Goal: Task Accomplishment & Management: Manage account settings

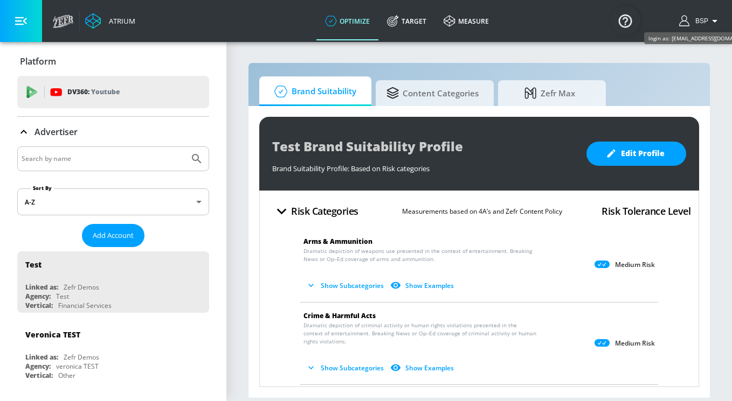
click at [706, 17] on span "BSP" at bounding box center [699, 21] width 17 height 8
click at [697, 22] on div at bounding box center [366, 200] width 732 height 401
click at [114, 239] on span "Add Account" at bounding box center [113, 236] width 41 height 12
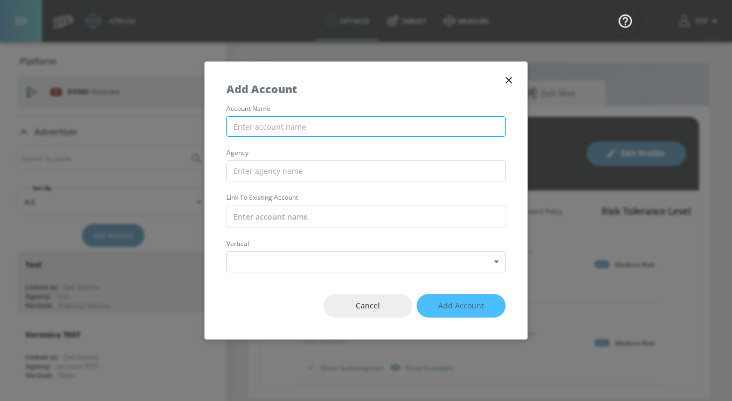
click at [296, 123] on input "text" at bounding box center [365, 126] width 279 height 21
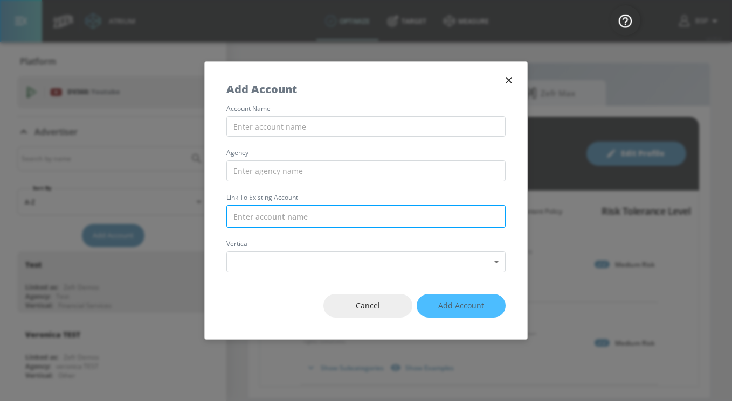
click at [373, 209] on input "text" at bounding box center [365, 216] width 279 height 23
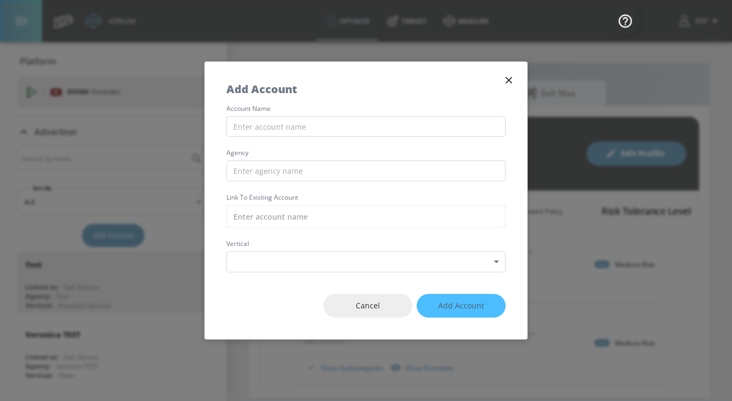
click at [413, 95] on div "Add Account" at bounding box center [366, 84] width 322 height 44
click at [374, 119] on input "text" at bounding box center [365, 126] width 279 height 21
click at [504, 73] on button "button" at bounding box center [508, 80] width 15 height 15
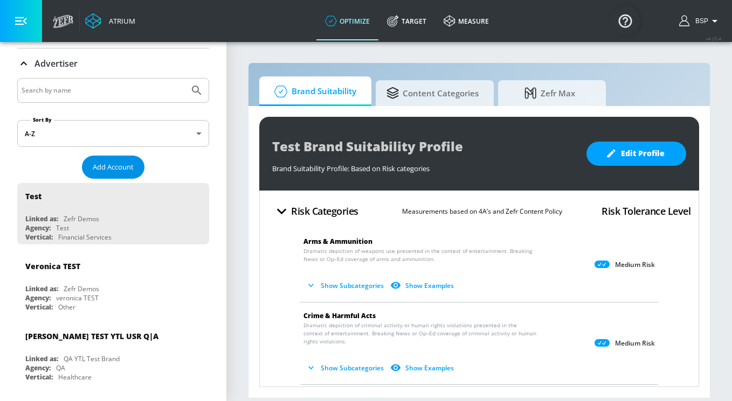
scroll to position [133, 0]
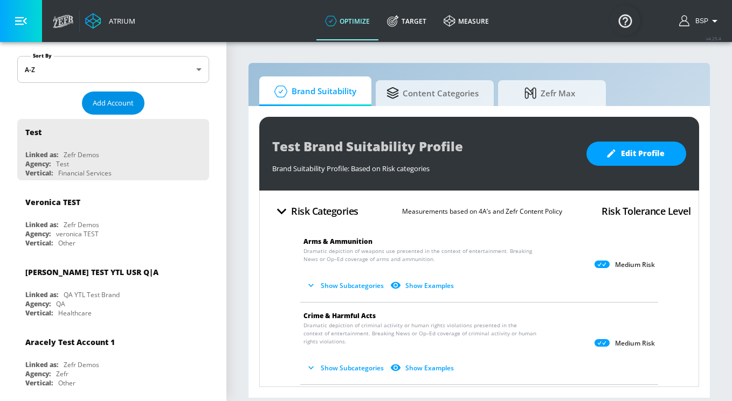
click at [129, 103] on span "Add Account" at bounding box center [113, 103] width 41 height 12
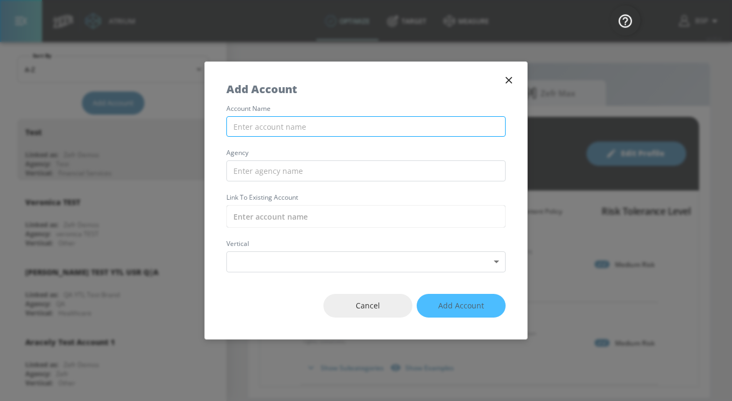
click at [323, 130] on input "text" at bounding box center [365, 126] width 279 height 21
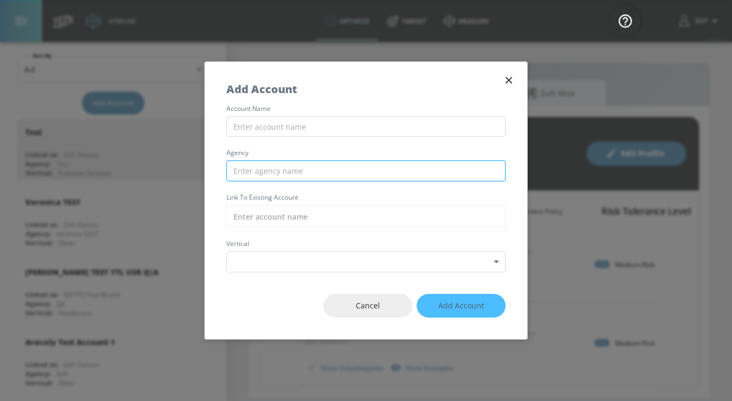
click at [271, 167] on input "text" at bounding box center [365, 171] width 279 height 21
click at [512, 80] on icon "button" at bounding box center [509, 80] width 12 height 12
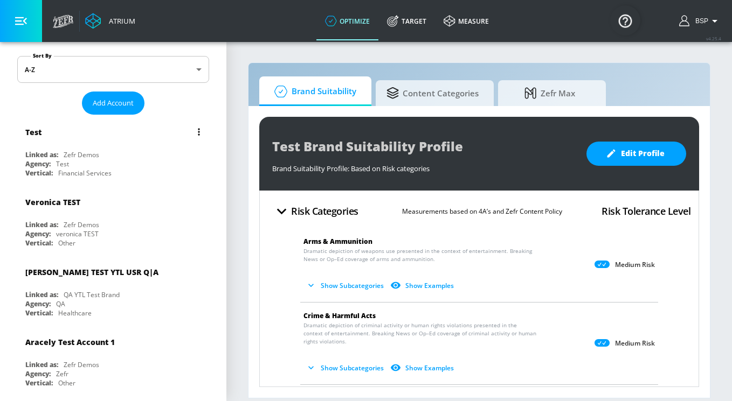
scroll to position [0, 0]
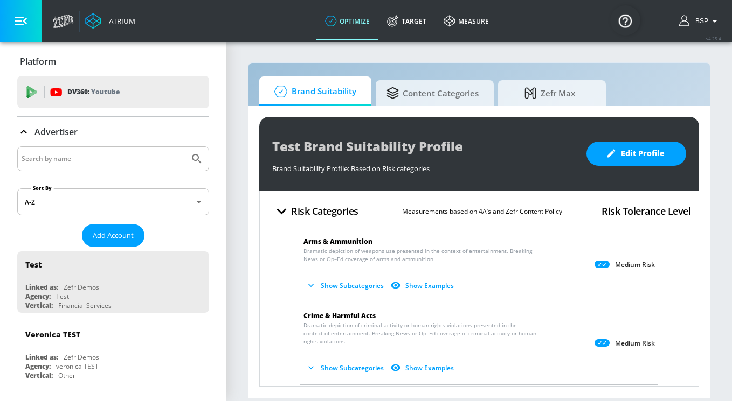
click at [121, 158] on input "Search by name" at bounding box center [103, 159] width 163 height 14
type input "childline"
click at [185, 147] on button "Submit Search" at bounding box center [197, 159] width 24 height 24
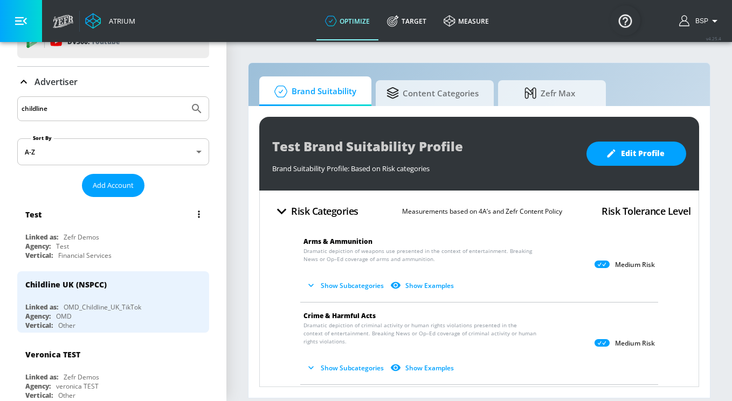
scroll to position [96, 0]
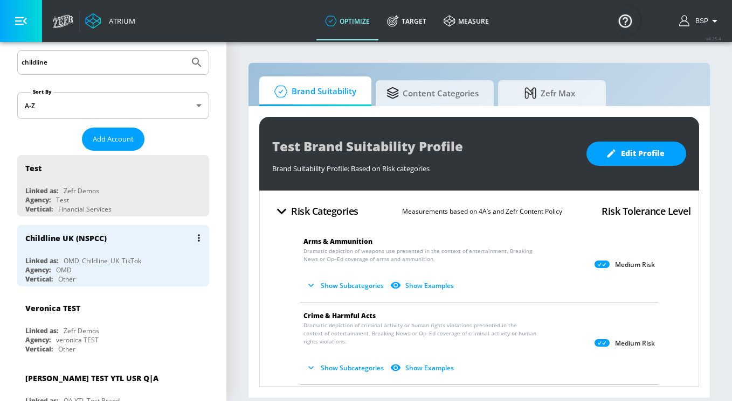
click at [108, 270] on div "Agency: OMD" at bounding box center [115, 270] width 181 height 9
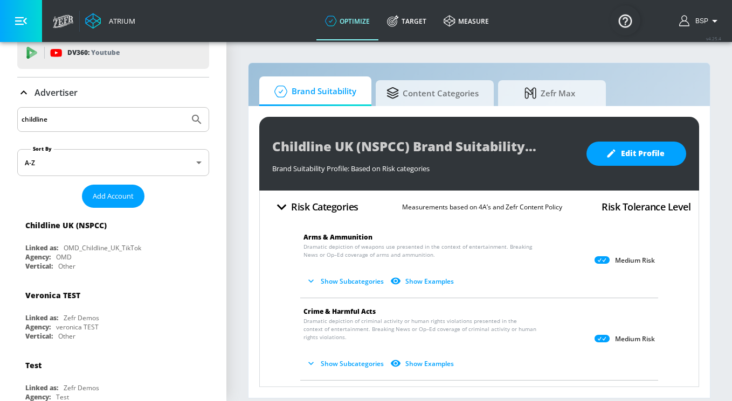
scroll to position [26, 0]
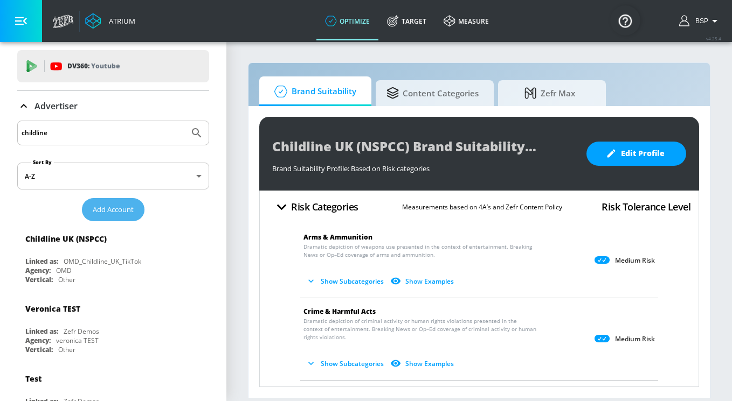
click at [120, 209] on span "Add Account" at bounding box center [113, 210] width 41 height 12
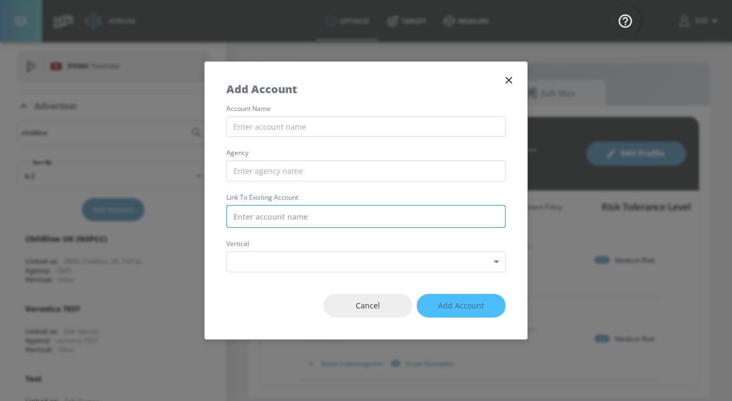
click at [291, 216] on input "text" at bounding box center [365, 216] width 279 height 23
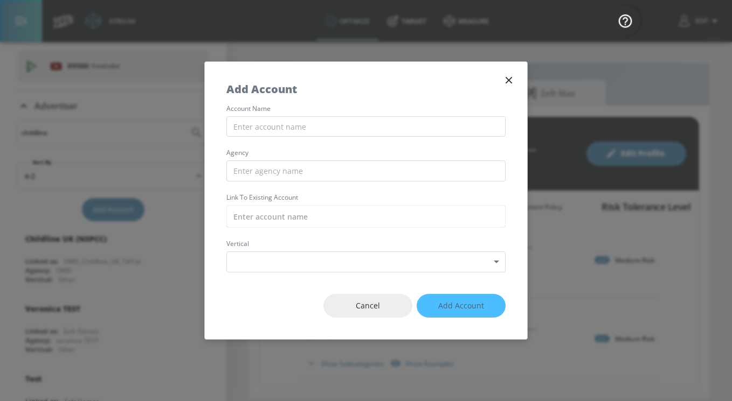
paste input "OMD_Childline_UK_Meta"
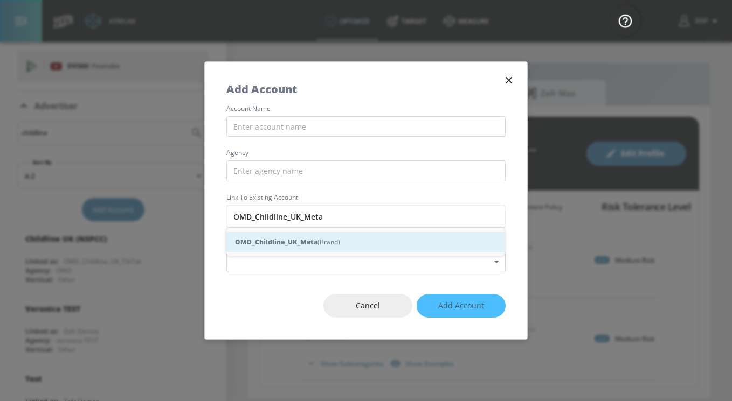
click at [312, 245] on strong "OMD_Childline_UK_Meta" at bounding box center [276, 242] width 82 height 11
type input "OMD_Childline_UK_Meta (Brand)"
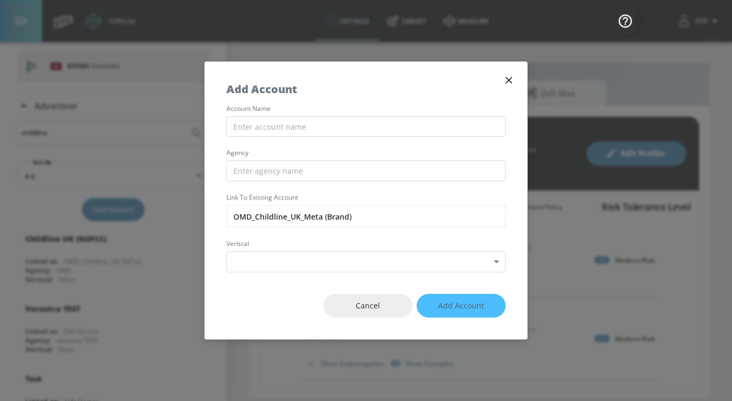
click at [311, 196] on label "Link to Existing Account" at bounding box center [365, 197] width 279 height 6
click at [284, 129] on input "text" at bounding box center [365, 126] width 279 height 21
click at [308, 266] on body "Atrium optimize Target measure optimize Target measure v 4.25.4 BSP Platform DV…" at bounding box center [366, 200] width 732 height 401
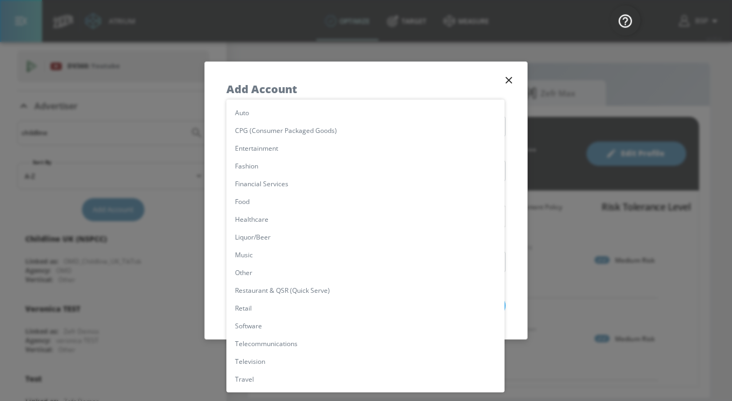
click at [348, 91] on div at bounding box center [366, 200] width 732 height 401
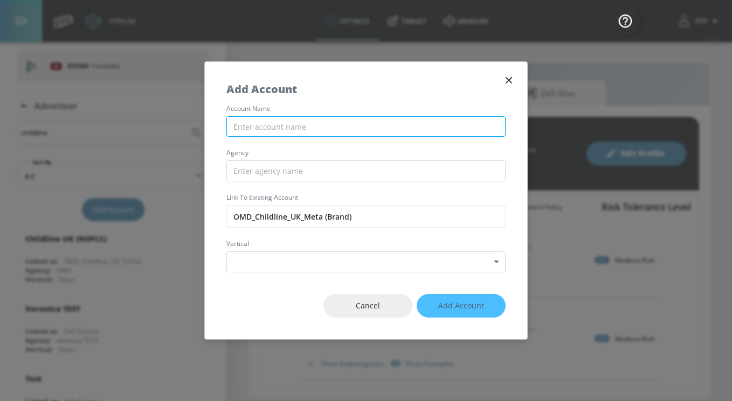
click at [310, 128] on input "text" at bounding box center [365, 126] width 279 height 21
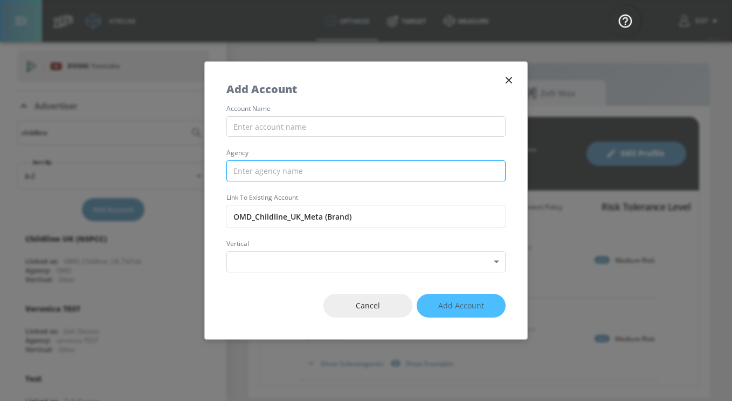
click at [302, 171] on input "text" at bounding box center [365, 171] width 279 height 21
click at [343, 177] on input "text" at bounding box center [365, 171] width 279 height 21
click at [249, 168] on input "OMD" at bounding box center [365, 171] width 279 height 21
click at [259, 172] on input "OMD" at bounding box center [365, 171] width 279 height 21
type input "O"
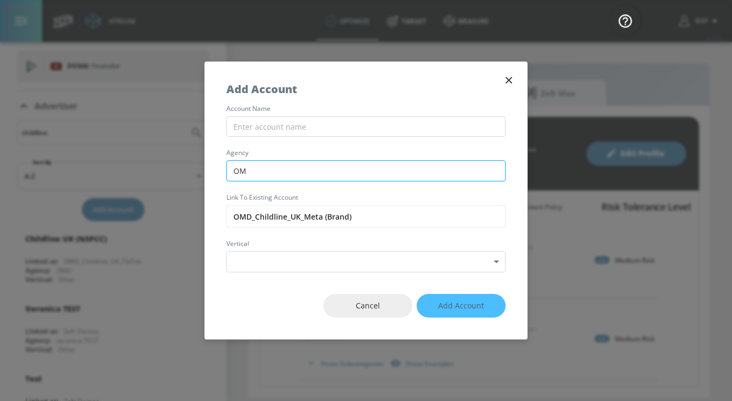
type input "OMD"
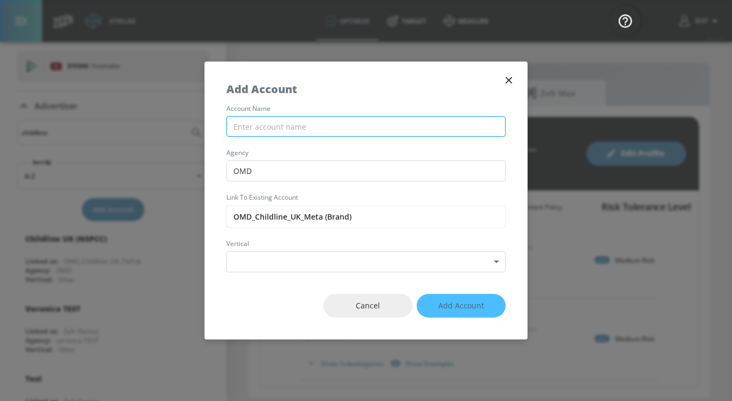
click at [277, 129] on input "text" at bounding box center [365, 126] width 279 height 21
type input "Childline"
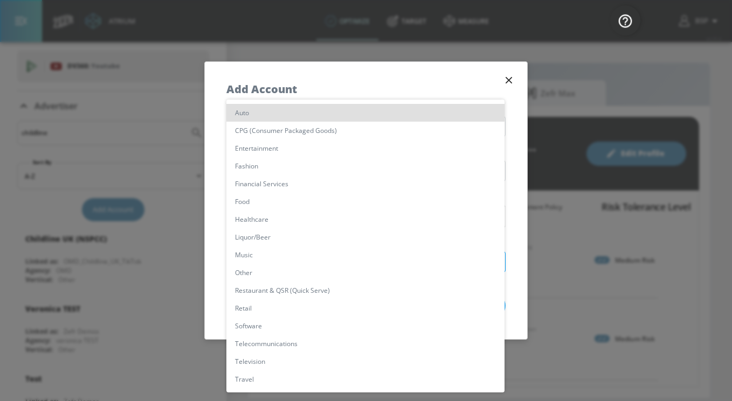
click at [395, 258] on body "Atrium optimize Target measure optimize Target measure v 4.25.4 BSP Platform DV…" at bounding box center [366, 200] width 732 height 401
click at [317, 269] on li "Other" at bounding box center [365, 273] width 278 height 18
type input "[object Object]"
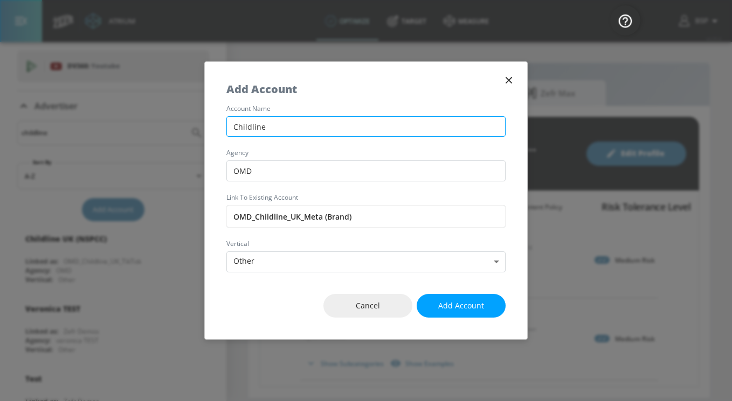
click at [292, 126] on input "Childline" at bounding box center [365, 126] width 279 height 21
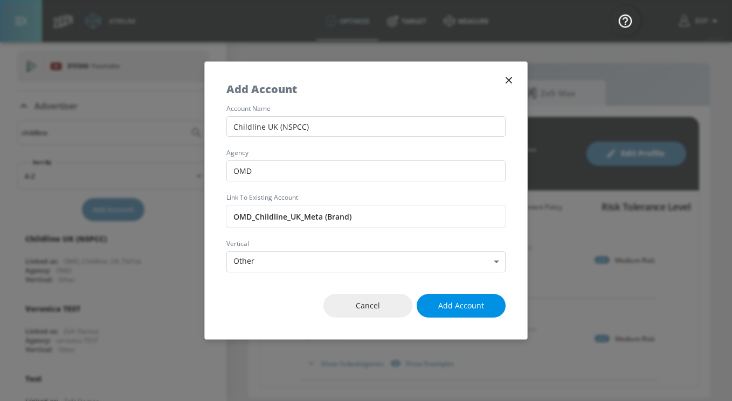
type input "Childline UK (NSPCC)"
click at [459, 303] on span "Add Account" at bounding box center [461, 306] width 46 height 13
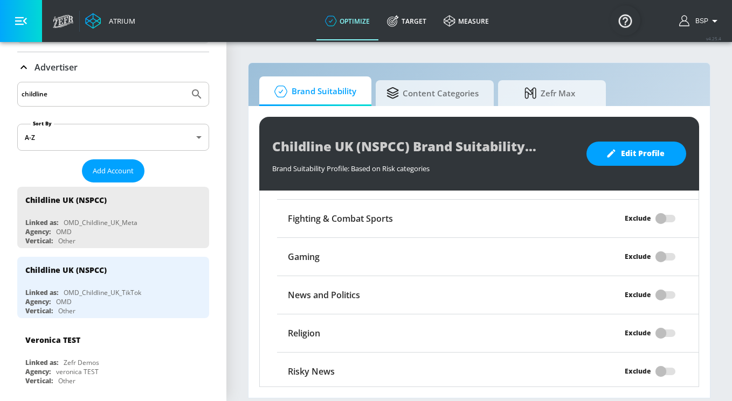
scroll to position [1067, 0]
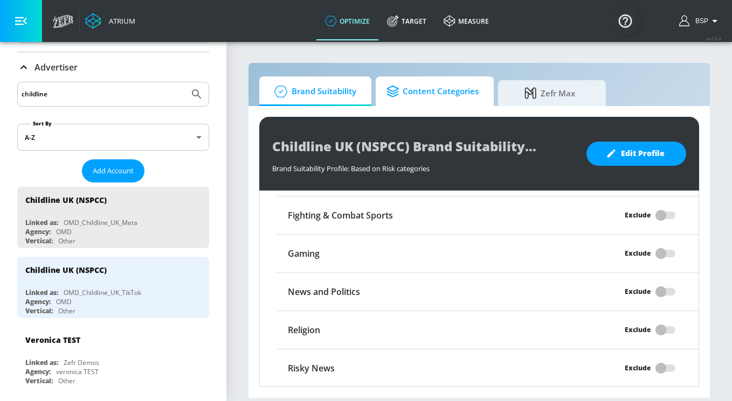
click at [401, 93] on icon at bounding box center [394, 92] width 16 height 12
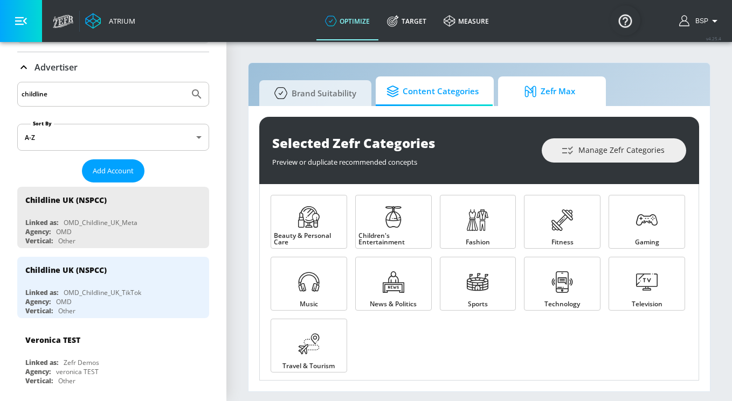
click at [511, 93] on span "Zefr Max" at bounding box center [550, 92] width 82 height 26
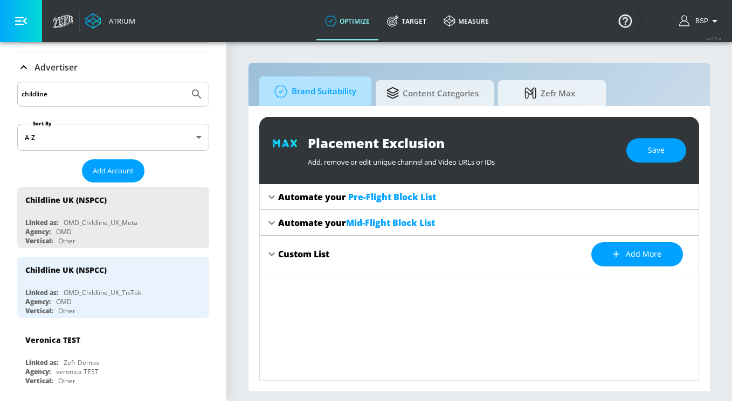
click at [305, 93] on span "Brand Suitability" at bounding box center [313, 92] width 86 height 26
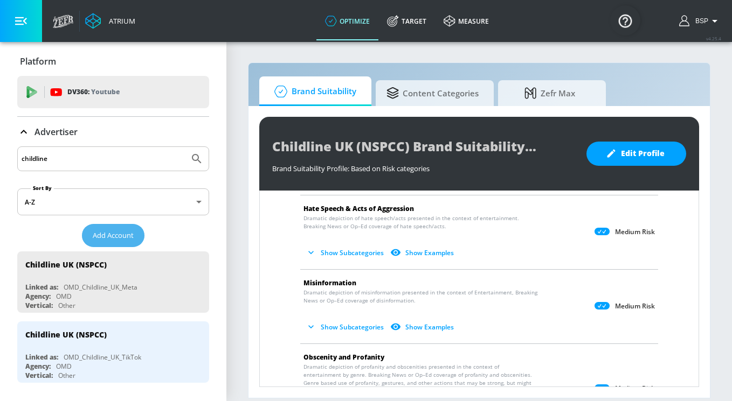
click at [132, 233] on span "Add Account" at bounding box center [113, 236] width 41 height 12
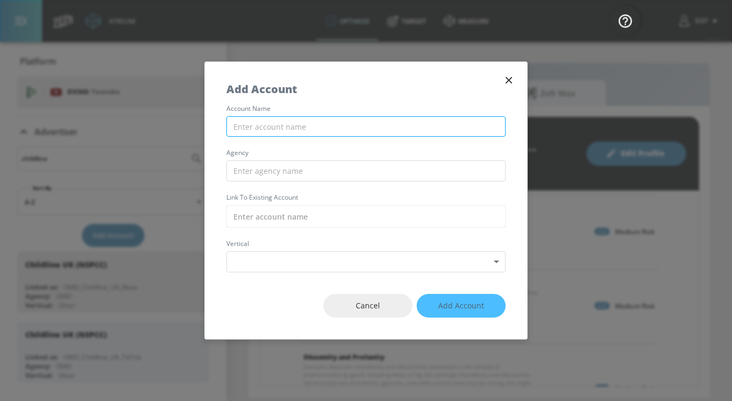
click at [297, 128] on input "text" at bounding box center [365, 126] width 279 height 21
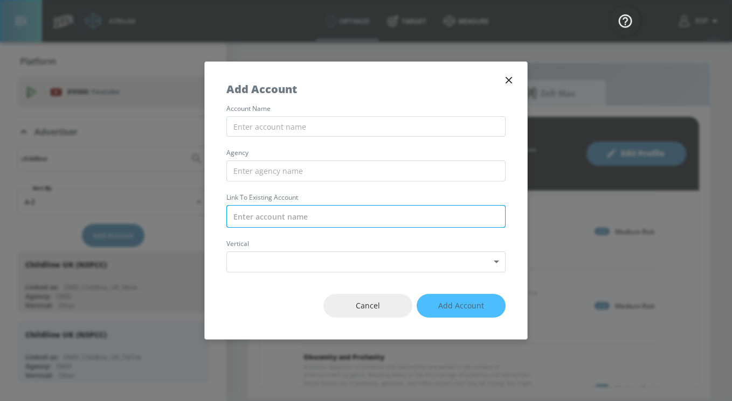
click at [303, 224] on input "text" at bounding box center [365, 216] width 279 height 23
paste input "OMD_NSPCC_UK_Meta"
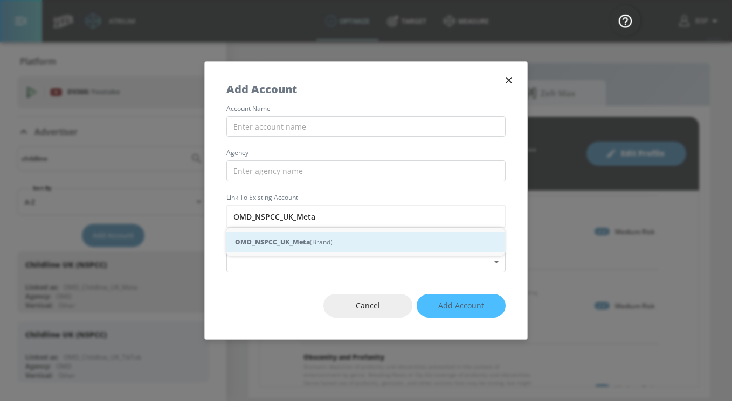
click at [308, 247] on strong "OMD_NSPCC_UK_Meta" at bounding box center [272, 242] width 75 height 11
type input "OMD_NSPCC_UK_Meta (Brand)"
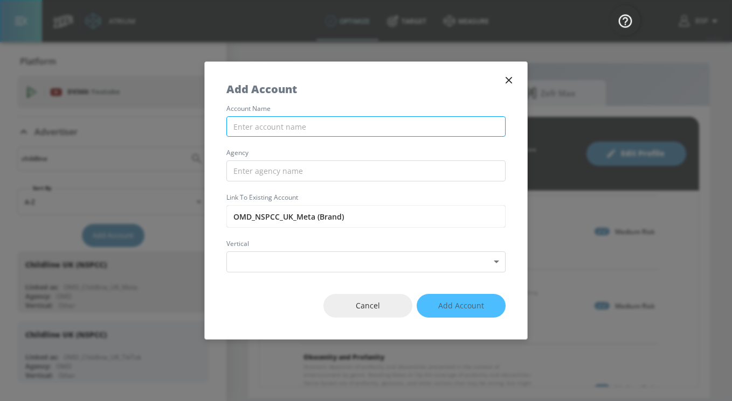
click at [292, 118] on input "text" at bounding box center [365, 126] width 279 height 21
click at [260, 124] on input "NSPCC Meta" at bounding box center [365, 126] width 279 height 21
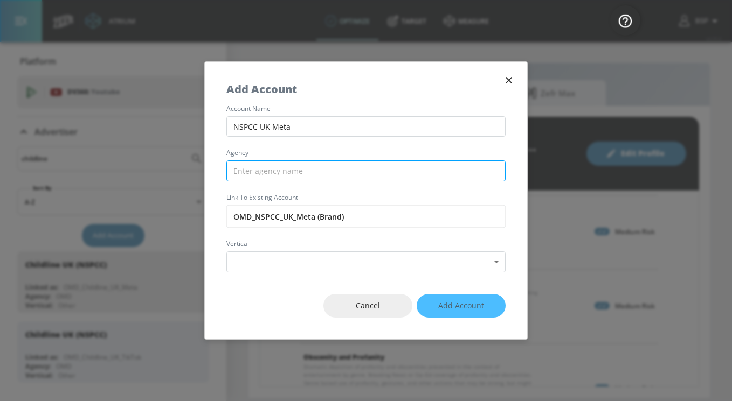
type input "NSPCC UK Meta"
click at [266, 173] on input "text" at bounding box center [365, 171] width 279 height 21
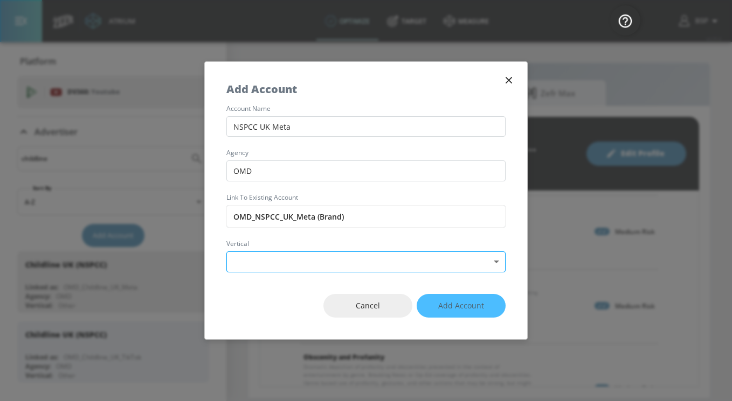
type input "OMD"
click at [270, 257] on body "Atrium optimize Target measure optimize Target measure v 4.25.4 BSP Platform DV…" at bounding box center [366, 200] width 732 height 401
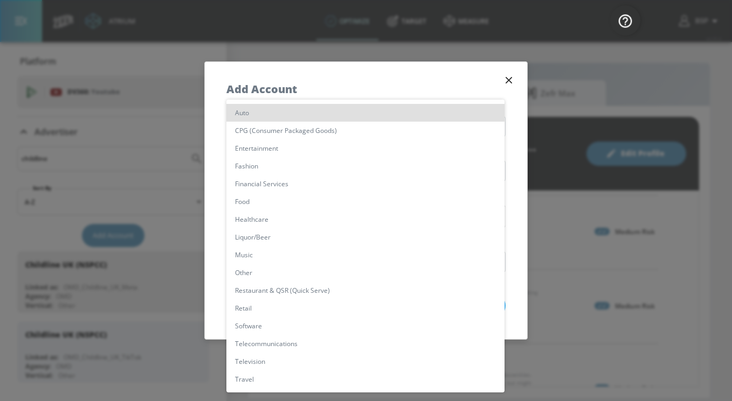
click at [270, 272] on li "Other" at bounding box center [365, 273] width 278 height 18
type input "[object Object]"
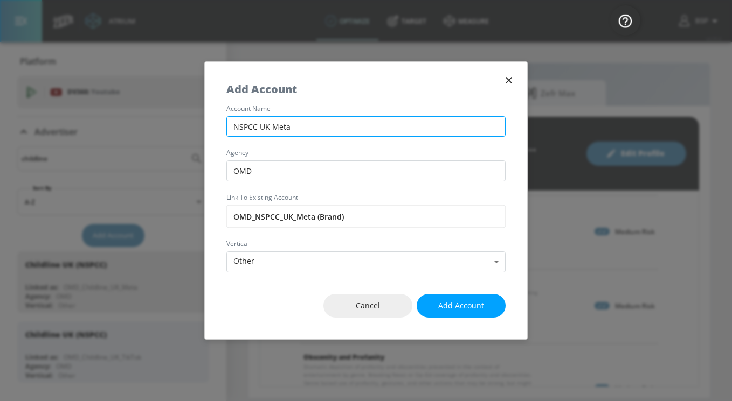
drag, startPoint x: 303, startPoint y: 125, endPoint x: 290, endPoint y: 125, distance: 12.4
click at [290, 125] on input "NSPCC UK Meta" at bounding box center [365, 126] width 279 height 21
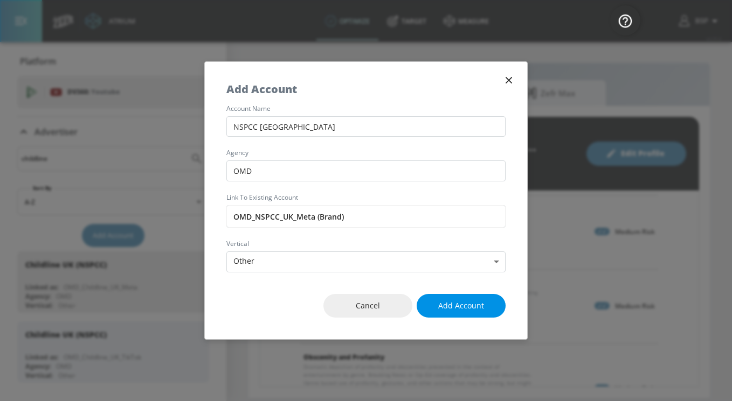
type input "NSPCC [GEOGRAPHIC_DATA]"
click at [441, 297] on button "Add Account" at bounding box center [460, 306] width 89 height 24
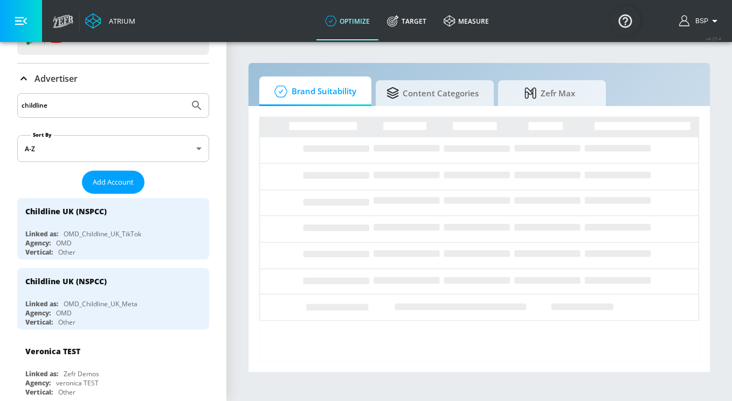
scroll to position [53, 0]
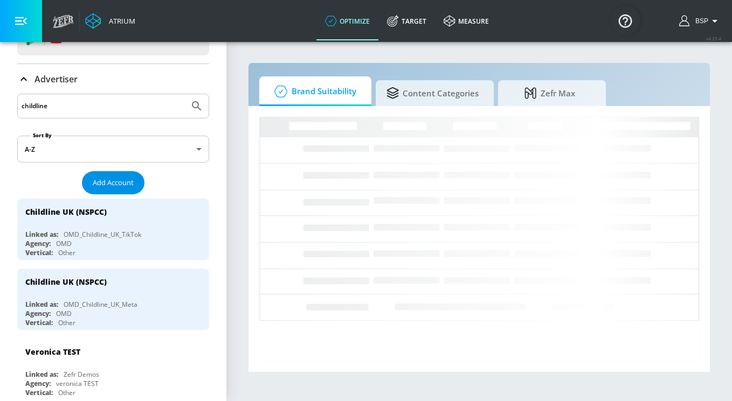
click at [127, 187] on span "Add Account" at bounding box center [113, 183] width 41 height 12
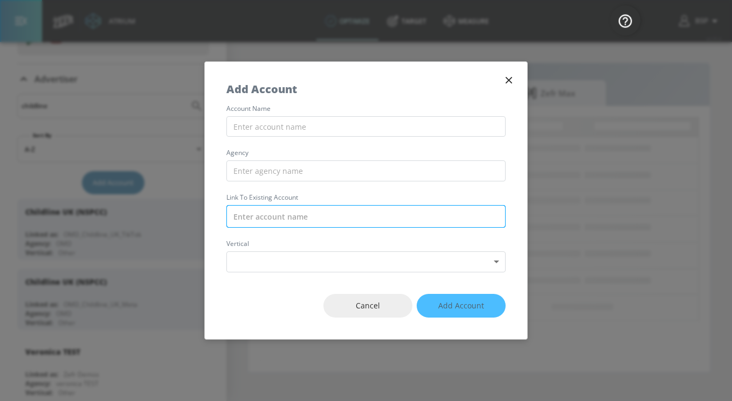
click at [291, 219] on input "text" at bounding box center [365, 216] width 279 height 23
paste input "EMNorth_UK_Benenden Health_Meta"
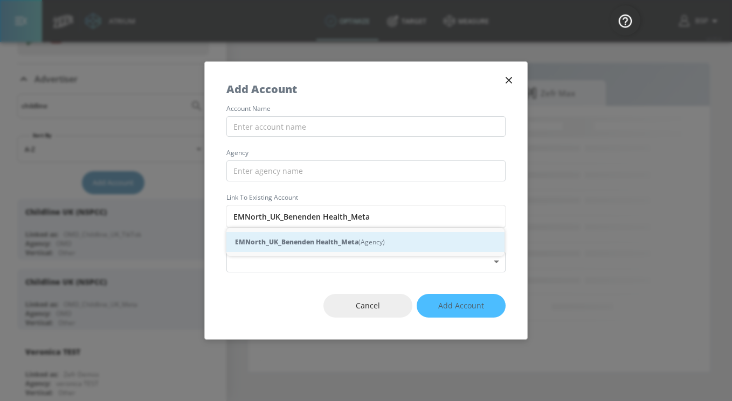
click at [295, 242] on strong "EMNorth_UK_Benenden Health_Meta" at bounding box center [296, 242] width 123 height 11
type input "EMNorth_UK_Benenden Health_Meta (Agency)"
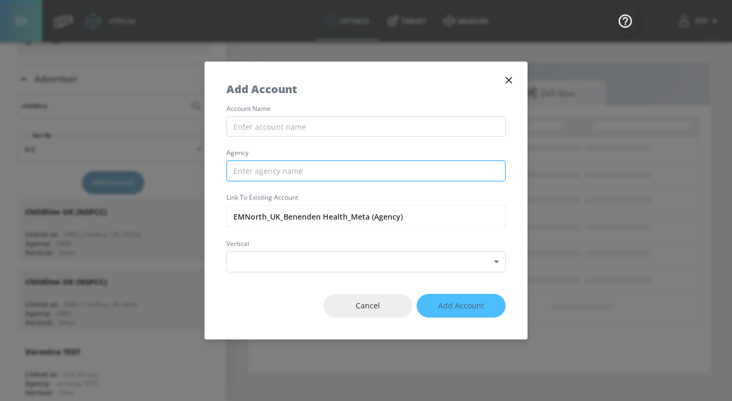
click at [275, 164] on input "text" at bounding box center [365, 171] width 279 height 21
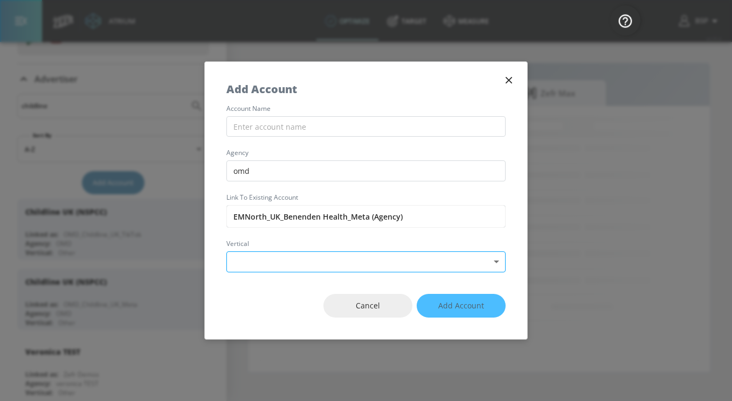
type input "omd"
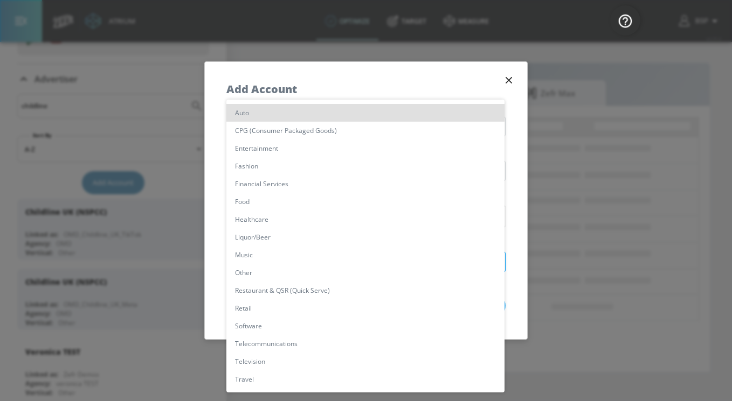
click at [319, 268] on body "Atrium optimize Target measure optimize Target measure v 4.25.4 BSP Platform DV…" at bounding box center [366, 200] width 732 height 401
click at [295, 268] on li "Other" at bounding box center [365, 273] width 278 height 18
type input "[object Object]"
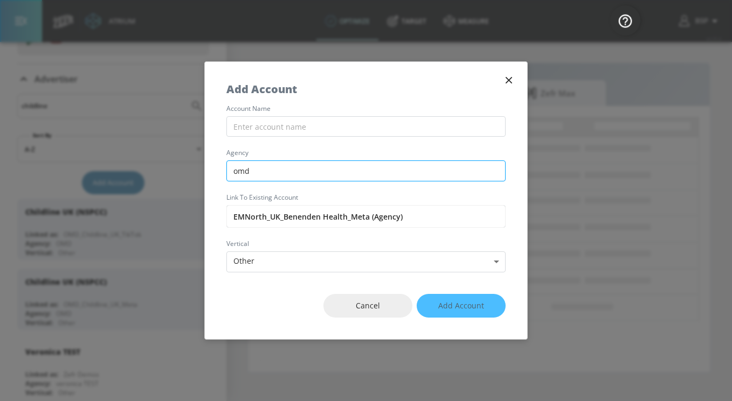
drag, startPoint x: 256, startPoint y: 172, endPoint x: 241, endPoint y: 172, distance: 15.6
click at [241, 172] on input "omd" at bounding box center [365, 171] width 279 height 21
type input "o"
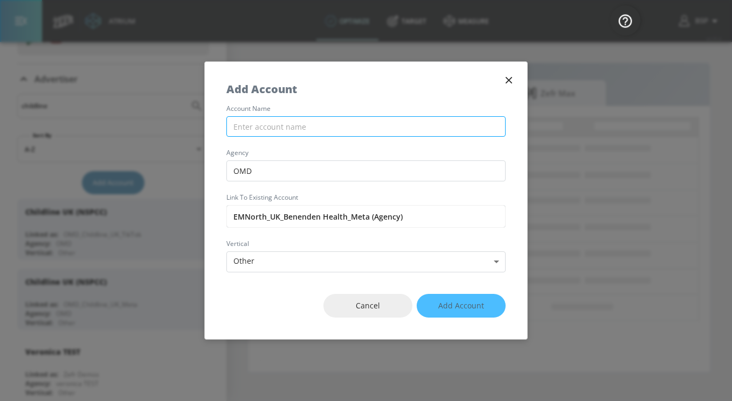
type input "OMD"
click at [286, 124] on input "text" at bounding box center [365, 126] width 279 height 21
type input "G"
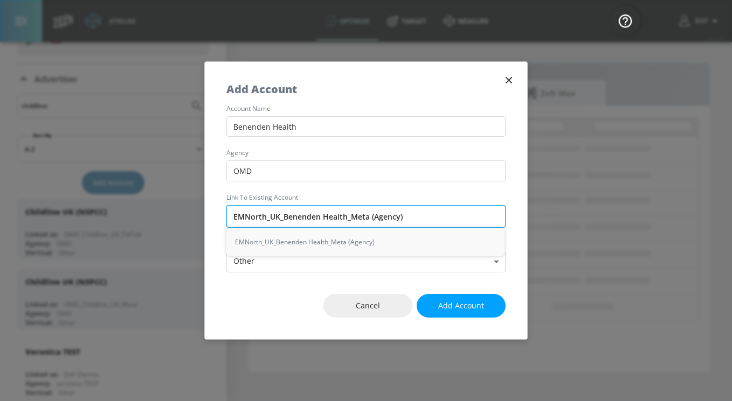
drag, startPoint x: 319, startPoint y: 214, endPoint x: 283, endPoint y: 215, distance: 35.6
click at [283, 215] on input "EMNorth_UK_Benenden Health_Meta (Agency)" at bounding box center [365, 216] width 279 height 23
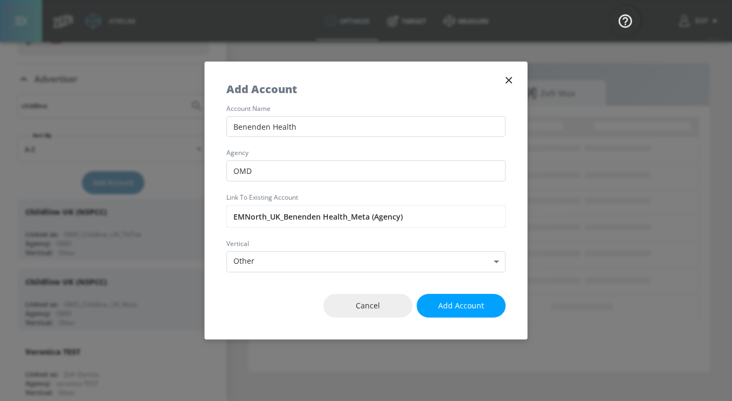
drag, startPoint x: 272, startPoint y: 123, endPoint x: 219, endPoint y: 123, distance: 52.3
click at [219, 123] on div "account name Benenden Health agency OMD Link to Existing Account EMNorth_UK_Ben…" at bounding box center [366, 189] width 322 height 167
paste input "Benenden"
type input "Benenden Health"
click at [444, 302] on span "Add Account" at bounding box center [461, 306] width 46 height 13
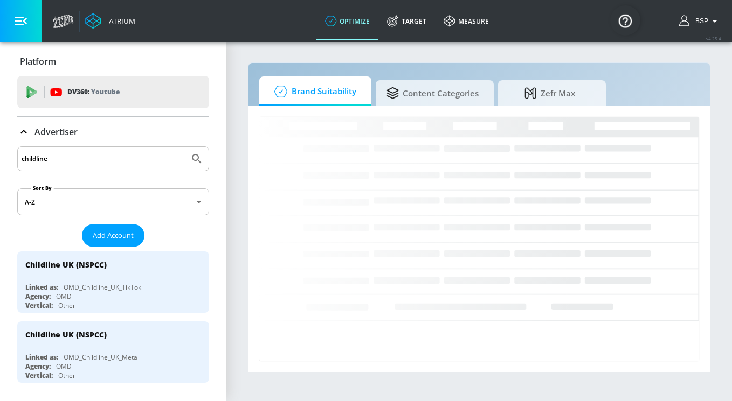
drag, startPoint x: 118, startPoint y: 154, endPoint x: 16, endPoint y: 154, distance: 101.8
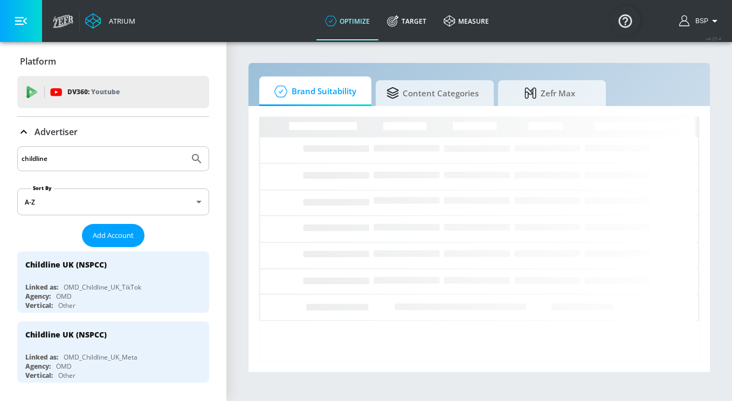
click at [48, 154] on input "childline" at bounding box center [103, 159] width 163 height 14
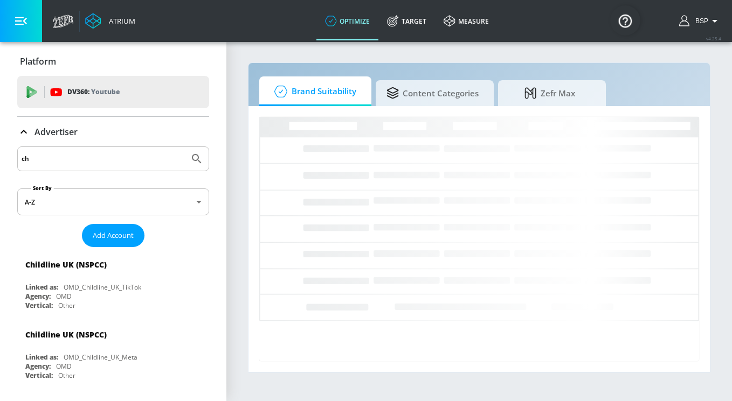
type input "c"
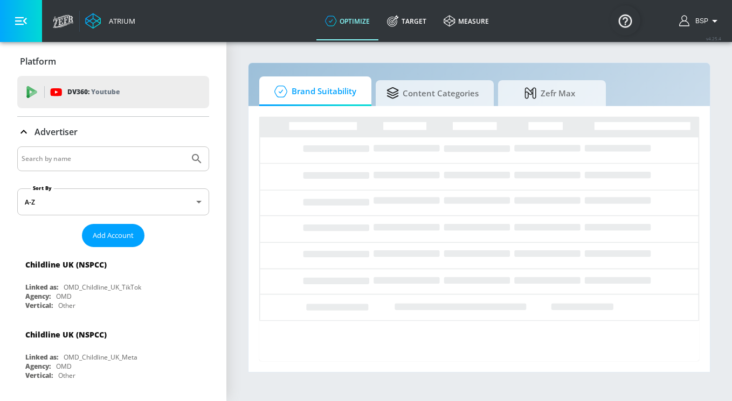
click at [168, 133] on div "Advertiser" at bounding box center [113, 132] width 192 height 13
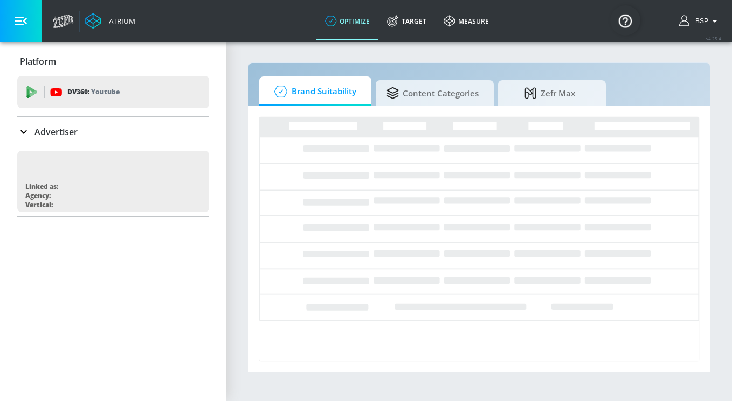
click at [24, 130] on icon at bounding box center [23, 132] width 13 height 13
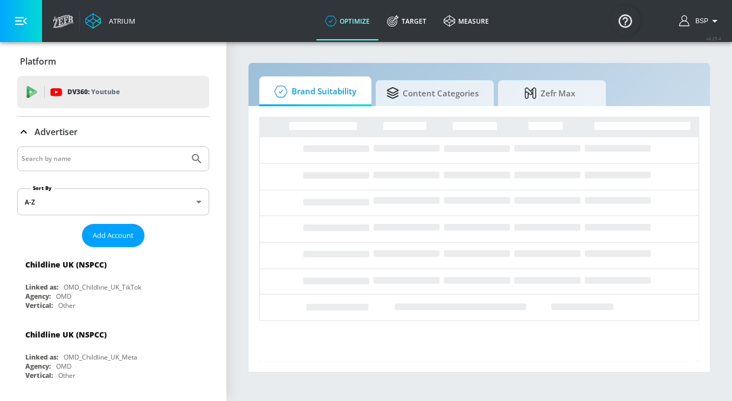
click at [62, 163] on input "Search by name" at bounding box center [103, 159] width 163 height 14
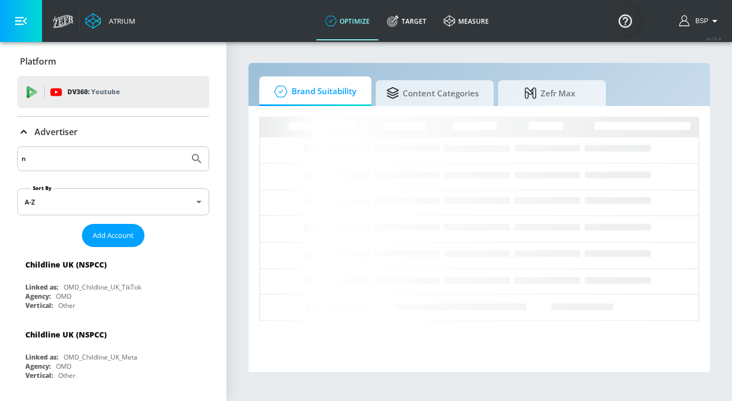
type input "n"
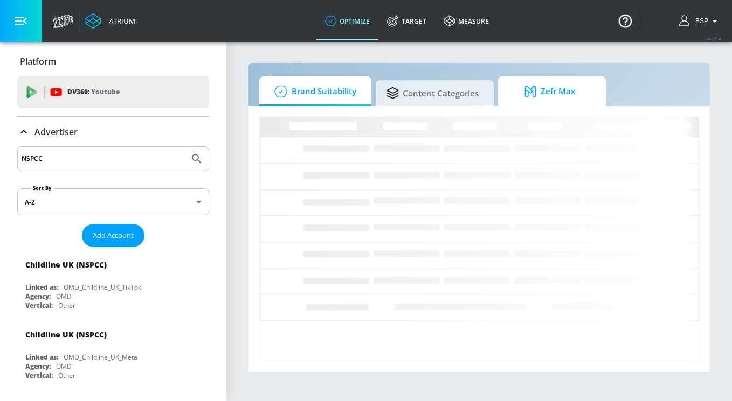
type input "NSPCC"
click at [185, 147] on button "Submit Search" at bounding box center [197, 159] width 24 height 24
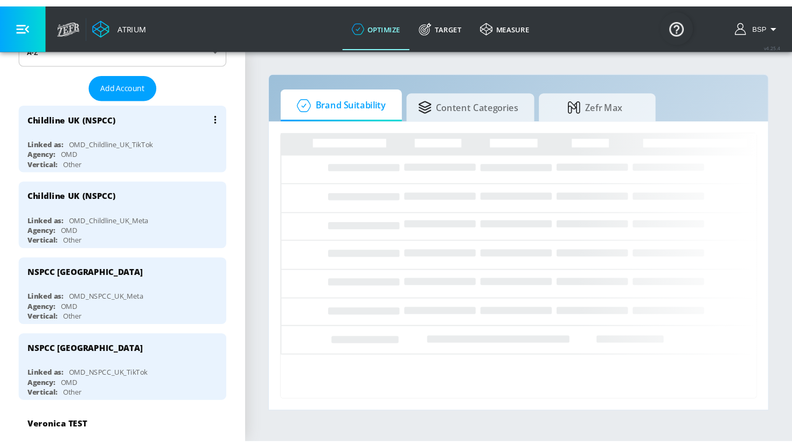
scroll to position [161, 0]
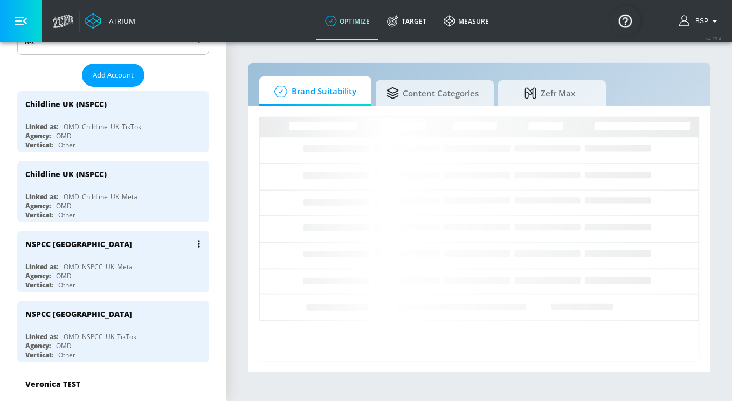
click at [95, 258] on div "NSPCC UK Linked as: OMD_NSPCC_UK_Meta Agency: OMD Vertical: Other" at bounding box center [113, 261] width 192 height 61
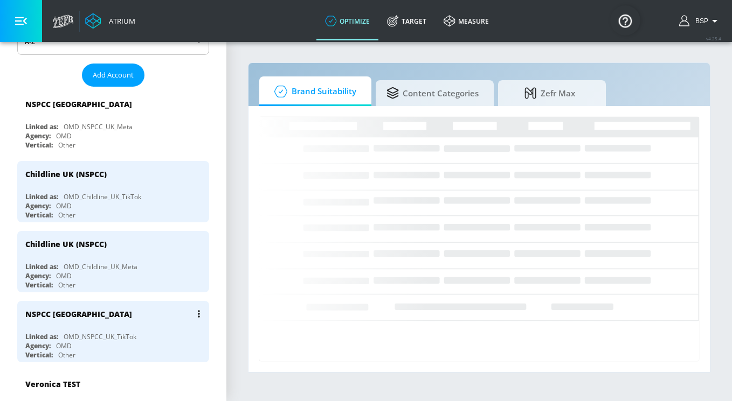
click at [89, 324] on div "NSPCC [GEOGRAPHIC_DATA]" at bounding box center [115, 314] width 181 height 26
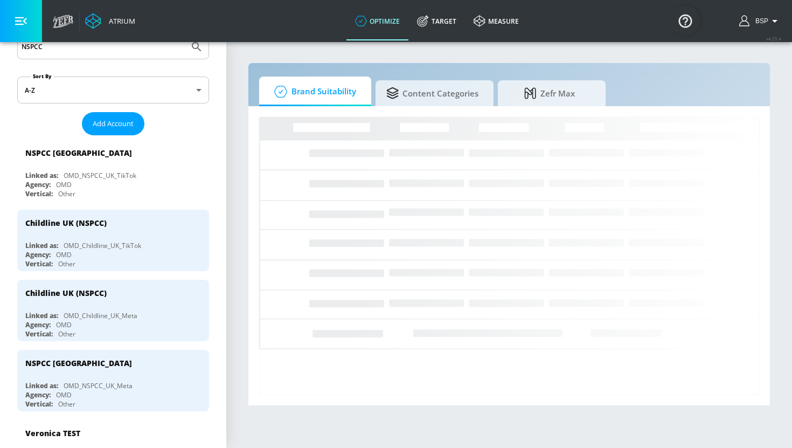
scroll to position [107, 0]
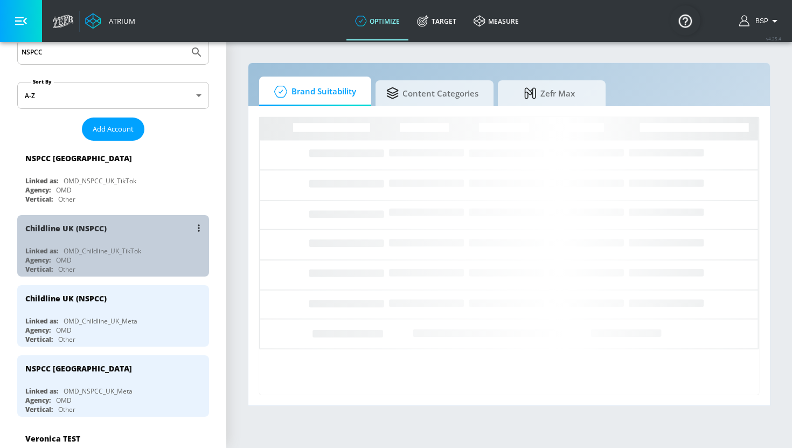
click at [79, 234] on div "Childline UK (NSPCC)" at bounding box center [115, 228] width 181 height 26
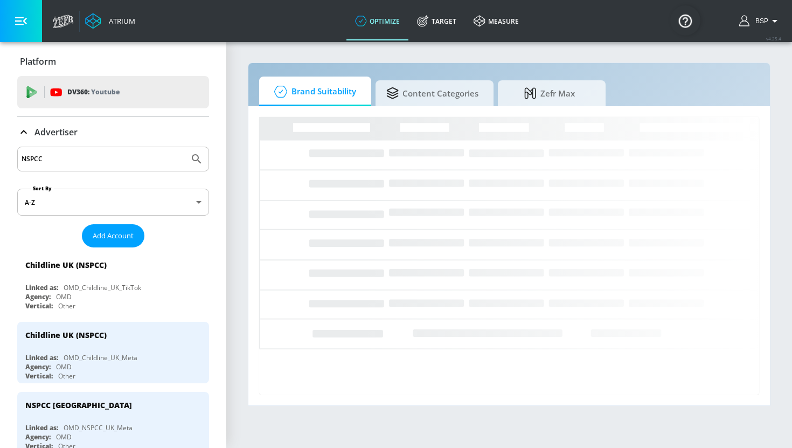
drag, startPoint x: 61, startPoint y: 155, endPoint x: 9, endPoint y: 155, distance: 52.3
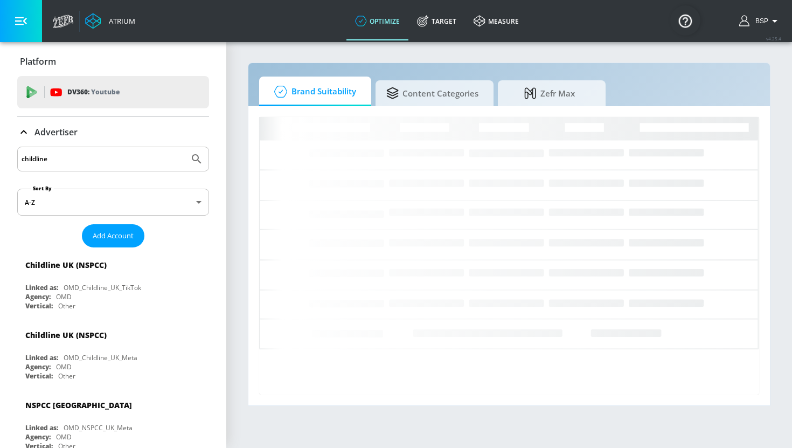
type input "childline"
click at [185, 147] on button "Submit Search" at bounding box center [197, 159] width 24 height 24
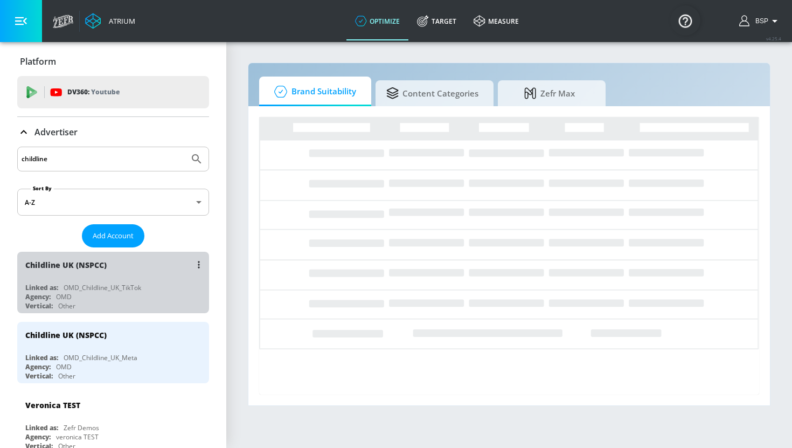
click at [89, 298] on div "Agency: OMD" at bounding box center [115, 296] width 181 height 9
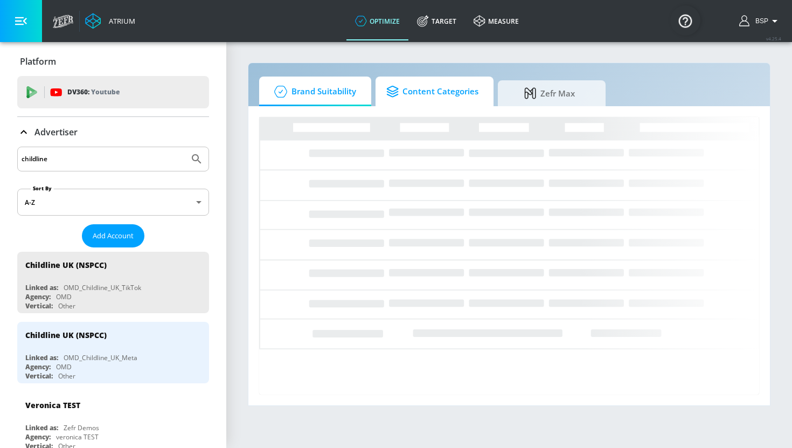
click at [431, 100] on span "Content Categories" at bounding box center [432, 92] width 92 height 26
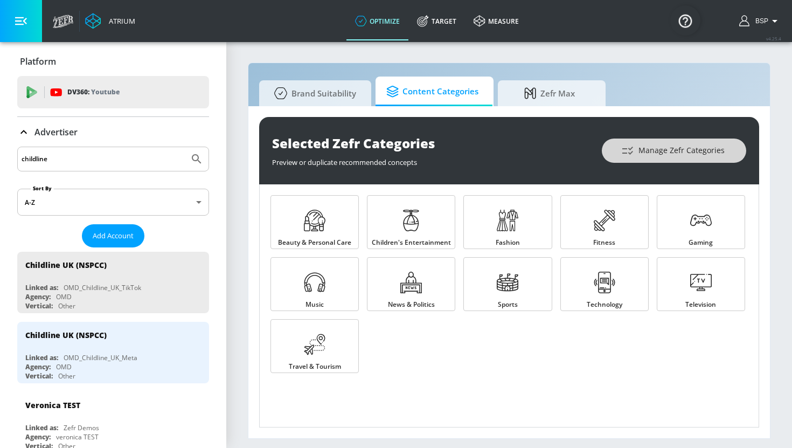
click at [631, 152] on icon "button" at bounding box center [627, 150] width 13 height 13
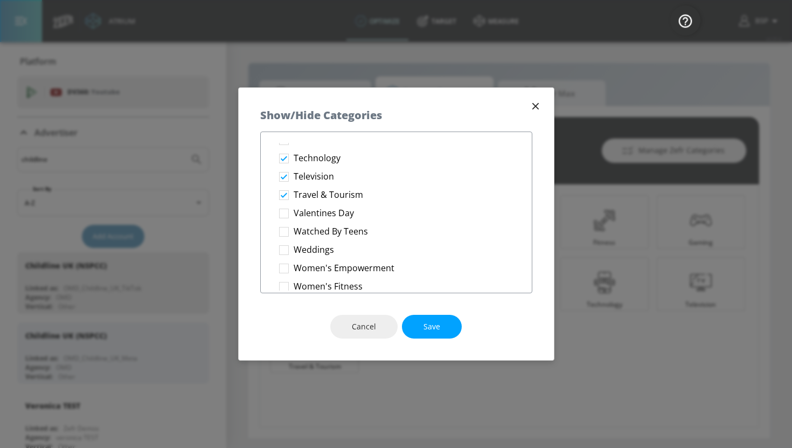
scroll to position [1868, 0]
click at [434, 323] on span "Save" at bounding box center [431, 326] width 17 height 13
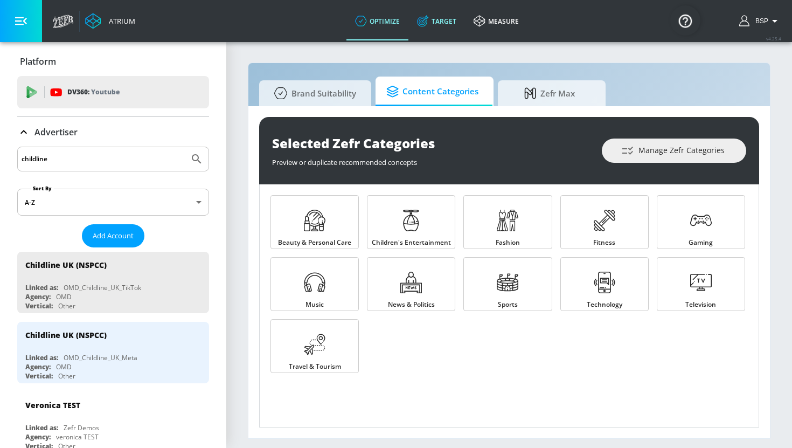
click at [432, 32] on link "Target" at bounding box center [436, 21] width 57 height 39
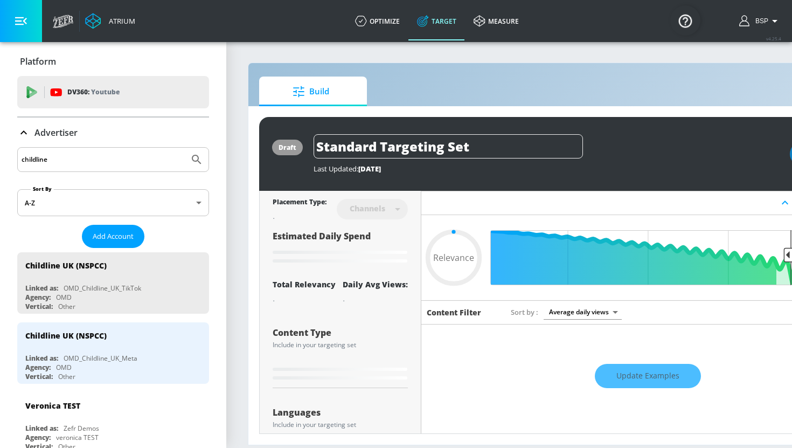
type input "0.05"
click at [386, 38] on link "optimize" at bounding box center [377, 21] width 62 height 39
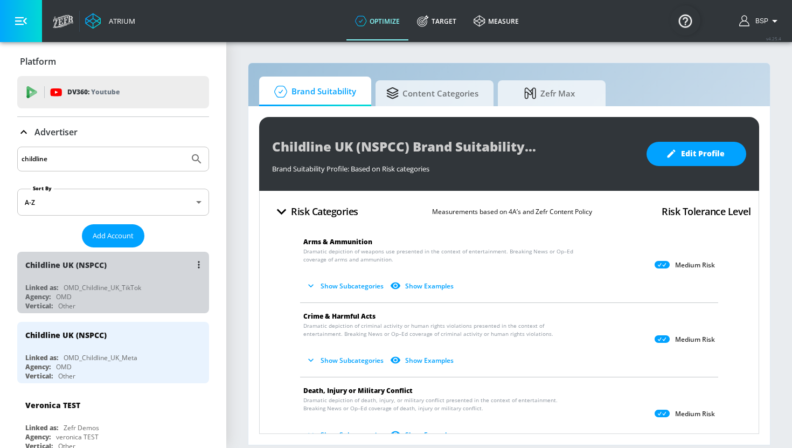
click at [141, 289] on div "OMD_Childline_UK_TikTok" at bounding box center [103, 287] width 78 height 9
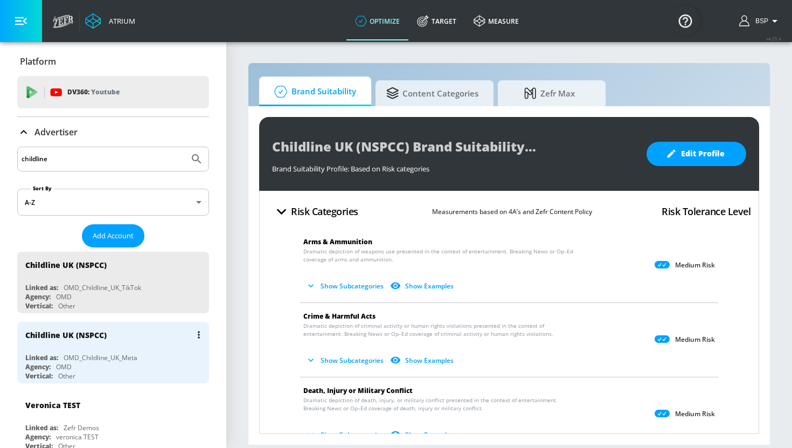
click at [146, 348] on div "Childline UK (NSPCC) Linked as: OMD_Childline_UK_Meta Agency: OMD Vertical: Oth…" at bounding box center [113, 352] width 192 height 61
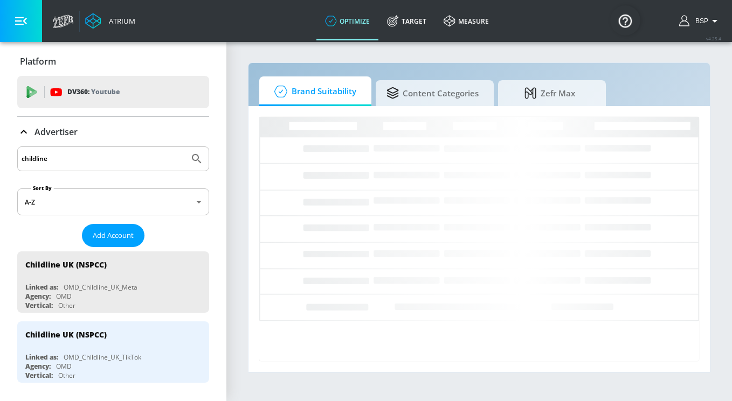
click at [99, 152] on input "childline" at bounding box center [103, 159] width 163 height 14
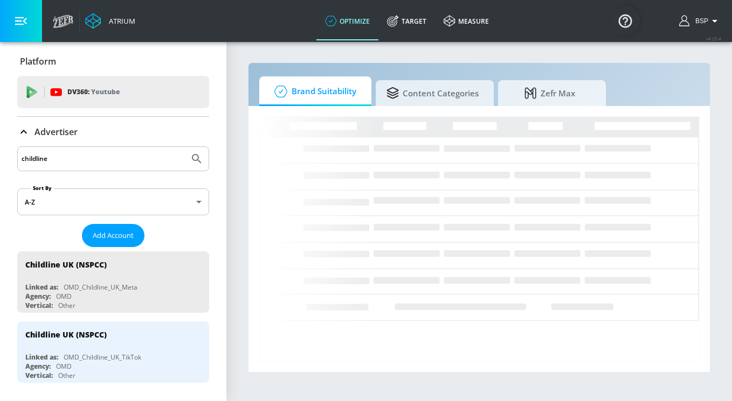
click at [54, 165] on input "childline" at bounding box center [103, 159] width 163 height 14
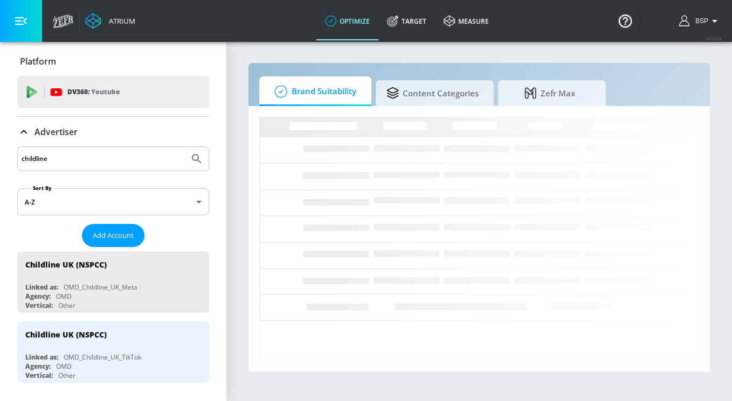
drag, startPoint x: 54, startPoint y: 165, endPoint x: 15, endPoint y: 164, distance: 39.9
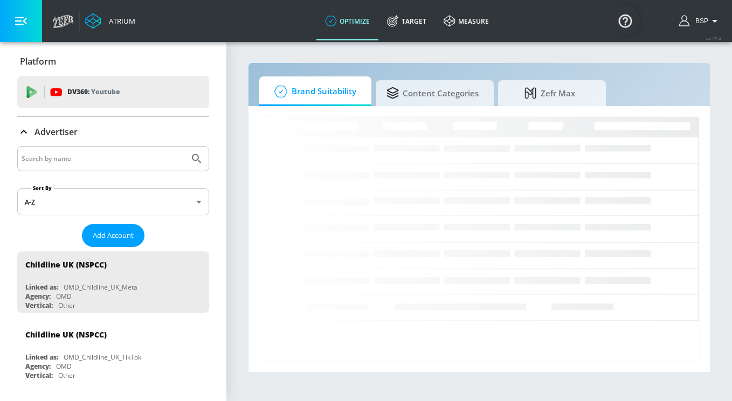
paste input "EMNorth_UK_Benenden Health_Meta"
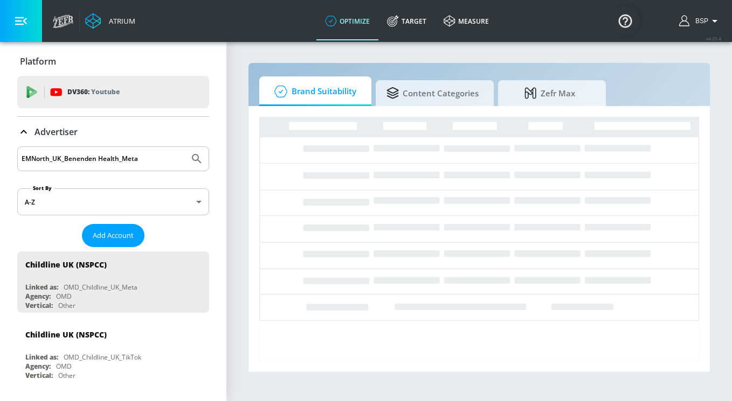
click at [185, 147] on button "Submit Search" at bounding box center [197, 159] width 24 height 24
click at [58, 161] on input "EMNorth_UK_Benenden Health_Meta" at bounding box center [103, 159] width 163 height 14
drag, startPoint x: 145, startPoint y: 157, endPoint x: 66, endPoint y: 157, distance: 78.7
click at [66, 158] on input "EMNorth_UK_Benenden Health_Meta" at bounding box center [103, 159] width 163 height 14
type input "EMNorth"
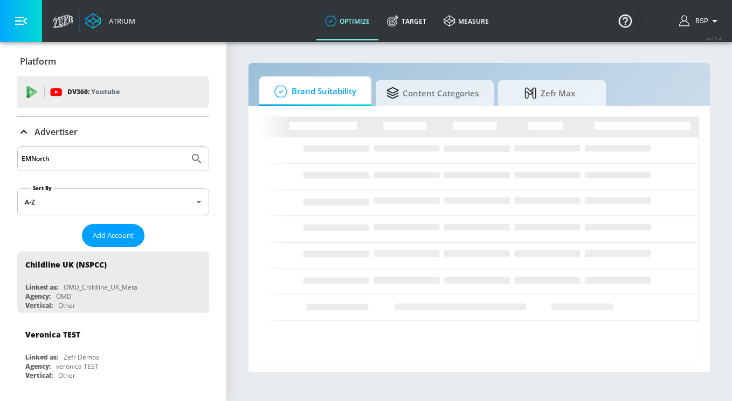
click at [185, 147] on button "Submit Search" at bounding box center [197, 159] width 24 height 24
click at [98, 232] on span "Add Account" at bounding box center [113, 236] width 41 height 12
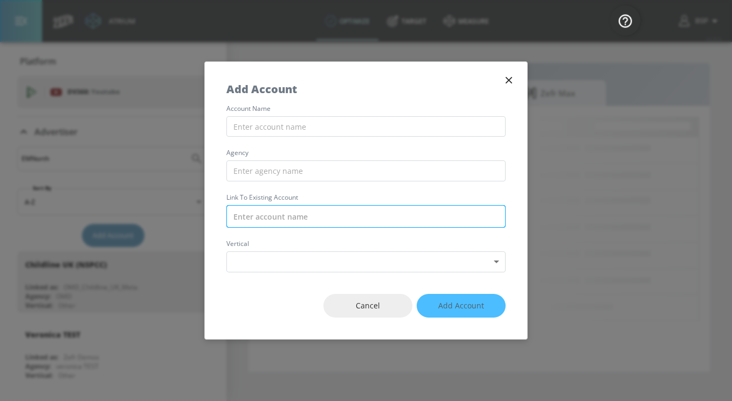
click at [251, 221] on input "text" at bounding box center [365, 216] width 279 height 23
paste input "EMNorth_UK_Benenden Health_Meta"
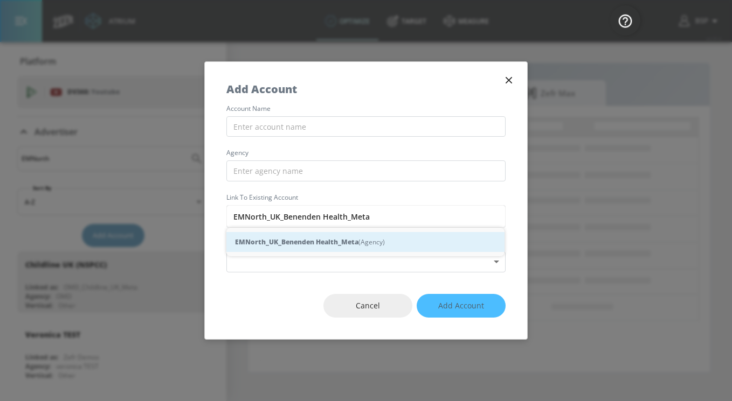
click at [310, 243] on strong "EMNorth_UK_Benenden Health_Meta" at bounding box center [296, 242] width 123 height 11
type input "EMNorth_UK_Benenden Health_Meta (Agency)"
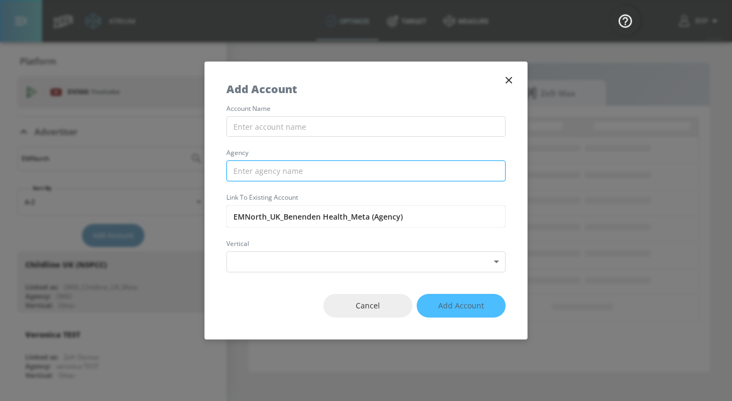
click at [285, 171] on input "text" at bounding box center [365, 171] width 279 height 21
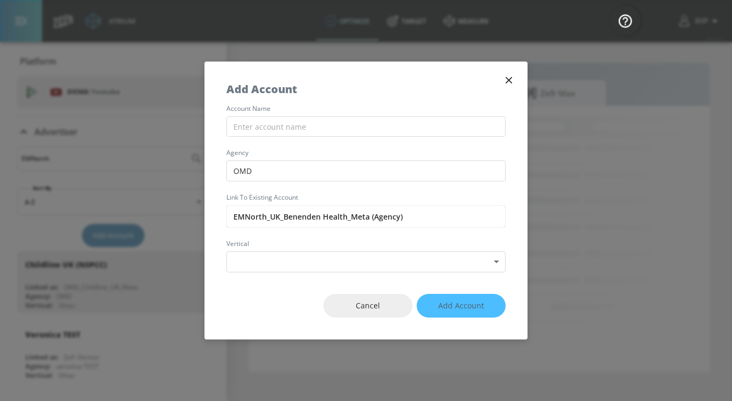
type input "OMD"
click at [297, 145] on div "account name agency OMD Link to Existing Account EMNorth_UK_Benenden Health_Met…" at bounding box center [366, 189] width 322 height 167
click at [293, 122] on input "text" at bounding box center [365, 126] width 279 height 21
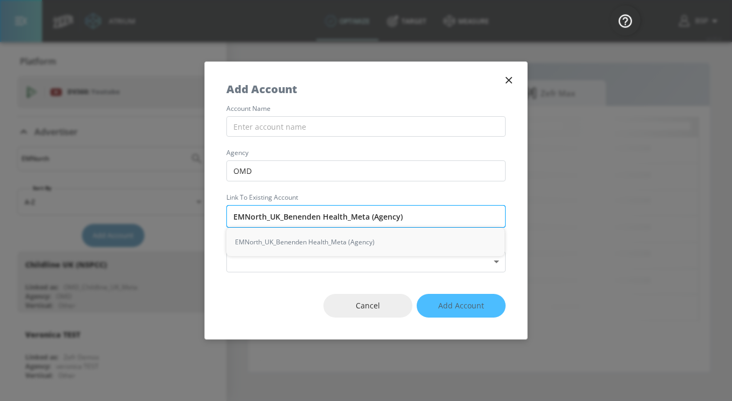
drag, startPoint x: 346, startPoint y: 213, endPoint x: 284, endPoint y: 213, distance: 62.0
click at [284, 213] on input "EMNorth_UK_Benenden Health_Meta (Agency)" at bounding box center [365, 216] width 279 height 23
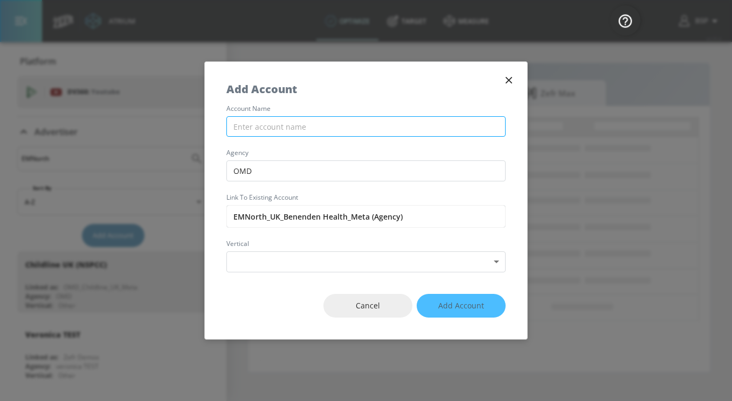
click at [267, 126] on input "text" at bounding box center [365, 126] width 279 height 21
paste input "Benenden Health"
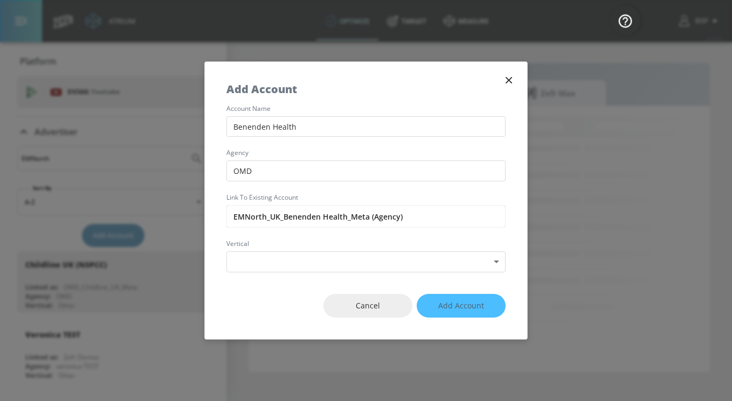
type input "Benenden Health"
click at [321, 102] on div "Add Account" at bounding box center [366, 84] width 322 height 44
click at [295, 258] on body "Atrium optimize Target measure optimize Target measure v 4.25.4 BSP Platform DV…" at bounding box center [366, 200] width 732 height 401
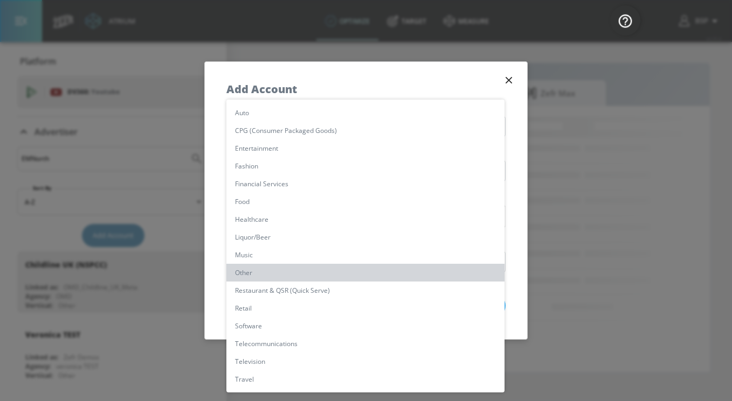
click at [267, 275] on li "Other" at bounding box center [365, 273] width 278 height 18
type input "[object Object]"
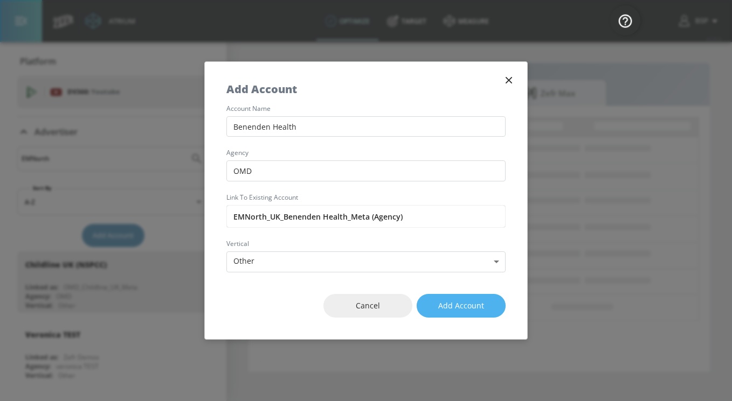
click at [450, 306] on span "Add Account" at bounding box center [461, 306] width 46 height 13
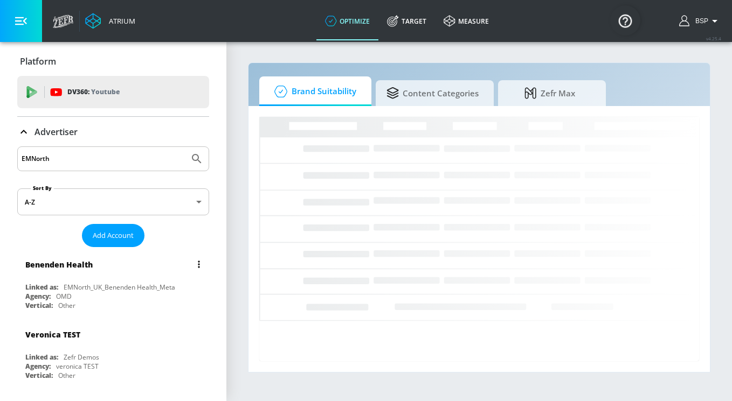
click at [135, 281] on div "Benenden Health Linked as: EMNorth_UK_Benenden Health_Meta Agency: OMD Vertical…" at bounding box center [113, 282] width 192 height 61
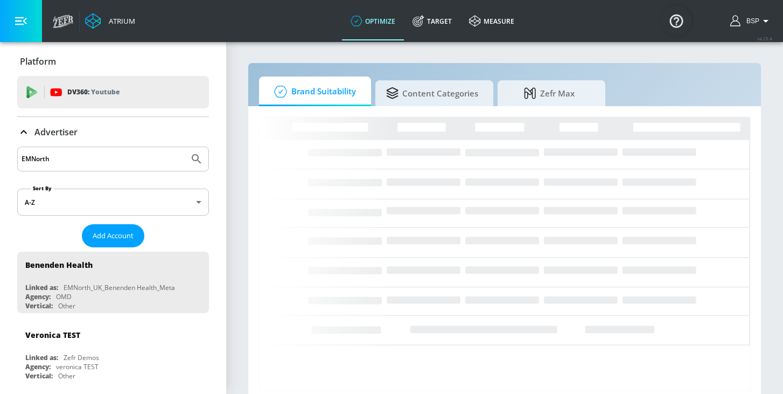
scroll to position [7, 0]
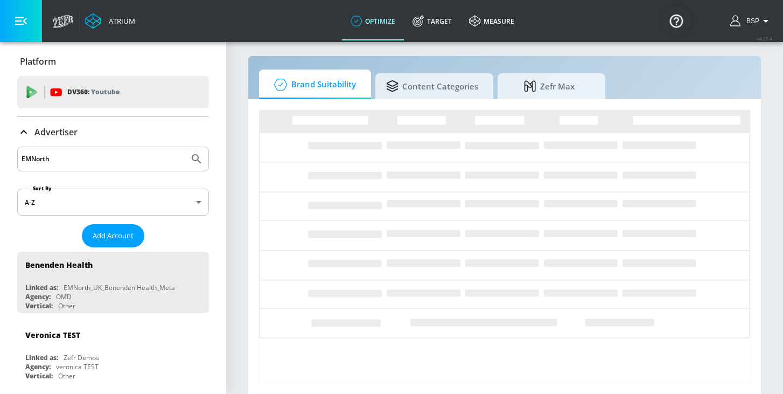
click at [160, 159] on input "EMNorth" at bounding box center [103, 159] width 163 height 14
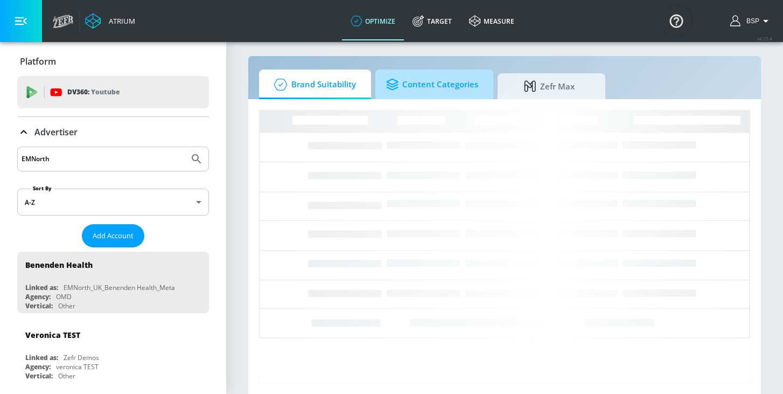
click at [398, 90] on span "Content Categories" at bounding box center [432, 85] width 92 height 26
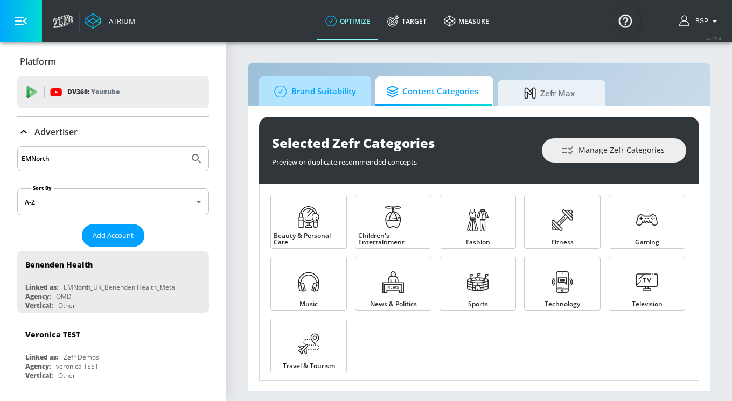
click at [325, 102] on span "Brand Suitability" at bounding box center [313, 92] width 86 height 26
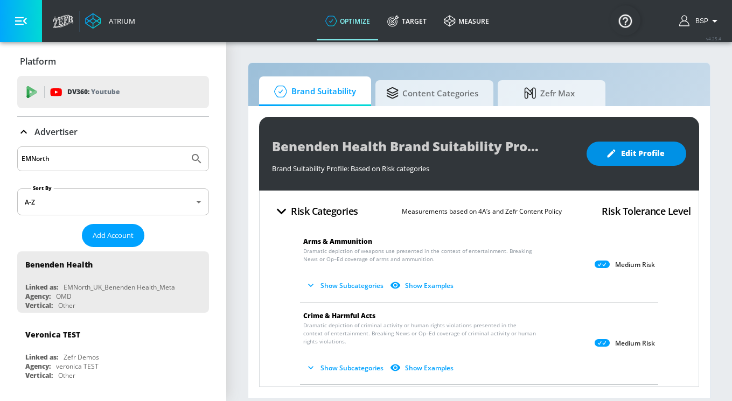
click at [620, 155] on span "Edit Profile" at bounding box center [636, 153] width 57 height 13
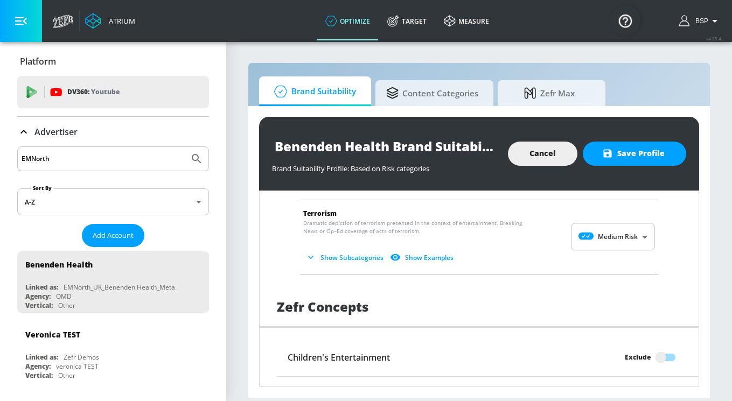
scroll to position [807, 0]
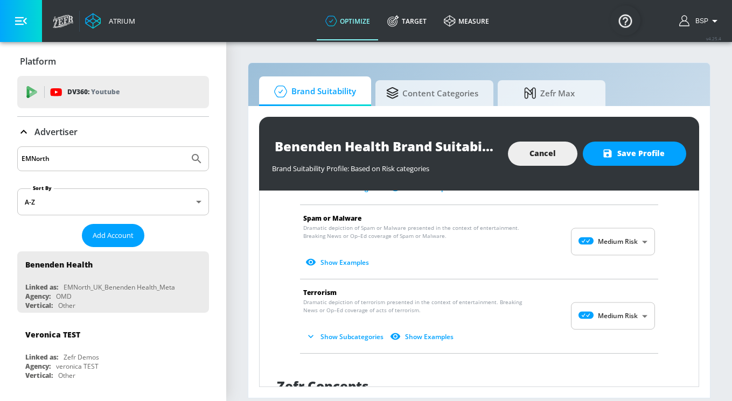
click at [611, 243] on body "Atrium optimize Target measure optimize Target measure v 4.25.4 BSP Platform DV…" at bounding box center [366, 200] width 732 height 401
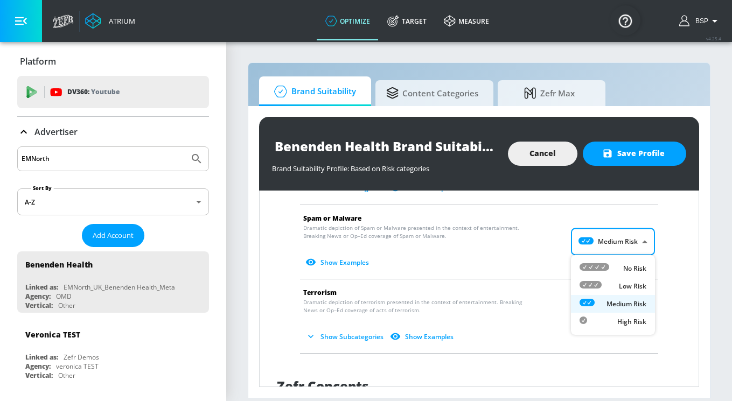
click at [618, 267] on div "No Risk" at bounding box center [613, 268] width 67 height 11
type input "MINIMAL"
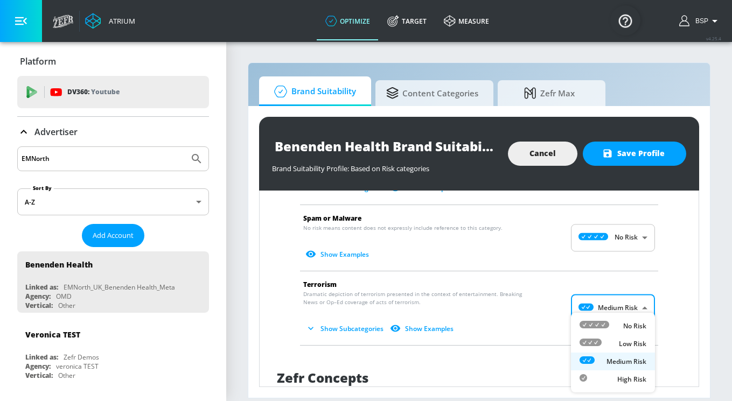
click at [623, 306] on body "Atrium optimize Target measure optimize Target measure v 4.25.4 BSP Platform DV…" at bounding box center [366, 200] width 732 height 401
click at [619, 322] on div "No Risk" at bounding box center [613, 326] width 67 height 11
type input "MINIMAL"
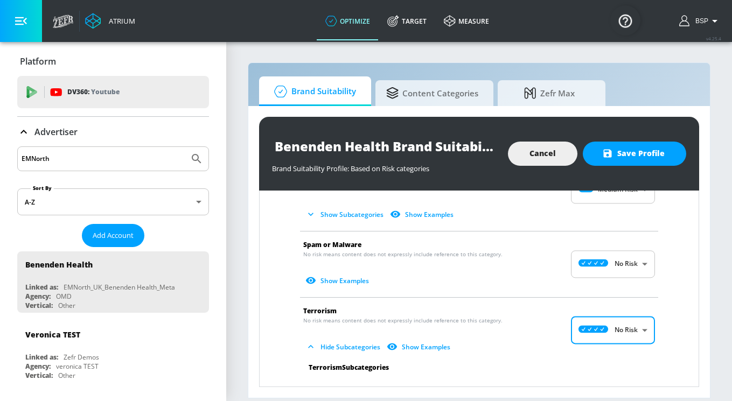
scroll to position [756, 0]
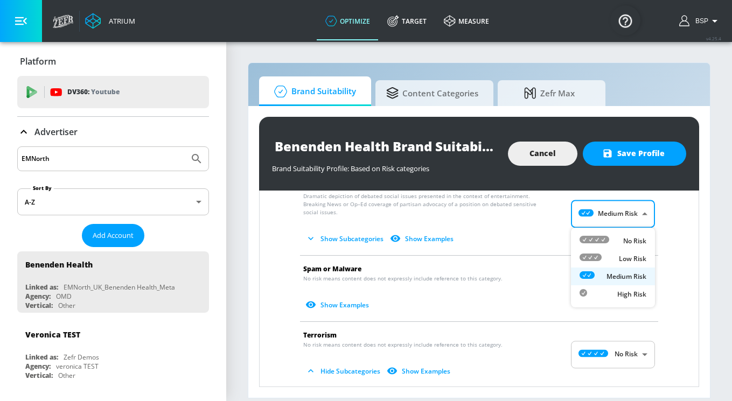
click at [617, 219] on body "Atrium optimize Target measure optimize Target measure v 4.25.4 BSP Platform DV…" at bounding box center [366, 200] width 732 height 401
click at [602, 240] on icon at bounding box center [595, 240] width 30 height 8
type input "MINIMAL"
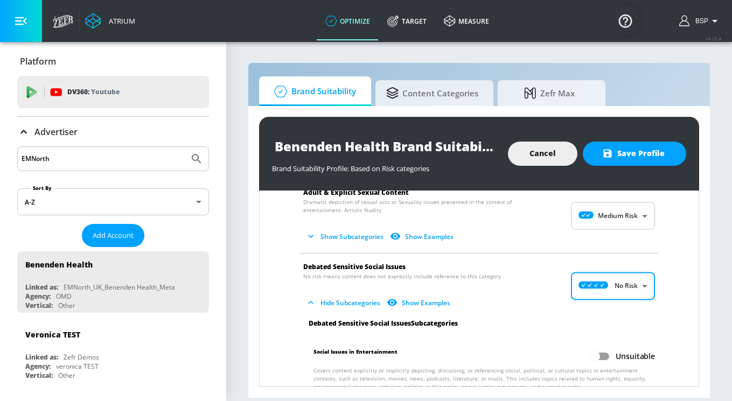
scroll to position [627, 0]
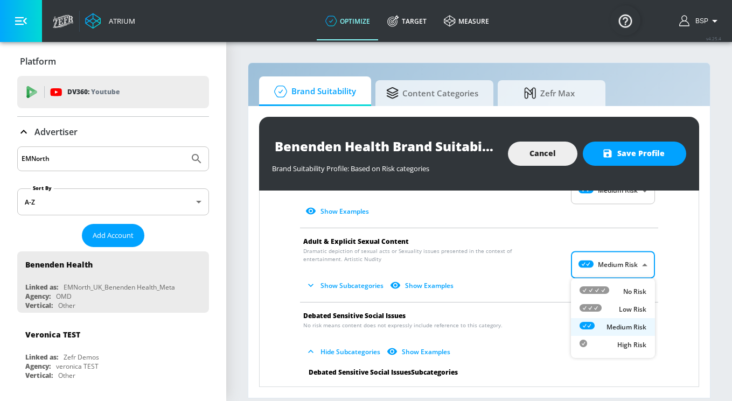
click at [603, 262] on body "Atrium optimize Target measure optimize Target measure v 4.25.4 BSP Platform DV…" at bounding box center [366, 200] width 732 height 401
click at [601, 296] on div at bounding box center [595, 291] width 30 height 11
type input "MINIMAL"
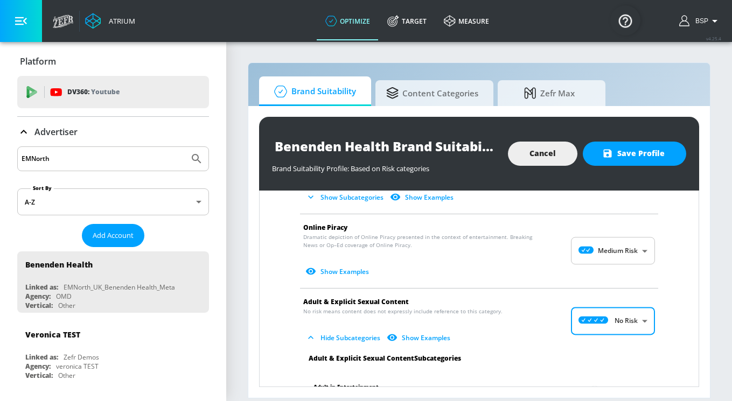
scroll to position [536, 0]
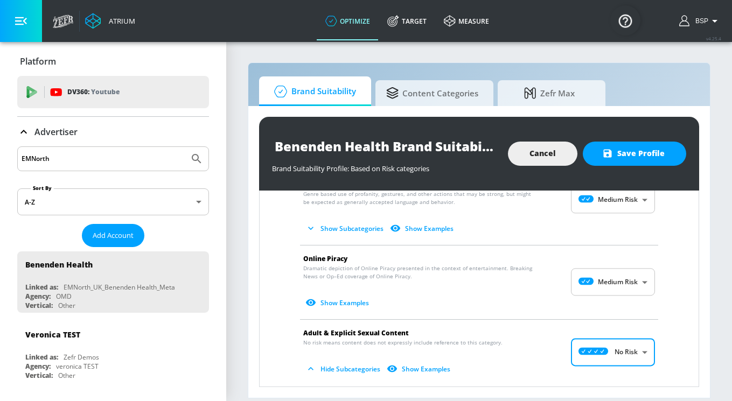
click at [600, 281] on body "Atrium optimize Target measure optimize Target measure v 4.25.4 BSP Platform DV…" at bounding box center [366, 200] width 732 height 401
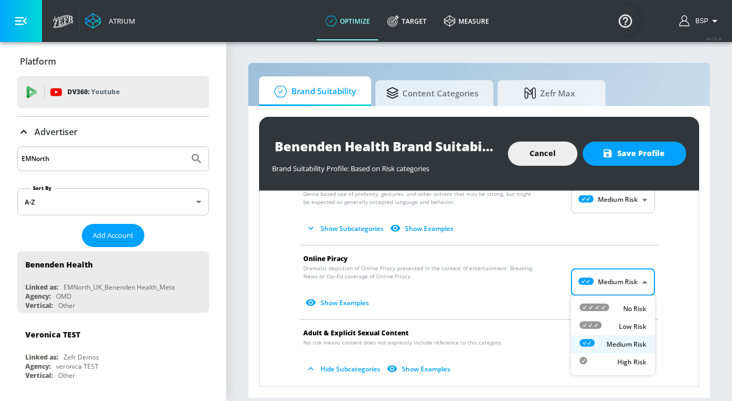
click at [599, 309] on icon at bounding box center [595, 308] width 30 height 8
type input "MINIMAL"
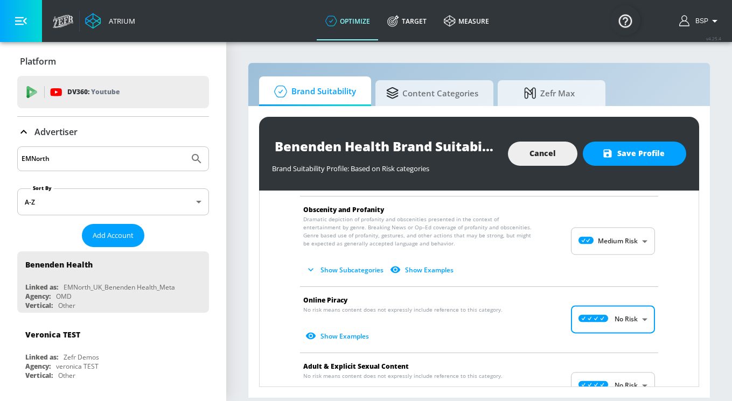
scroll to position [466, 0]
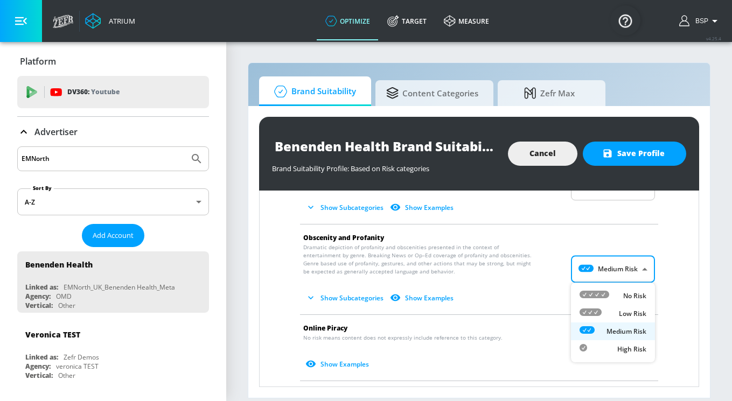
click at [601, 267] on body "Atrium optimize Target measure optimize Target measure v 4.25.4 BSP Platform DV…" at bounding box center [366, 200] width 732 height 401
click at [599, 292] on icon at bounding box center [595, 295] width 30 height 8
type input "MINIMAL"
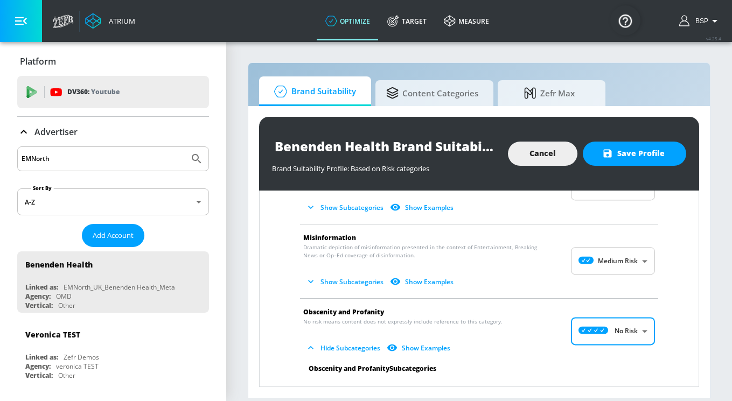
scroll to position [381, 0]
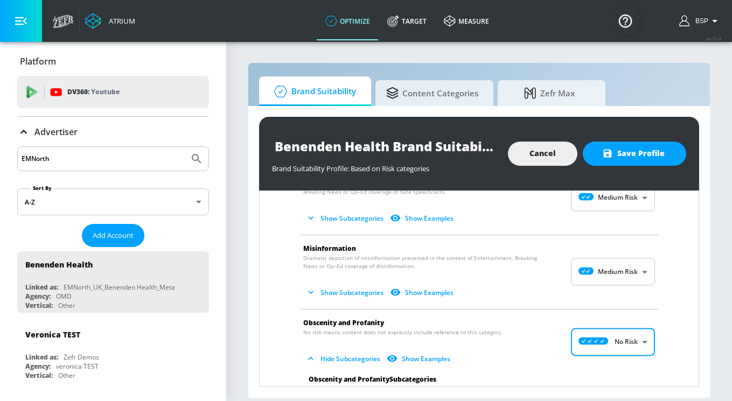
click at [599, 281] on body "Atrium optimize Target measure optimize Target measure v 4.25.4 BSP Platform DV…" at bounding box center [366, 200] width 732 height 401
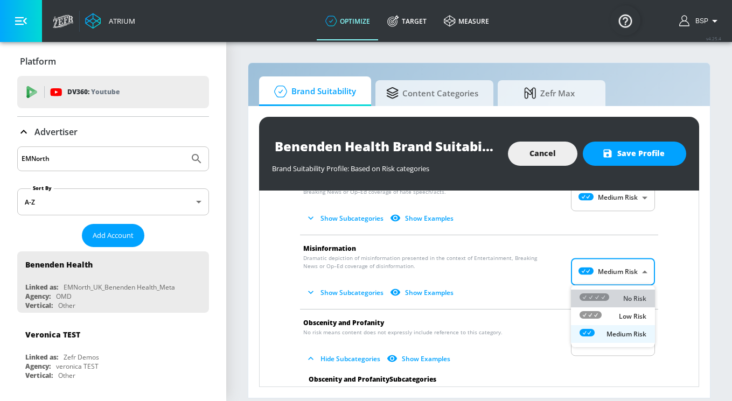
click at [597, 301] on div at bounding box center [595, 298] width 30 height 11
type input "MINIMAL"
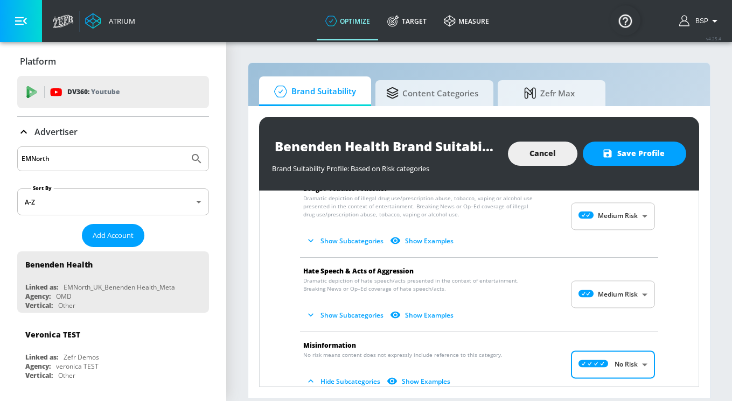
scroll to position [269, 0]
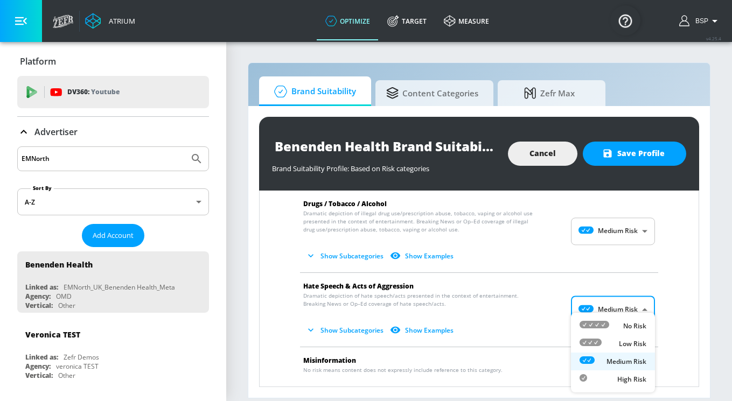
click at [597, 301] on body "Atrium optimize Target measure optimize Target measure v 4.25.4 BSP Platform DV…" at bounding box center [366, 200] width 732 height 401
click at [599, 321] on icon at bounding box center [595, 325] width 30 height 8
type input "MINIMAL"
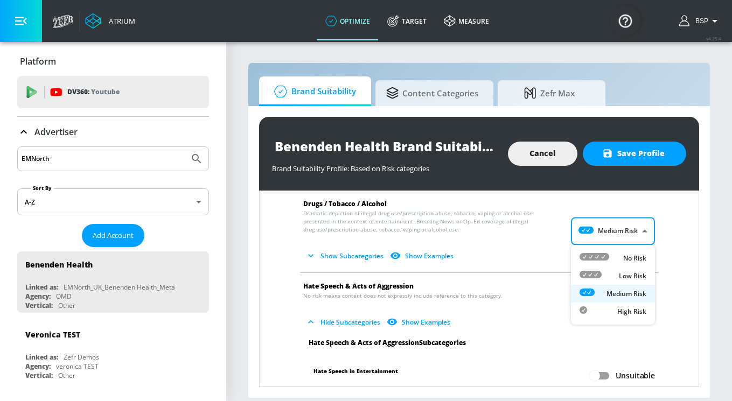
click at [595, 230] on body "Atrium optimize Target measure optimize Target measure v 4.25.4 BSP Platform DV…" at bounding box center [366, 200] width 732 height 401
click at [597, 252] on li "No Risk" at bounding box center [613, 258] width 84 height 18
type input "MINIMAL"
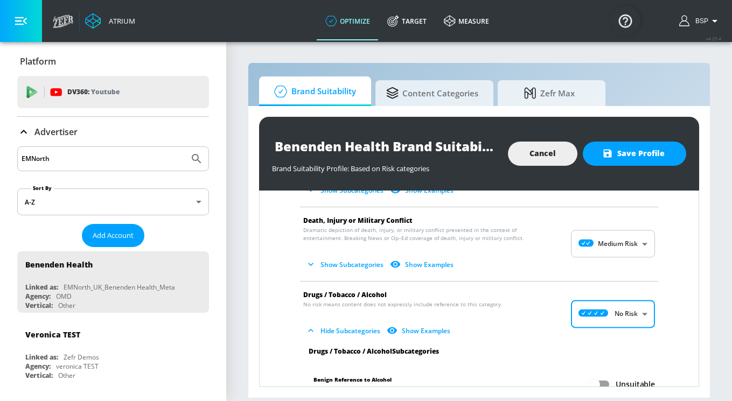
scroll to position [172, 0]
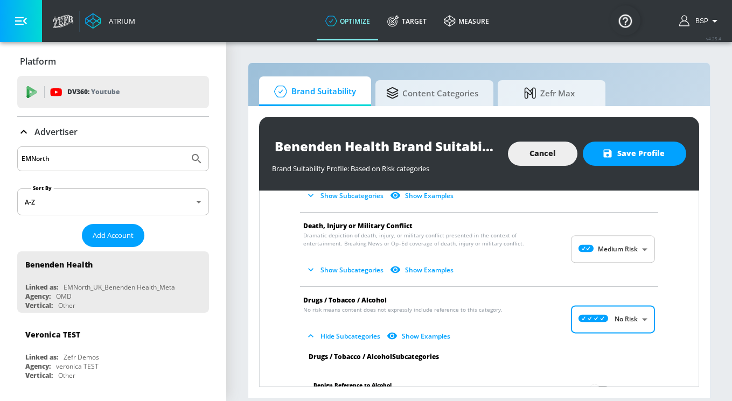
click at [597, 252] on body "Atrium optimize Target measure optimize Target measure v 4.25.4 BSP Platform DV…" at bounding box center [366, 200] width 732 height 401
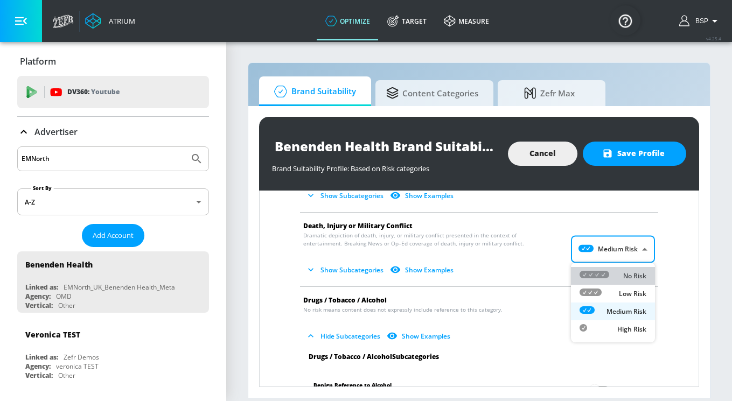
click at [600, 277] on icon at bounding box center [595, 275] width 30 height 8
type input "MINIMAL"
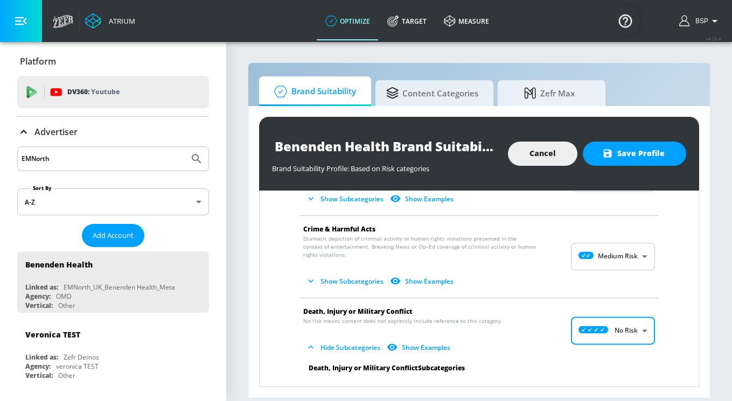
scroll to position [86, 0]
click at [600, 259] on body "Atrium optimize Target measure optimize Target measure v 4.25.4 BSP Platform DV…" at bounding box center [366, 200] width 732 height 401
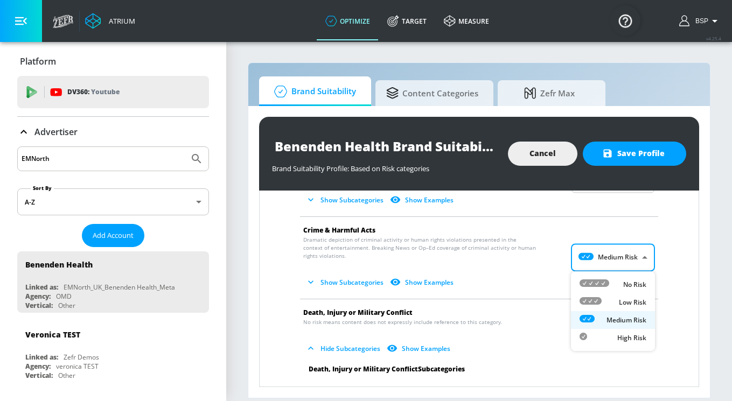
click at [601, 280] on icon at bounding box center [595, 284] width 30 height 8
type input "MINIMAL"
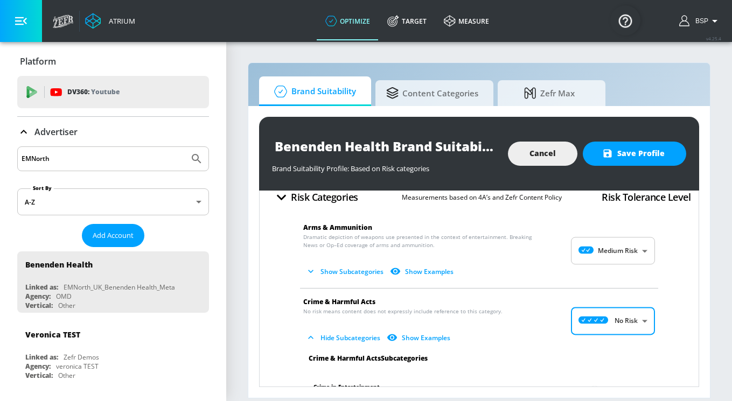
scroll to position [14, 0]
click at [601, 247] on body "Atrium optimize Target measure optimize Target measure v 4.25.4 BSP Platform DV…" at bounding box center [366, 200] width 732 height 401
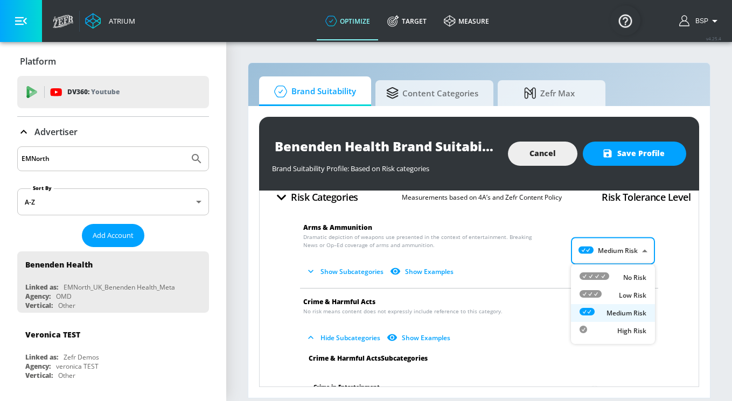
click at [600, 273] on icon at bounding box center [595, 277] width 30 height 8
type input "MINIMAL"
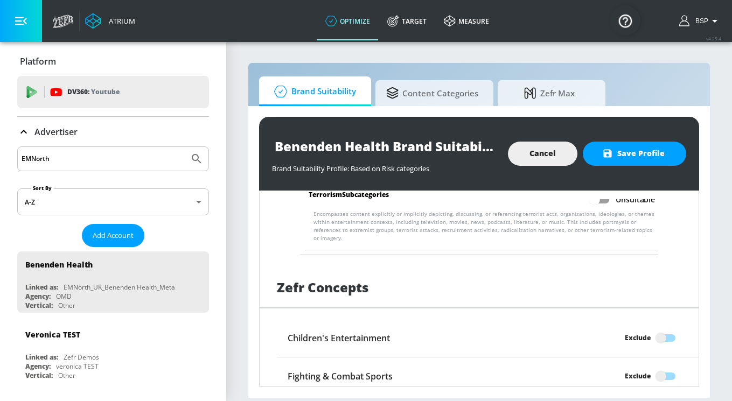
scroll to position [2057, 0]
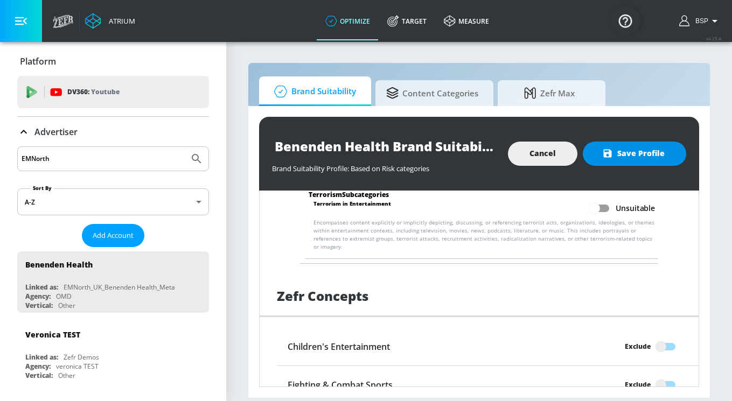
click at [634, 158] on span "Save Profile" at bounding box center [634, 153] width 60 height 13
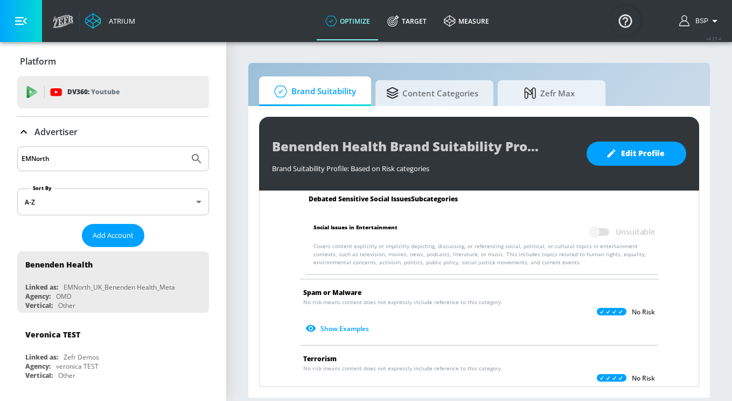
scroll to position [1803, 0]
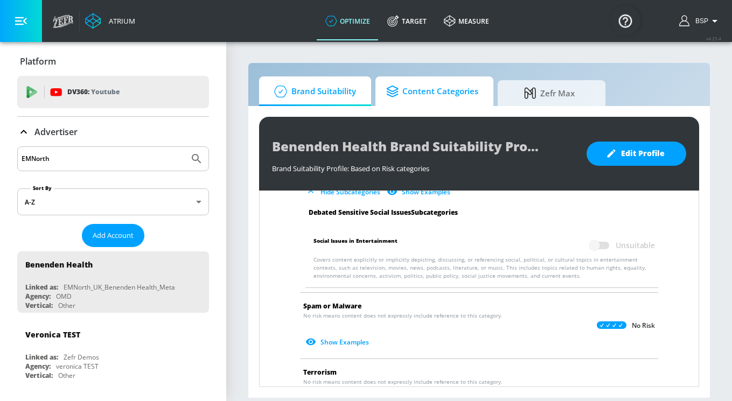
click at [447, 93] on span "Content Categories" at bounding box center [432, 92] width 92 height 26
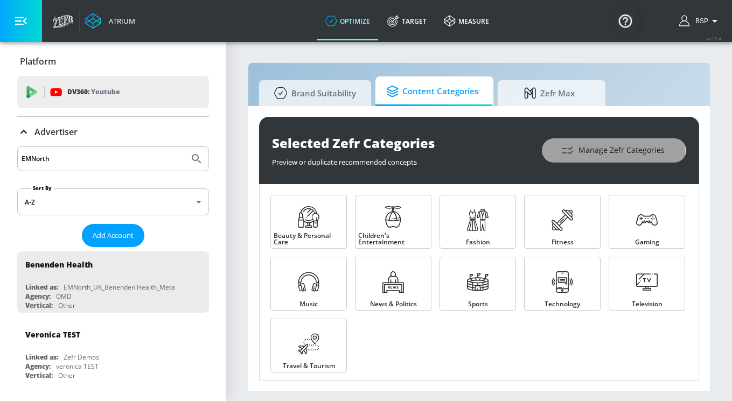
click at [574, 154] on icon "button" at bounding box center [567, 150] width 13 height 13
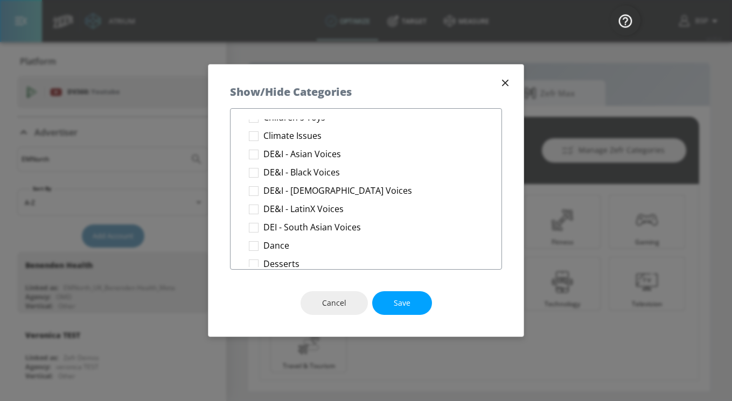
scroll to position [260, 0]
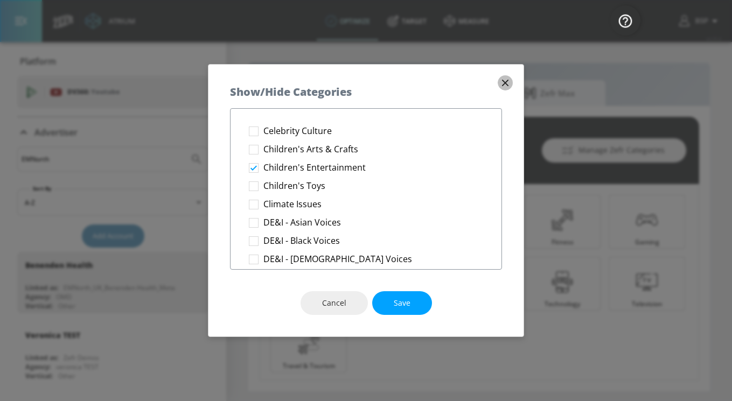
click at [502, 80] on icon "button" at bounding box center [505, 83] width 6 height 6
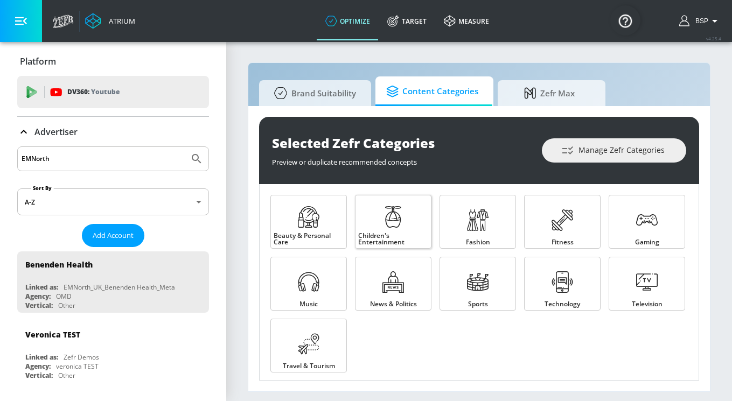
scroll to position [6, 0]
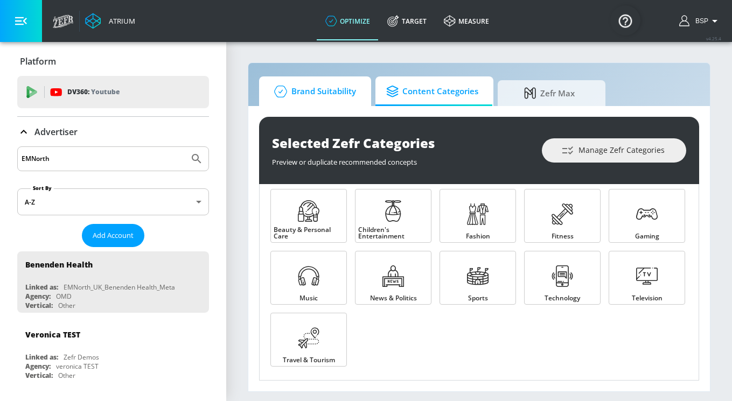
click at [328, 100] on span "Brand Suitability" at bounding box center [313, 92] width 86 height 26
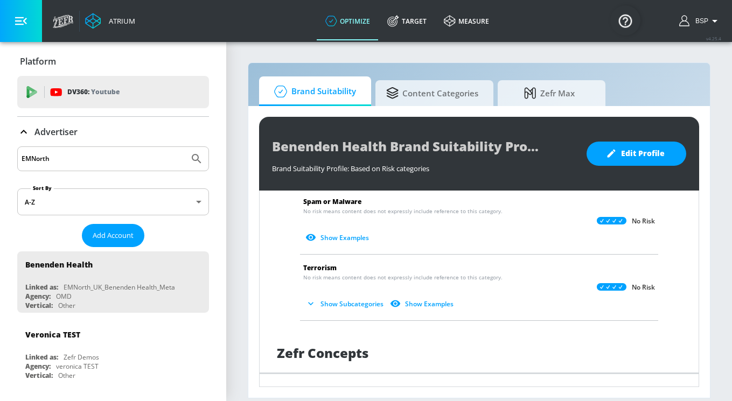
scroll to position [929, 0]
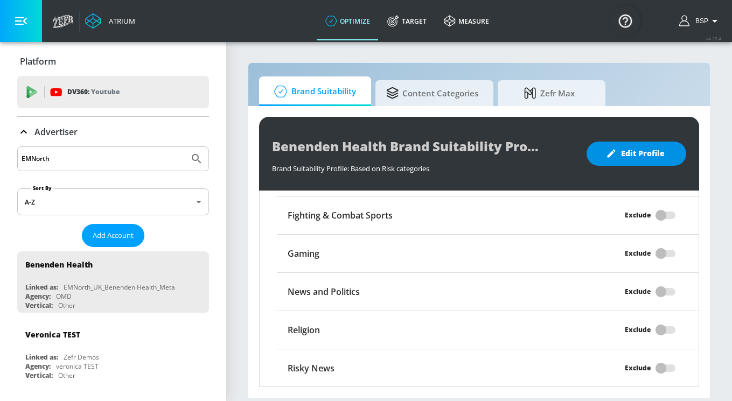
click at [631, 150] on span "Edit Profile" at bounding box center [636, 153] width 57 height 13
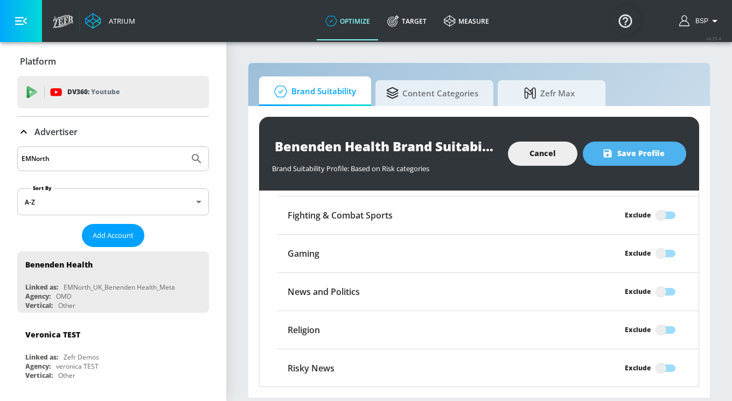
click at [618, 157] on span "Save Profile" at bounding box center [634, 153] width 60 height 13
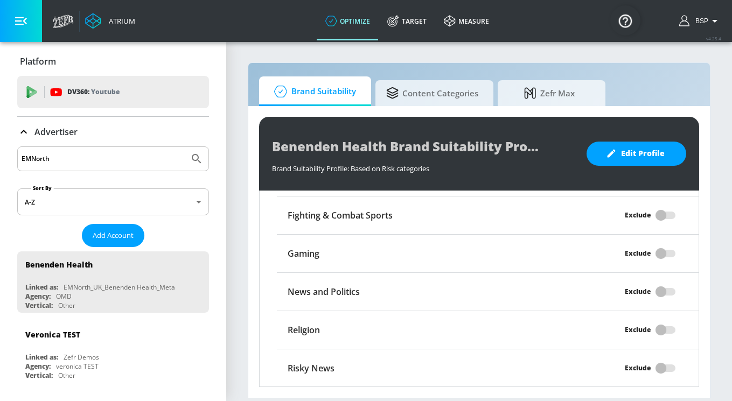
click at [68, 158] on input "EMNorth" at bounding box center [103, 159] width 163 height 14
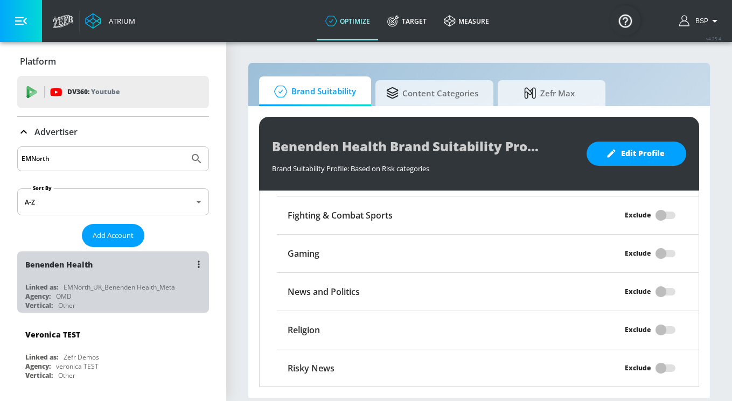
click at [86, 266] on div "Benenden Health" at bounding box center [58, 265] width 67 height 10
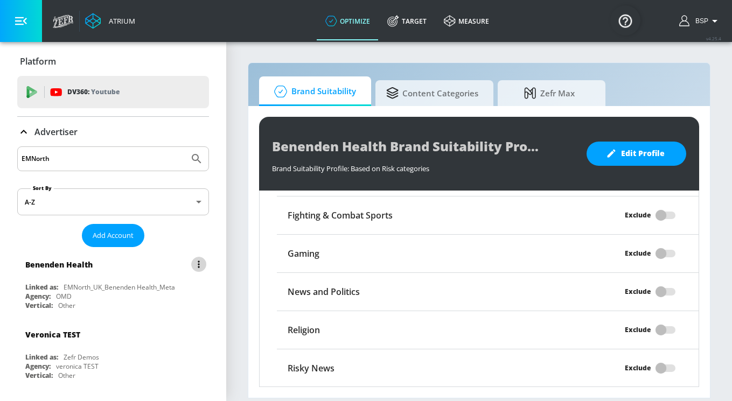
click at [198, 263] on icon "list of Advertiser" at bounding box center [199, 265] width 2 height 8
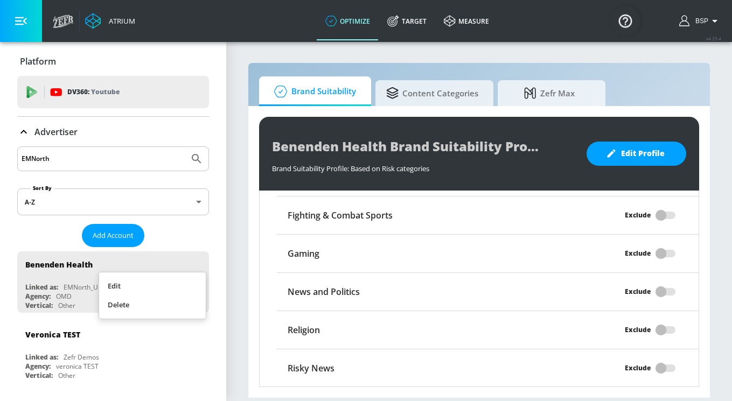
click at [181, 282] on li "Edit" at bounding box center [152, 286] width 107 height 19
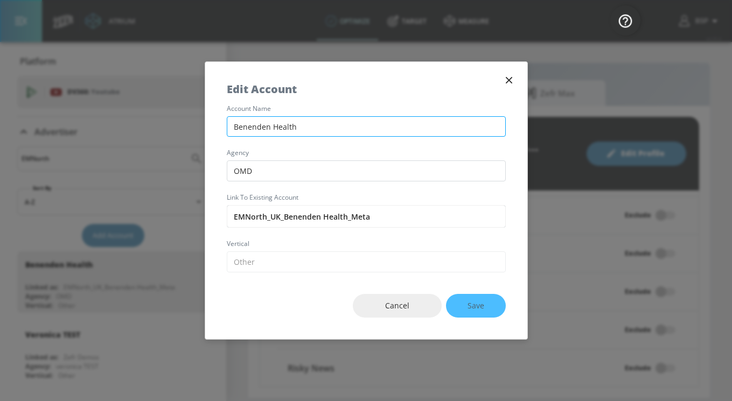
click at [233, 122] on input "Benenden Health" at bounding box center [366, 126] width 279 height 21
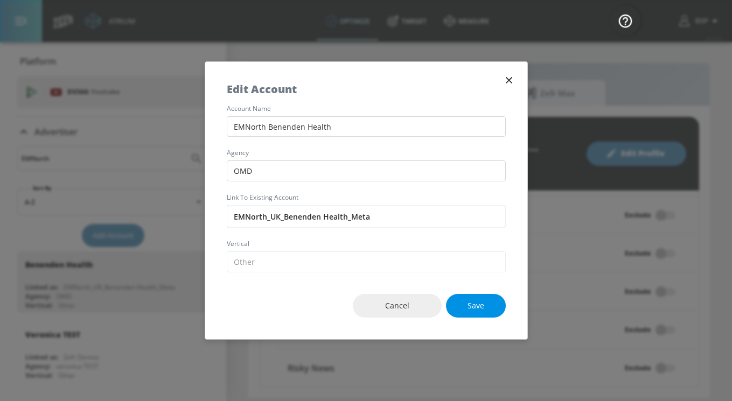
type input "EMNorth Benenden Health"
click at [470, 307] on span "Save" at bounding box center [476, 306] width 17 height 13
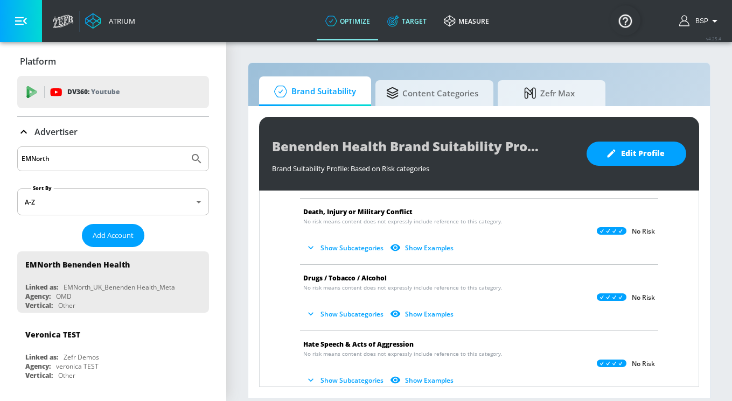
scroll to position [136, 0]
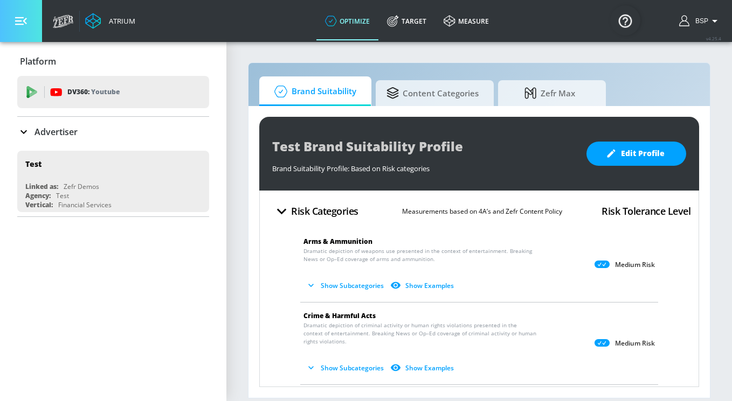
click at [29, 23] on button "button" at bounding box center [21, 21] width 42 height 42
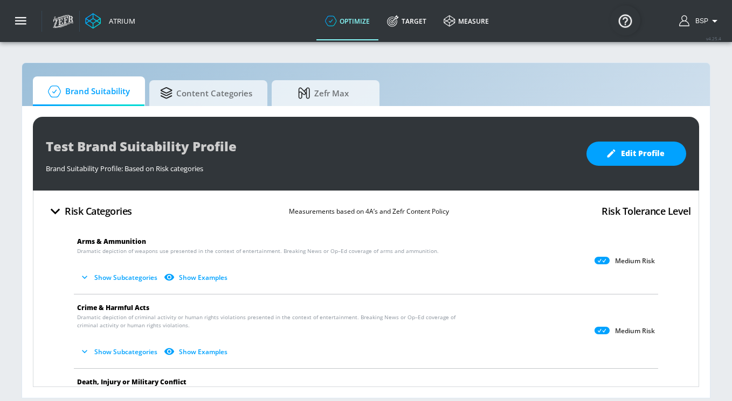
click at [714, 23] on icon "button" at bounding box center [714, 21] width 13 height 13
click at [714, 23] on div at bounding box center [366, 200] width 732 height 401
click at [27, 31] on button "button" at bounding box center [21, 21] width 42 height 42
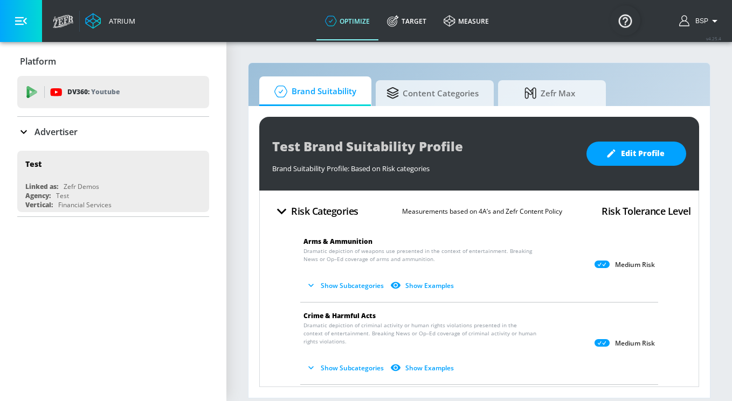
click at [25, 131] on icon at bounding box center [23, 132] width 6 height 4
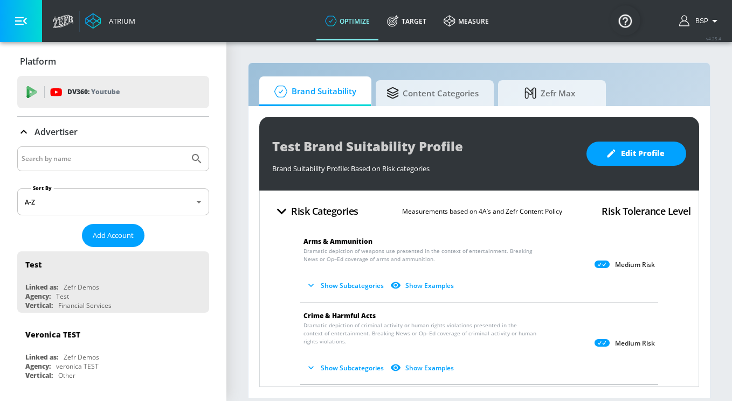
click at [66, 161] on input "Search by name" at bounding box center [103, 159] width 163 height 14
type input "childline"
click at [185, 147] on button "Submit Search" at bounding box center [197, 159] width 24 height 24
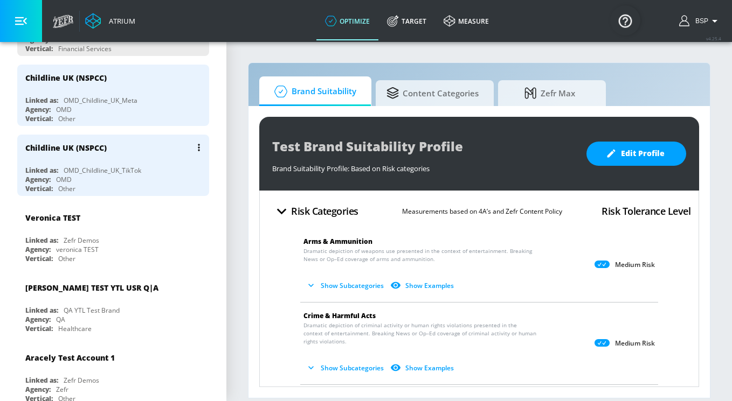
scroll to position [267, 0]
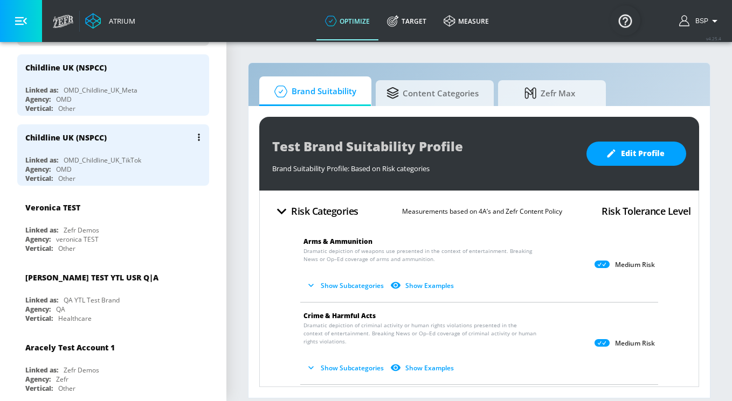
click at [103, 167] on div "Agency: OMD" at bounding box center [115, 169] width 181 height 9
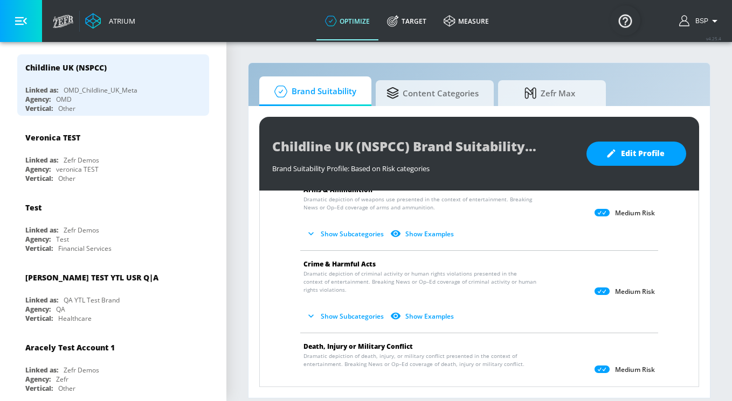
scroll to position [52, 0]
click at [454, 85] on span "Content Categories" at bounding box center [432, 92] width 92 height 26
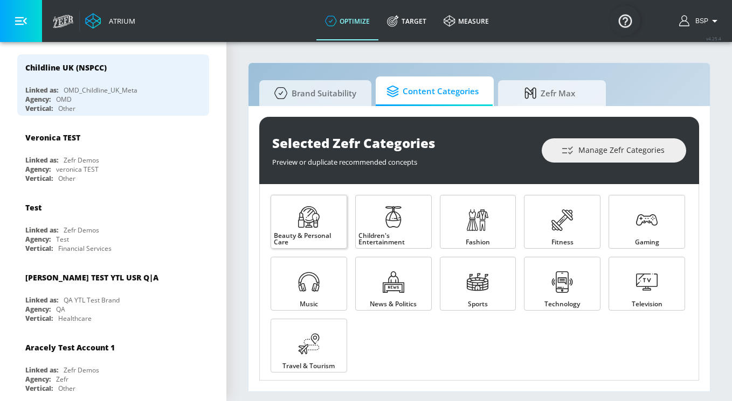
click at [303, 226] on icon at bounding box center [309, 217] width 22 height 22
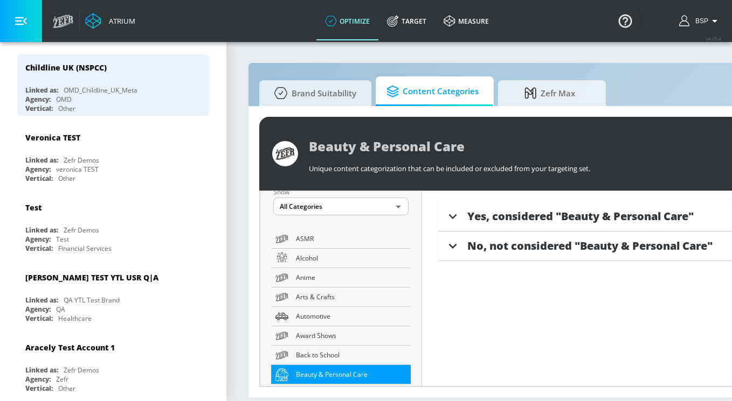
scroll to position [109, 0]
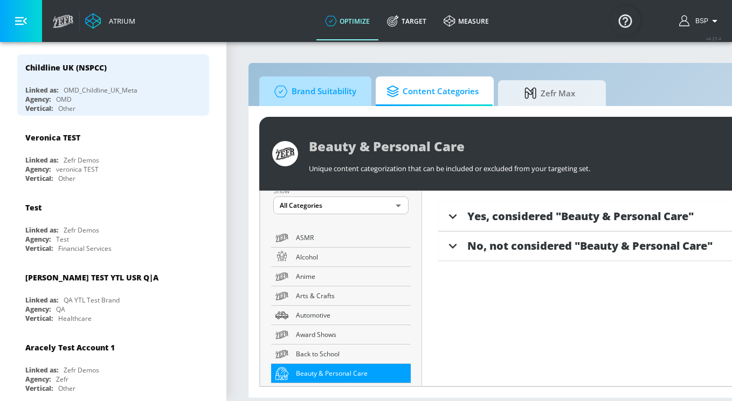
click at [334, 92] on span "Brand Suitability" at bounding box center [313, 92] width 86 height 26
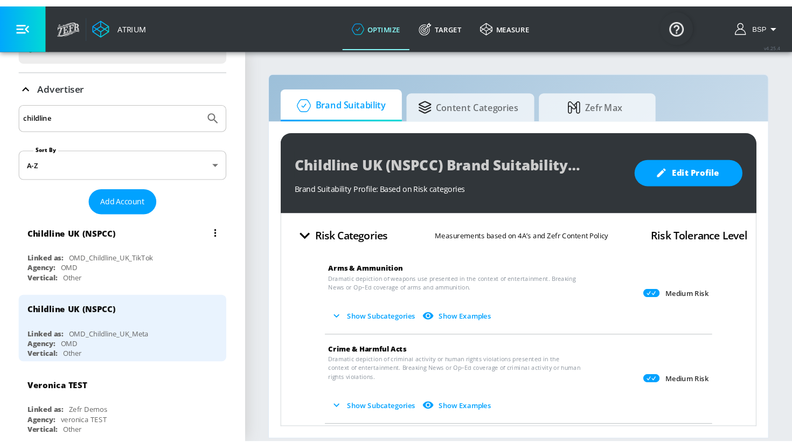
scroll to position [57, 0]
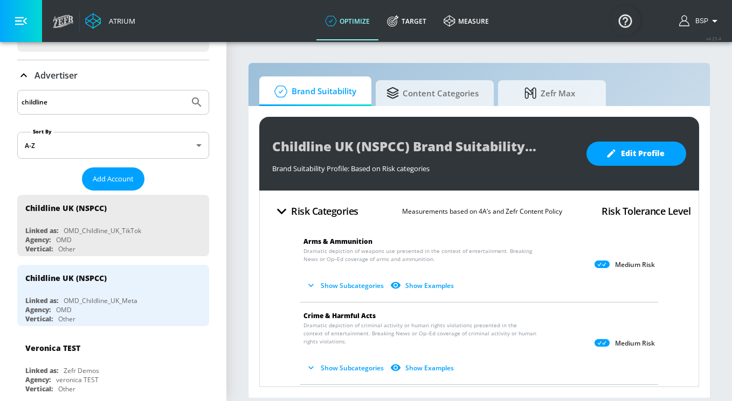
drag, startPoint x: 88, startPoint y: 102, endPoint x: 18, endPoint y: 102, distance: 70.0
click at [18, 102] on div "childline" at bounding box center [113, 102] width 192 height 25
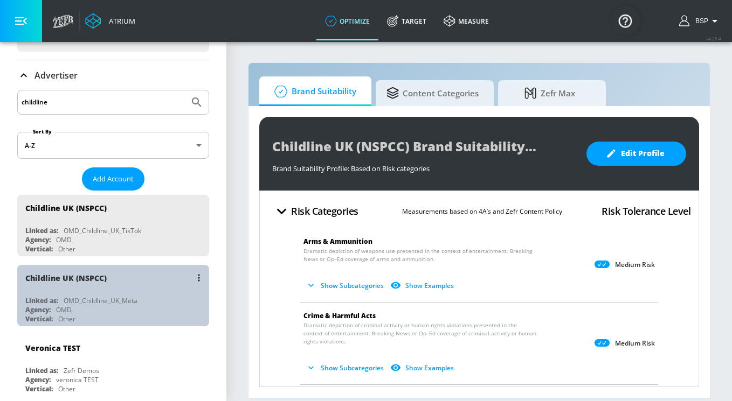
click at [93, 305] on div "Agency: OMD" at bounding box center [115, 309] width 181 height 9
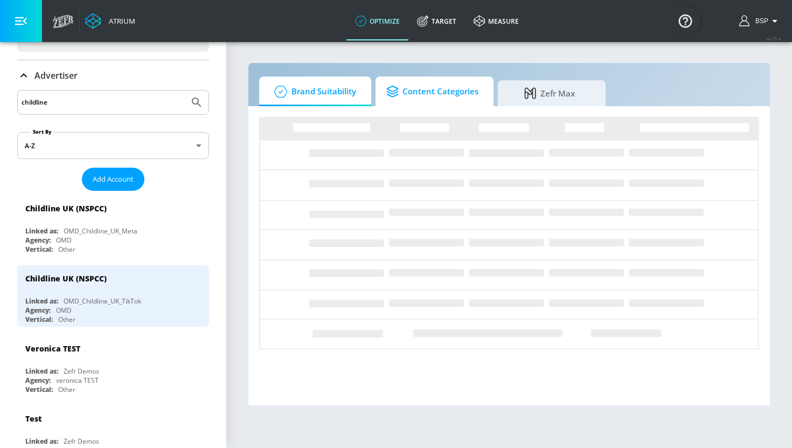
click at [399, 93] on icon at bounding box center [394, 92] width 16 height 12
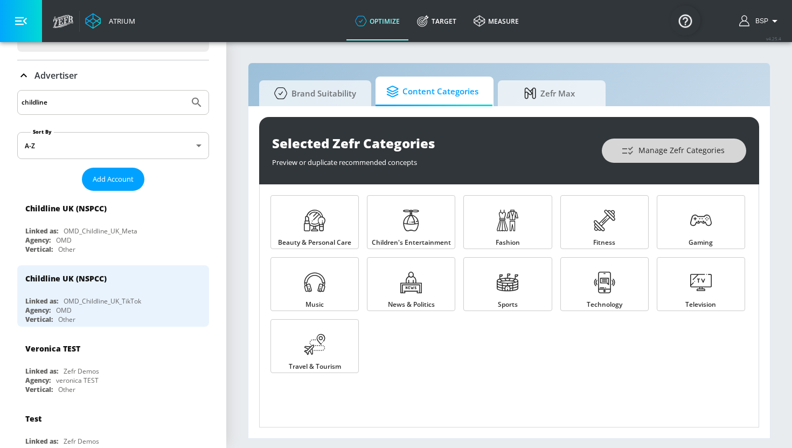
click at [626, 150] on icon "button" at bounding box center [627, 150] width 13 height 13
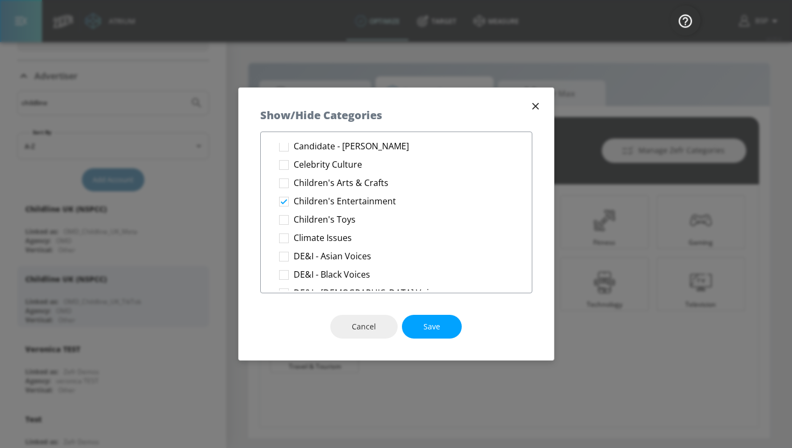
scroll to position [249, 0]
click at [532, 105] on icon "button" at bounding box center [536, 106] width 12 height 12
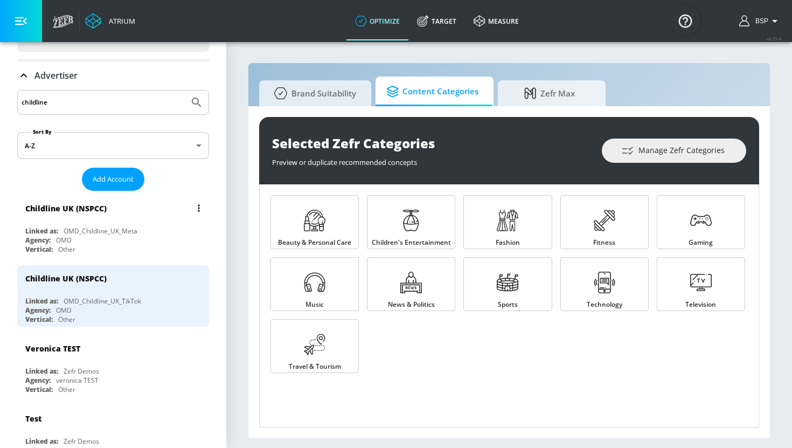
click at [131, 231] on div "OMD_Childline_UK_Meta" at bounding box center [101, 230] width 74 height 9
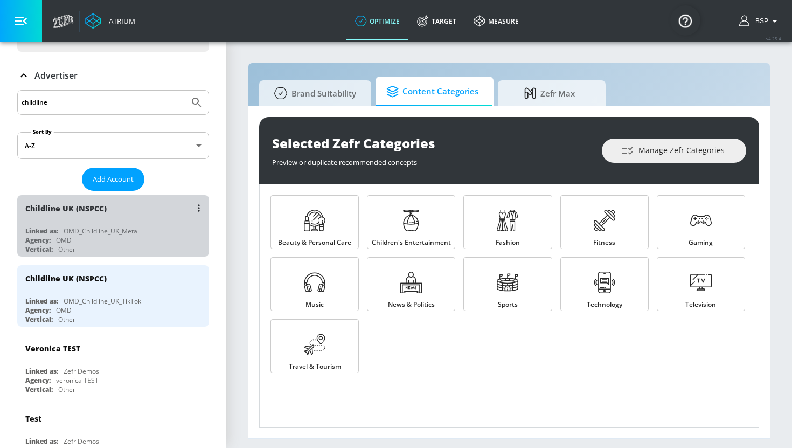
click at [134, 229] on div "OMD_Childline_UK_Meta" at bounding box center [101, 230] width 74 height 9
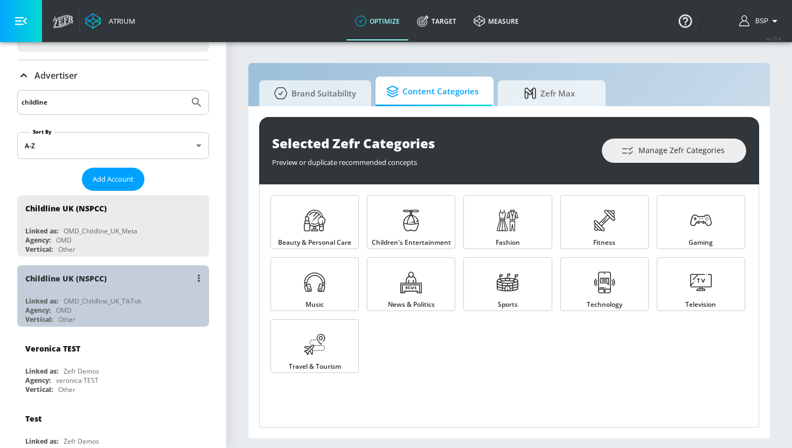
click at [128, 286] on div "Childline UK (NSPCC)" at bounding box center [115, 278] width 181 height 26
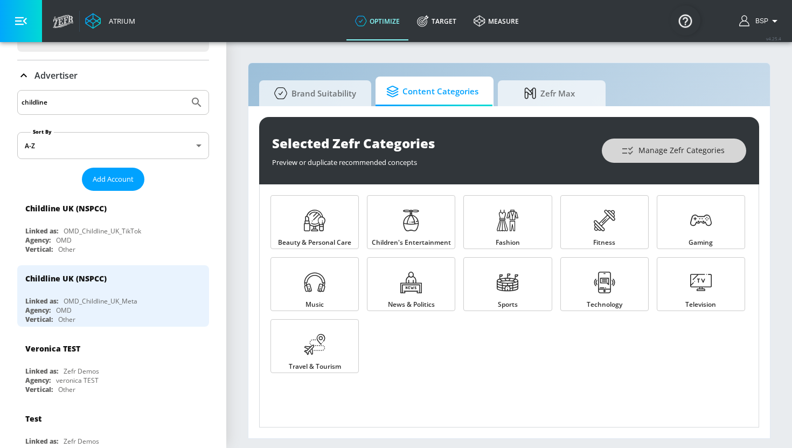
click at [657, 144] on span "Manage Zefr Categories" at bounding box center [673, 150] width 101 height 13
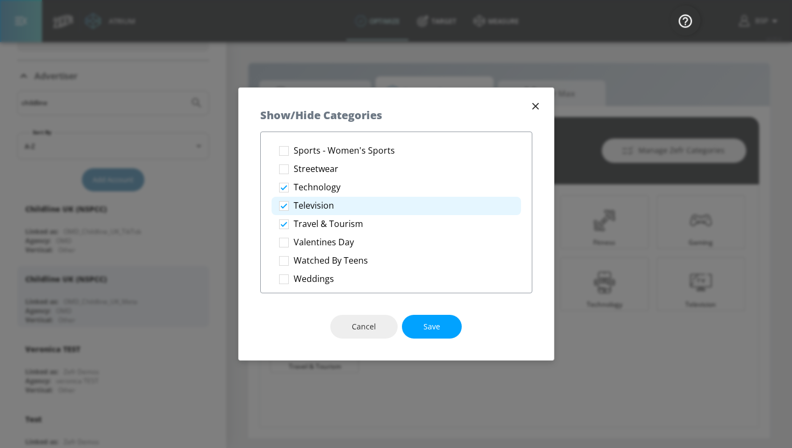
scroll to position [1853, 0]
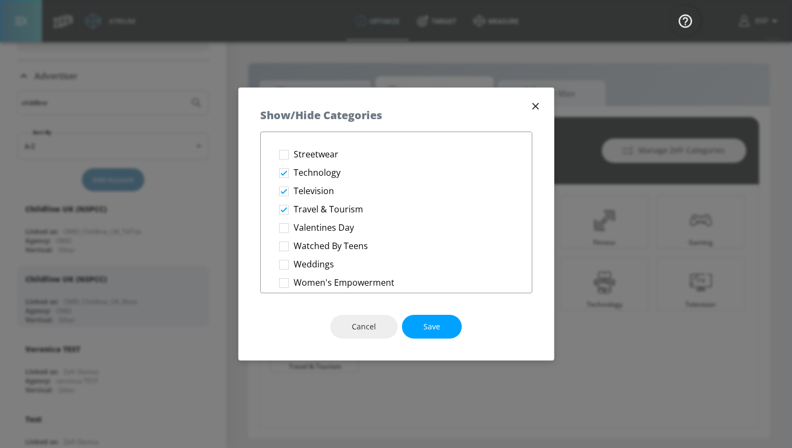
click at [534, 103] on icon "button" at bounding box center [536, 106] width 12 height 12
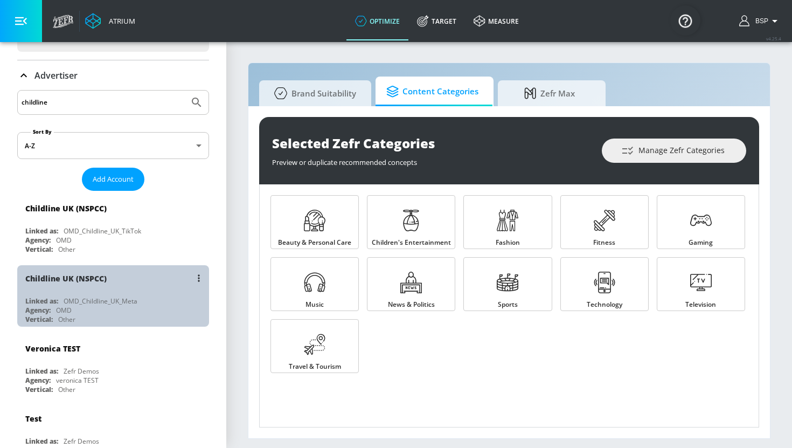
click at [147, 300] on div "Linked as: OMD_Childline_UK_Meta" at bounding box center [115, 300] width 181 height 9
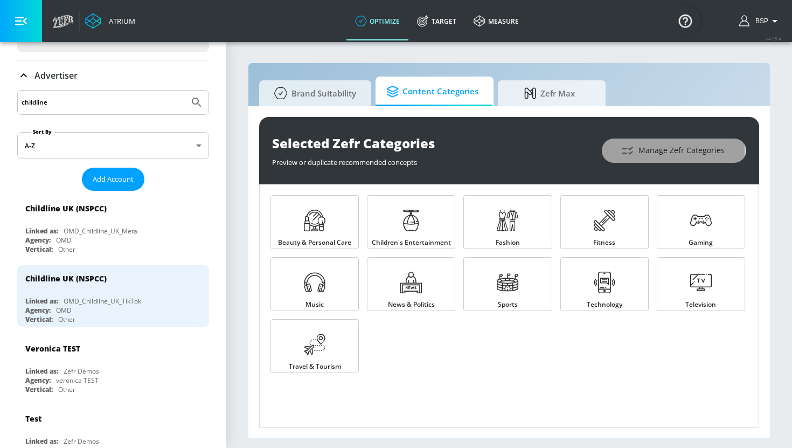
click at [634, 151] on icon "button" at bounding box center [627, 150] width 13 height 13
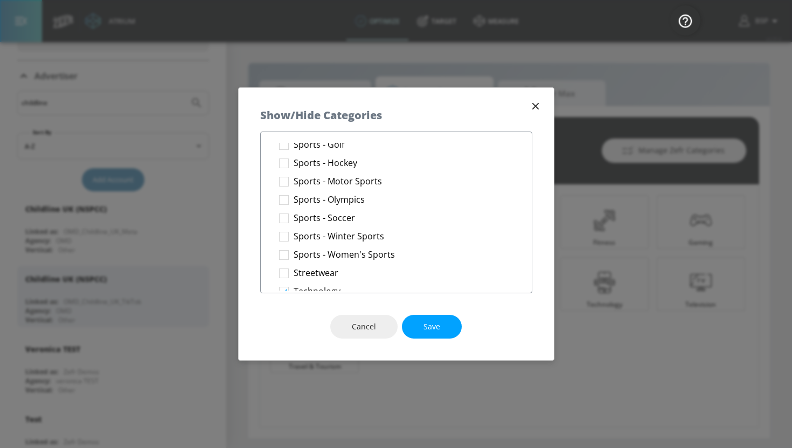
scroll to position [1874, 0]
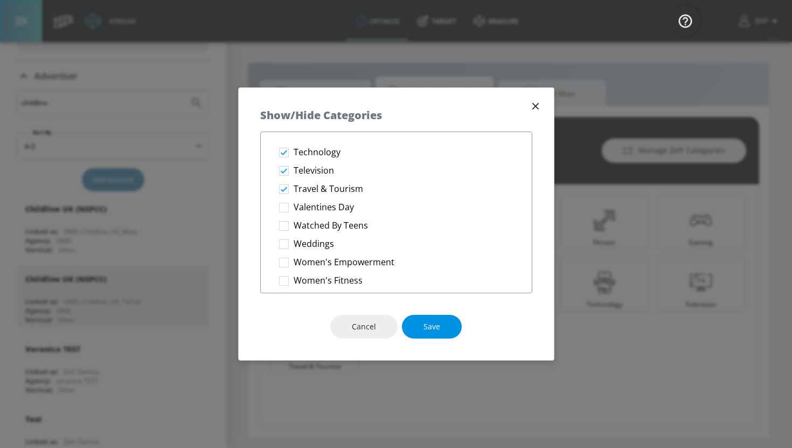
click at [419, 326] on button "Save" at bounding box center [432, 327] width 60 height 24
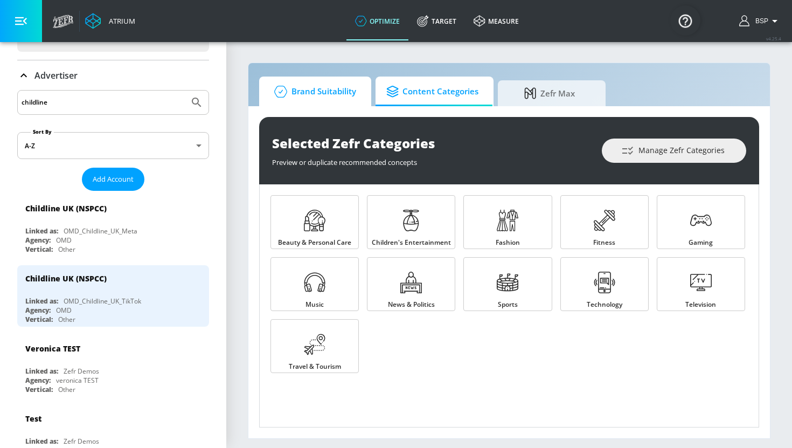
click at [311, 89] on span "Brand Suitability" at bounding box center [313, 92] width 86 height 26
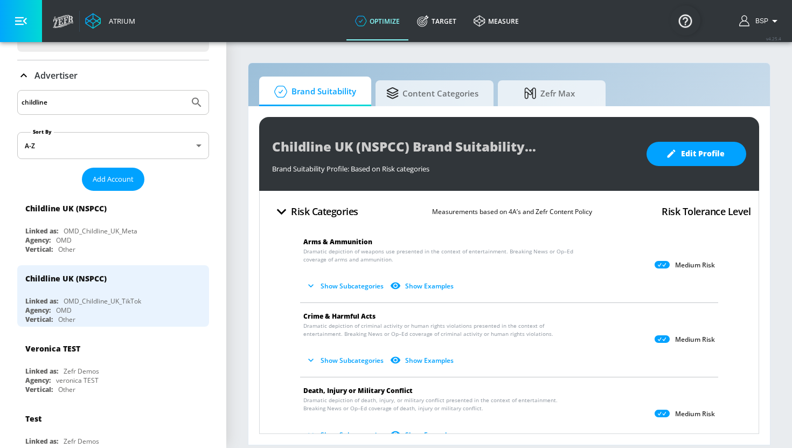
click at [99, 102] on input "childline" at bounding box center [103, 102] width 163 height 14
drag, startPoint x: 99, startPoint y: 102, endPoint x: 10, endPoint y: 101, distance: 88.9
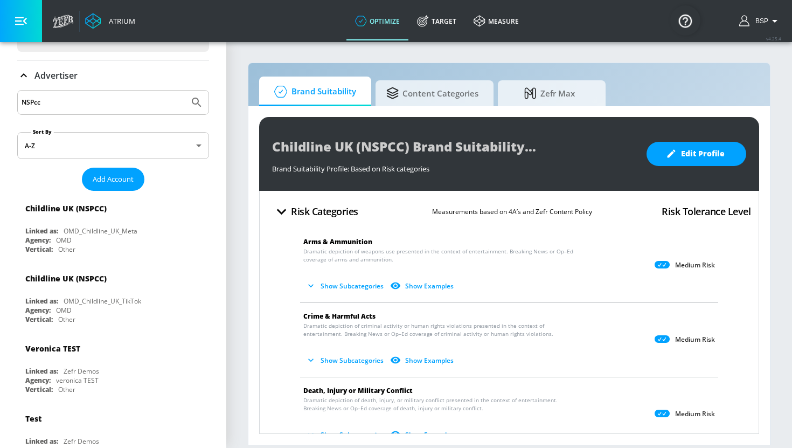
type input "NSPcc"
click at [185, 91] on button "Submit Search" at bounding box center [197, 103] width 24 height 24
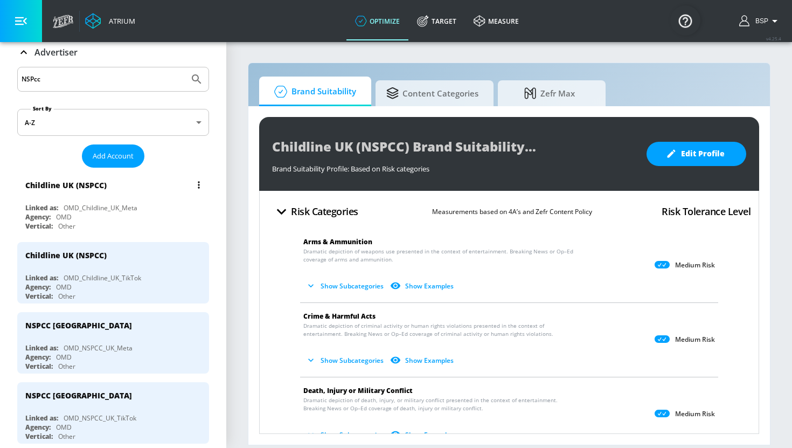
scroll to position [84, 0]
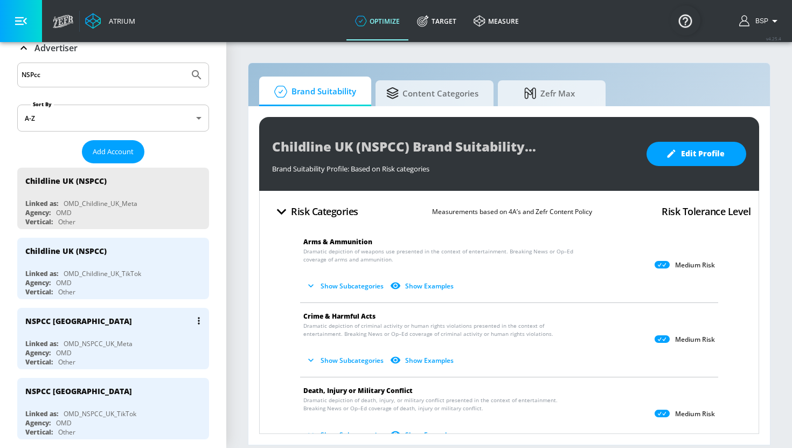
click at [72, 340] on div "OMD_NSPCC_UK_Meta" at bounding box center [98, 343] width 69 height 9
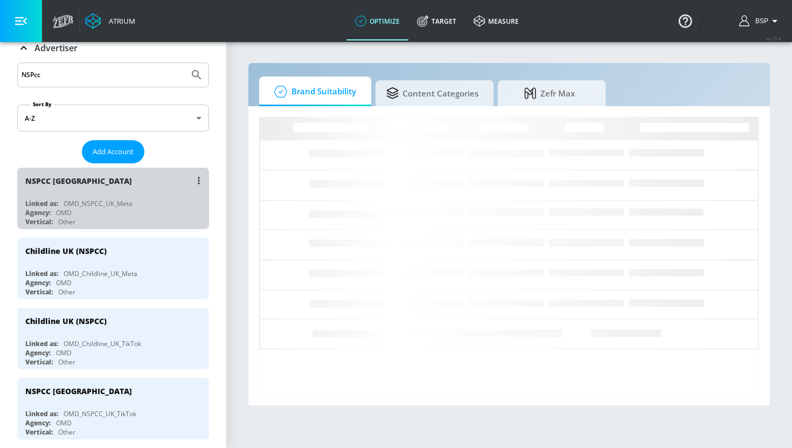
click at [140, 189] on div "NSPCC [GEOGRAPHIC_DATA]" at bounding box center [115, 181] width 181 height 26
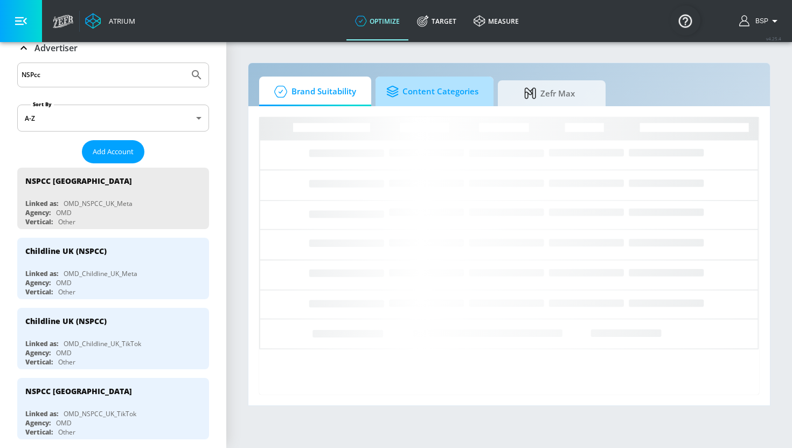
click at [448, 94] on span "Content Categories" at bounding box center [432, 92] width 92 height 26
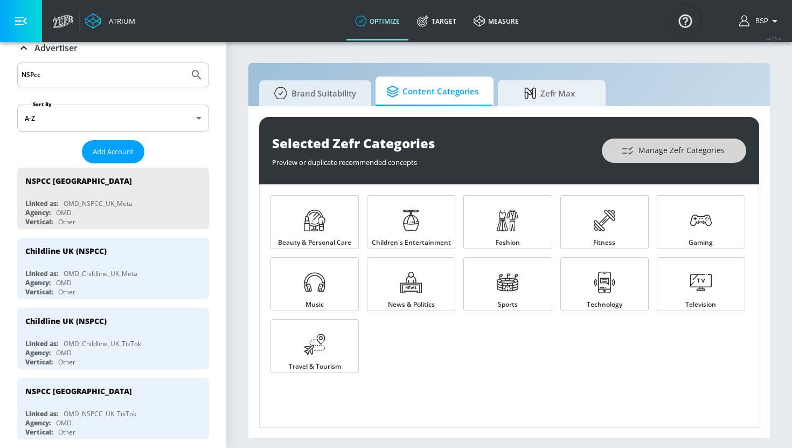
click at [617, 149] on button "Manage Zefr Categories" at bounding box center [674, 150] width 144 height 24
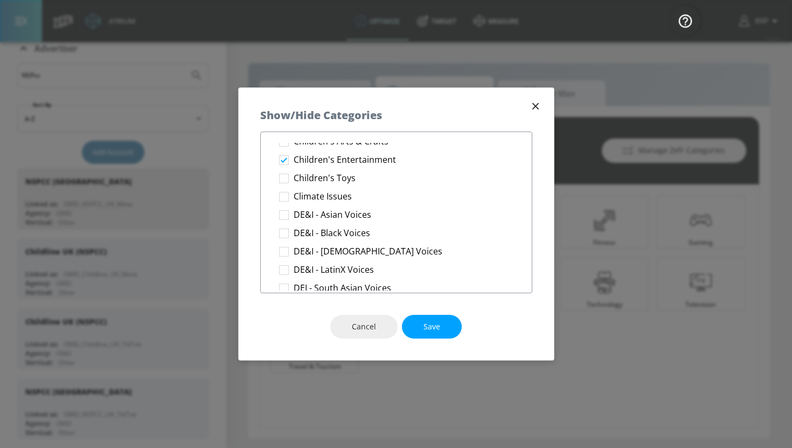
scroll to position [289, 0]
click at [532, 103] on icon "button" at bounding box center [536, 106] width 12 height 12
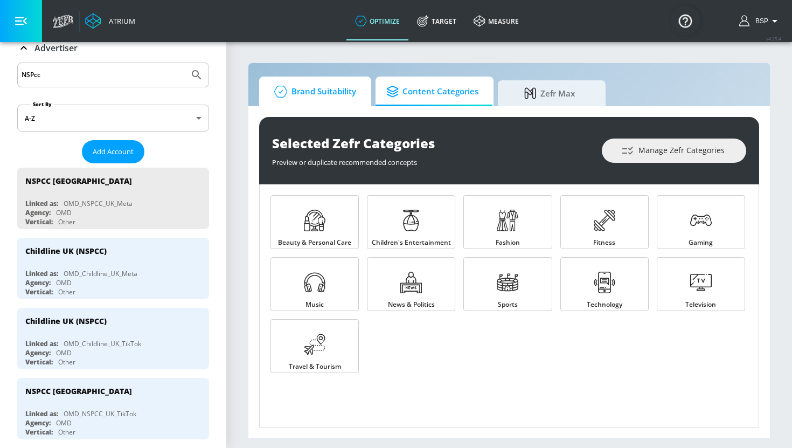
click at [310, 95] on span "Brand Suitability" at bounding box center [313, 92] width 86 height 26
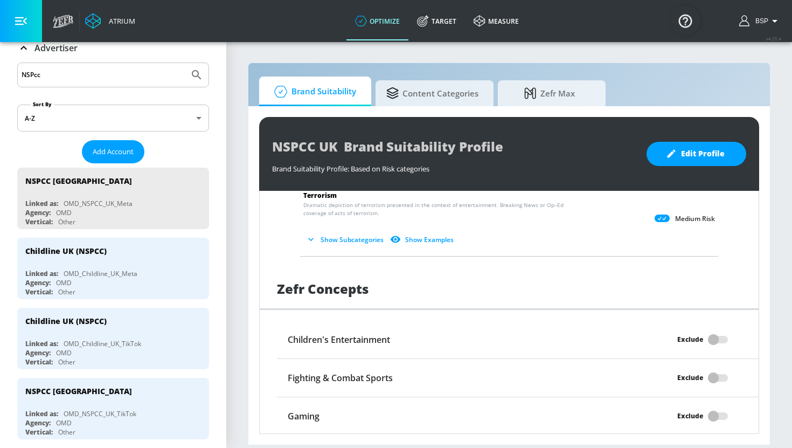
scroll to position [988, 0]
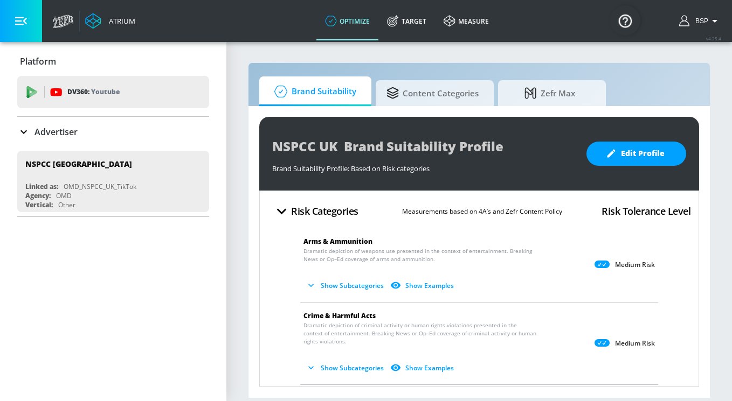
scroll to position [22, 0]
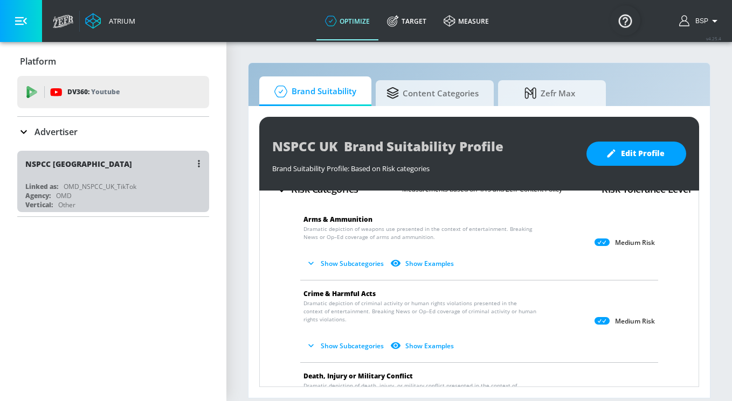
click at [164, 194] on div "Agency: OMD" at bounding box center [115, 195] width 181 height 9
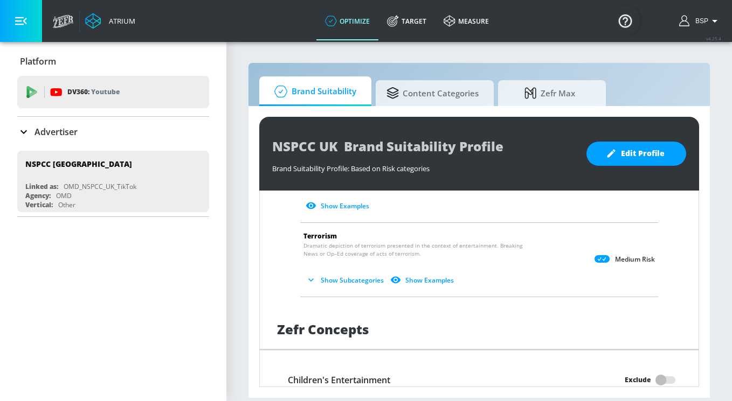
scroll to position [863, 0]
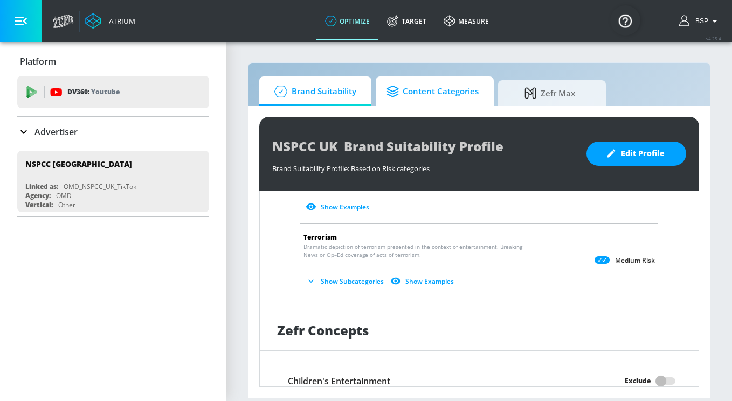
click at [409, 99] on span "Content Categories" at bounding box center [432, 92] width 92 height 26
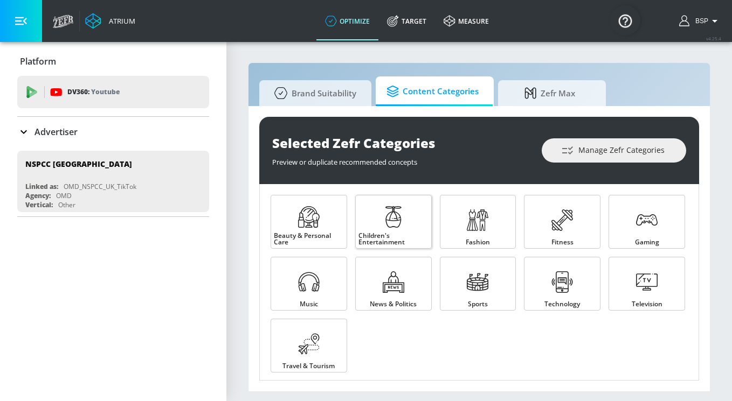
scroll to position [6, 0]
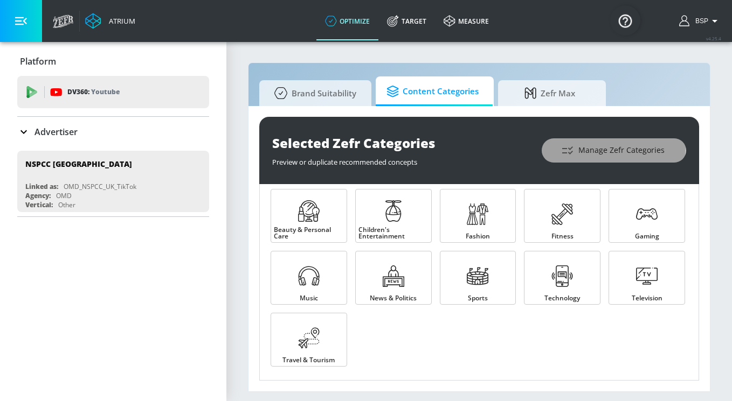
click at [587, 145] on span "Manage Zefr Categories" at bounding box center [613, 150] width 101 height 13
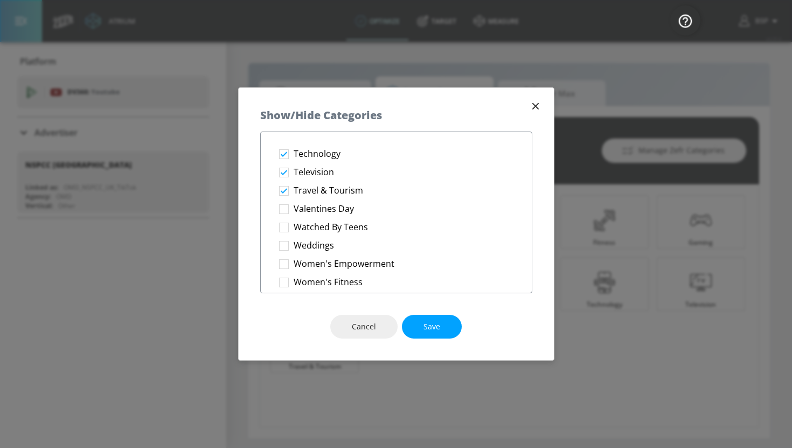
scroll to position [1874, 0]
click at [434, 332] on span "Save" at bounding box center [431, 326] width 17 height 13
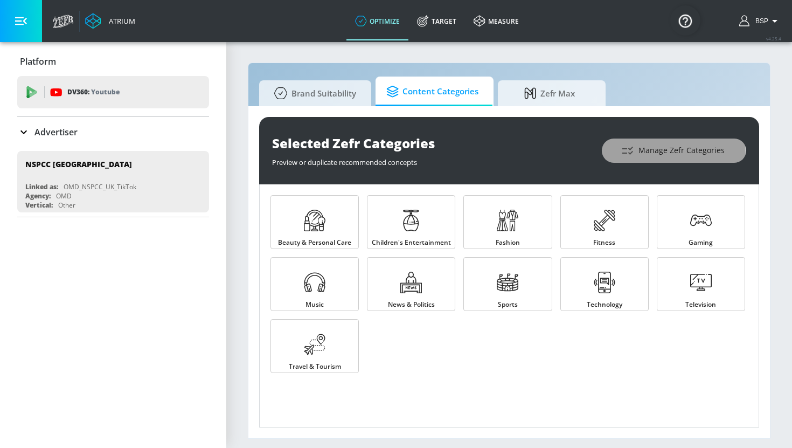
click at [657, 156] on span "Manage Zefr Categories" at bounding box center [673, 150] width 101 height 13
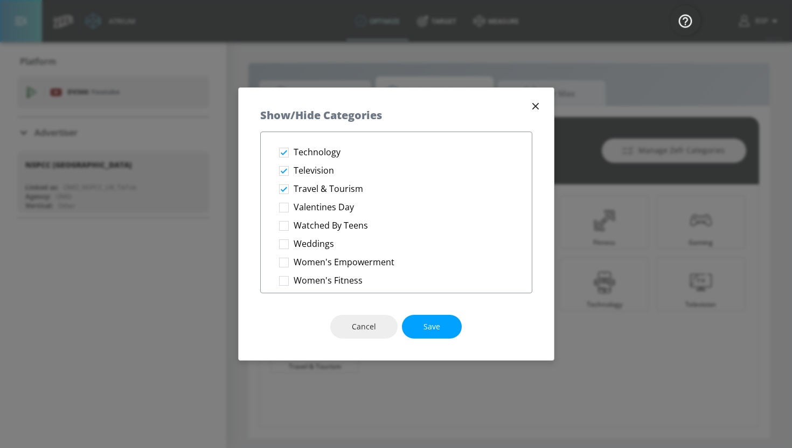
click at [533, 108] on icon "button" at bounding box center [536, 106] width 12 height 12
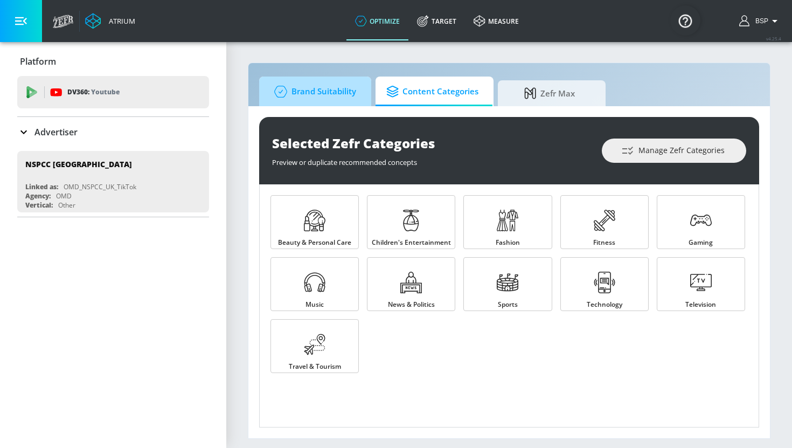
click at [307, 94] on span "Brand Suitability" at bounding box center [313, 92] width 86 height 26
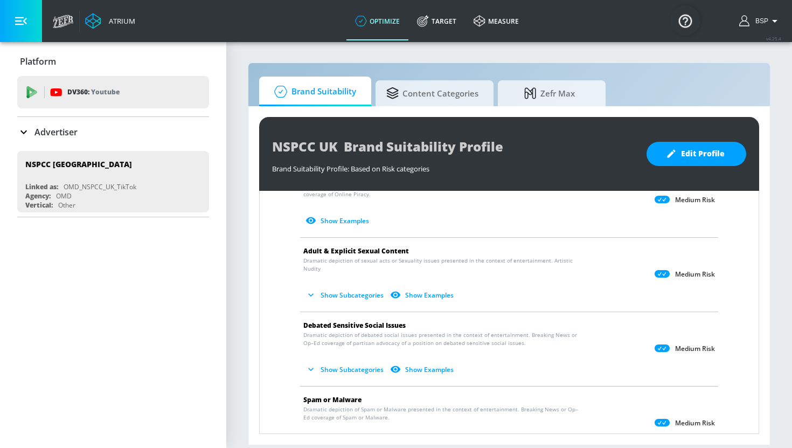
scroll to position [581, 0]
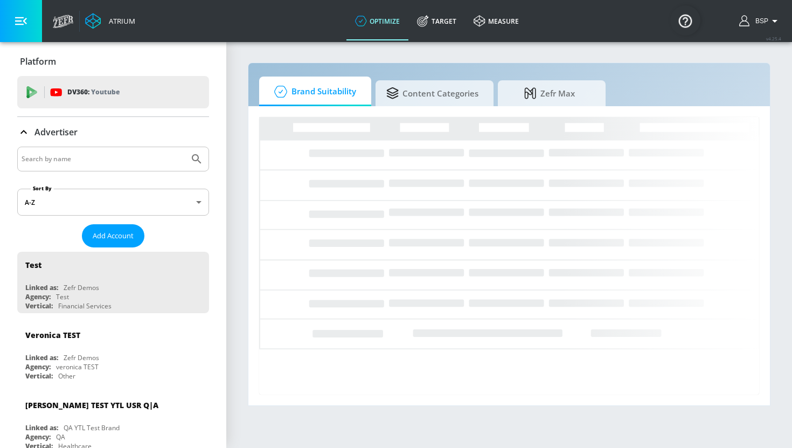
click at [96, 159] on input "Search by name" at bounding box center [103, 159] width 163 height 14
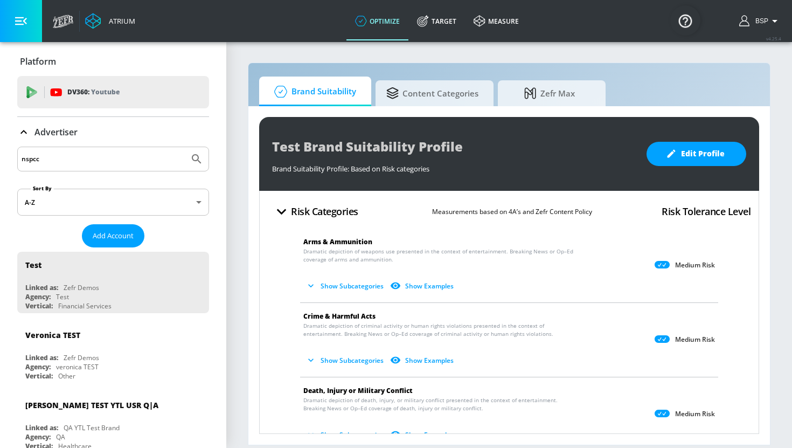
type input "nspcc"
click at [185, 147] on button "Submit Search" at bounding box center [197, 159] width 24 height 24
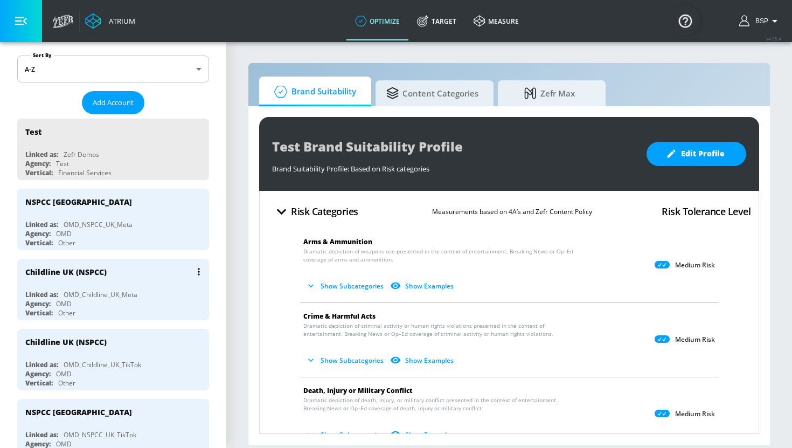
scroll to position [140, 0]
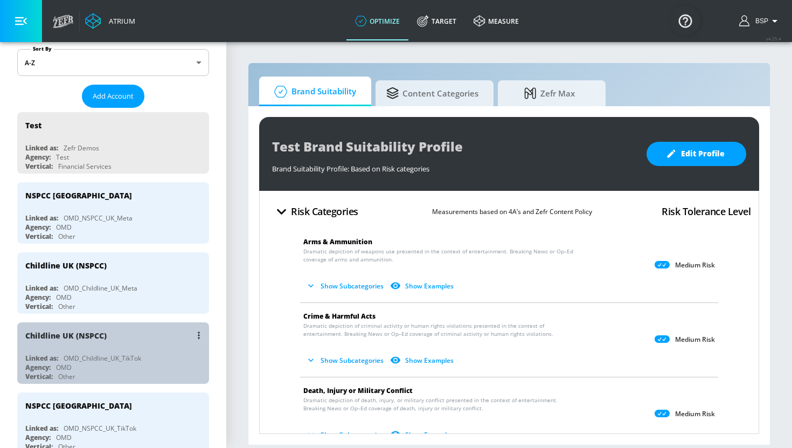
click at [81, 344] on div "Childline UK (NSPCC)" at bounding box center [115, 335] width 181 height 26
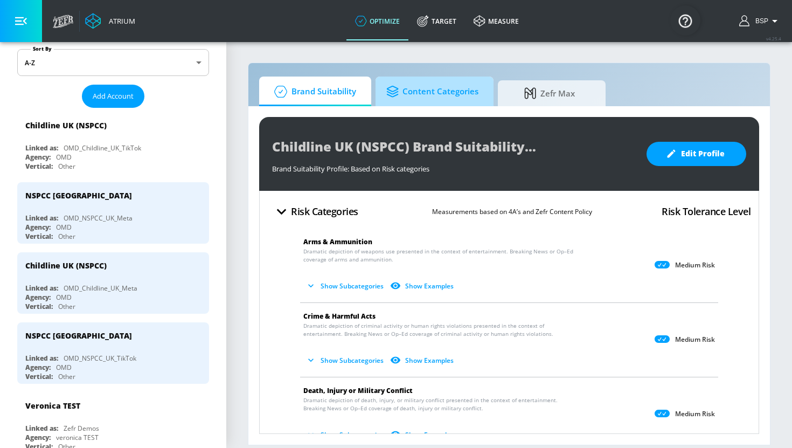
click at [407, 89] on span "Content Categories" at bounding box center [432, 92] width 92 height 26
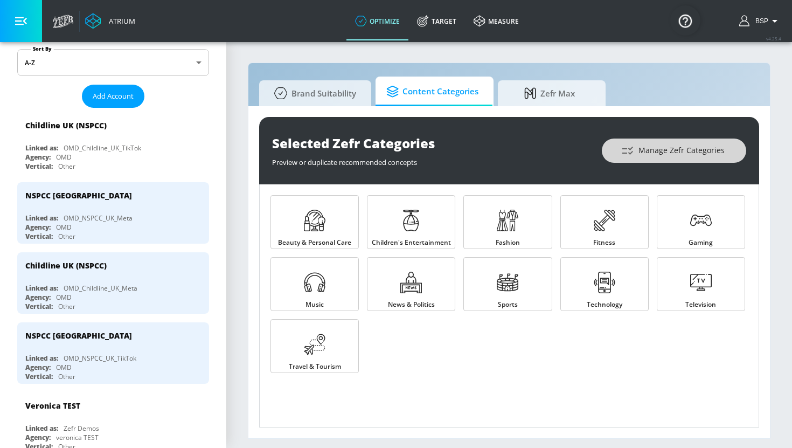
click at [645, 147] on span "Manage Zefr Categories" at bounding box center [673, 150] width 101 height 13
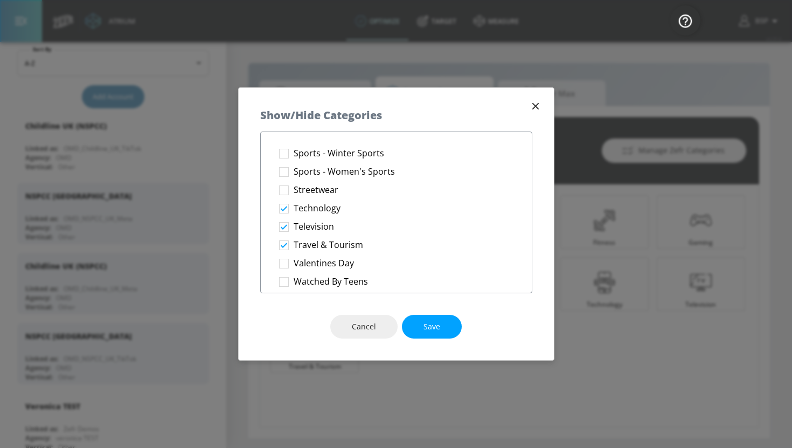
scroll to position [1874, 0]
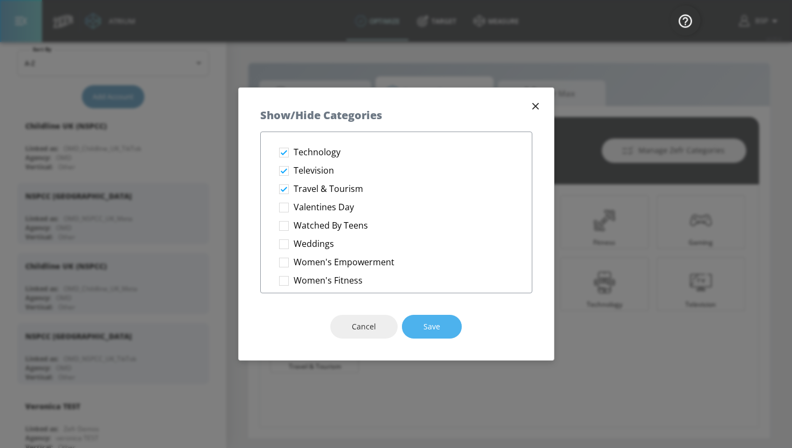
click at [429, 321] on span "Save" at bounding box center [431, 326] width 17 height 13
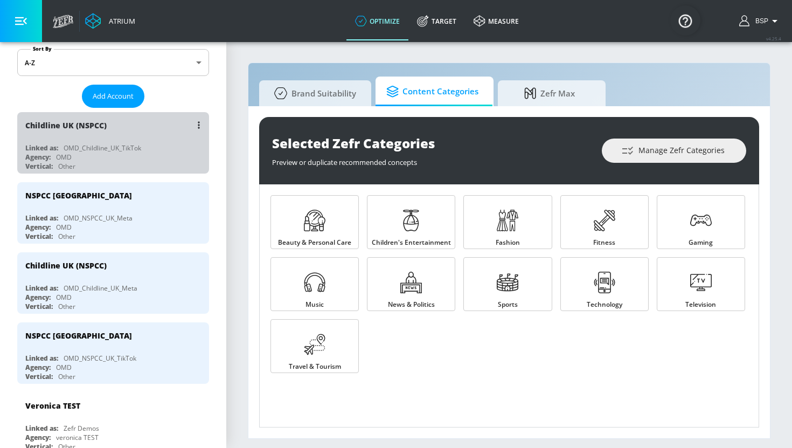
click at [149, 143] on div "Linked as: OMD_Childline_UK_TikTok" at bounding box center [115, 147] width 181 height 9
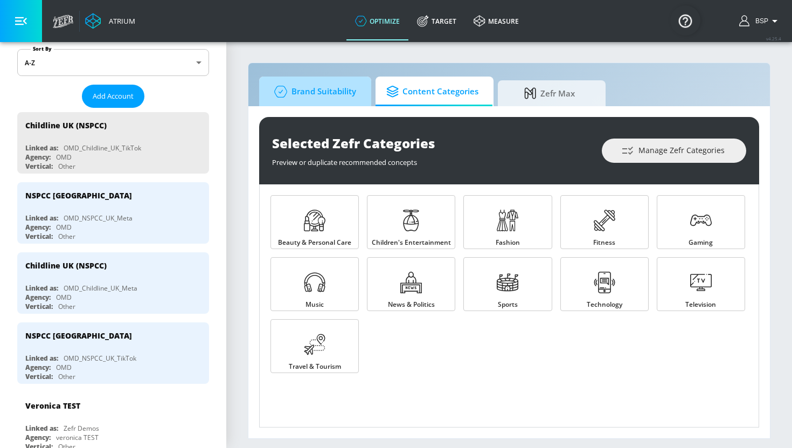
click at [302, 88] on span "Brand Suitability" at bounding box center [313, 92] width 86 height 26
